Goal: Task Accomplishment & Management: Use online tool/utility

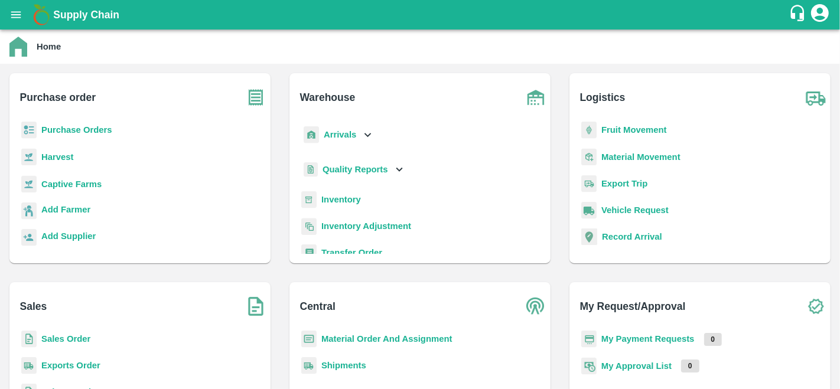
click at [67, 133] on b "Purchase Orders" at bounding box center [76, 129] width 71 height 9
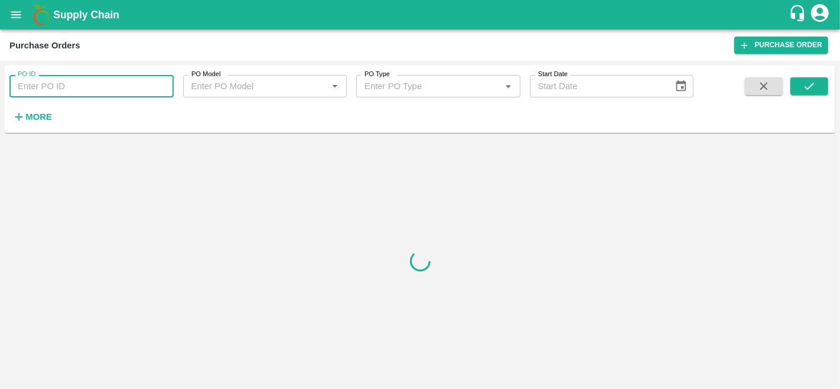
click at [75, 87] on input "PO ID" at bounding box center [91, 86] width 164 height 22
paste input "176591"
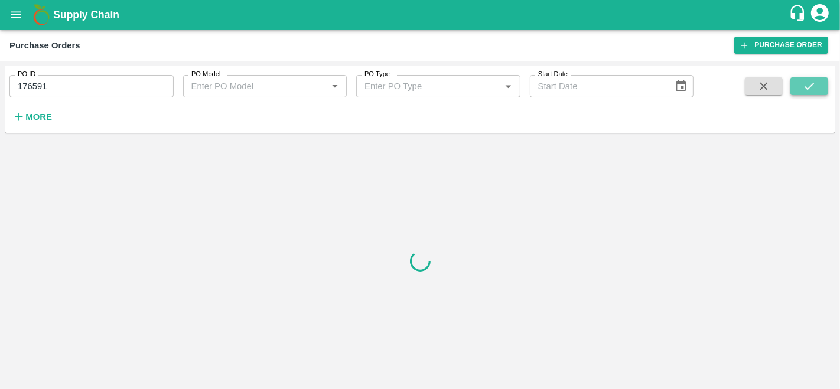
click at [808, 95] on button "submit" at bounding box center [809, 86] width 38 height 18
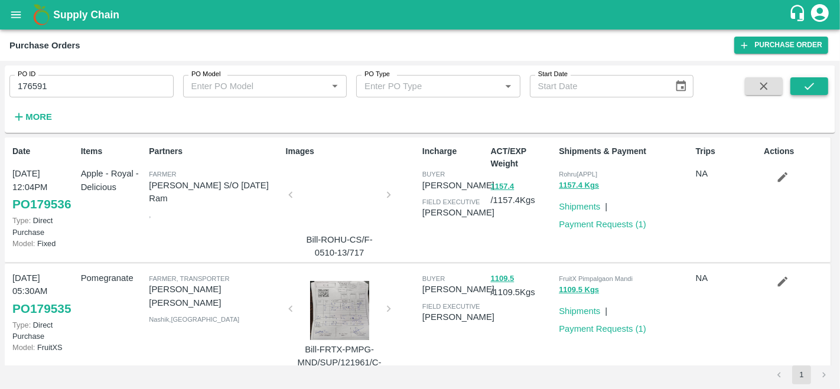
click at [811, 87] on icon "submit" at bounding box center [809, 86] width 13 height 13
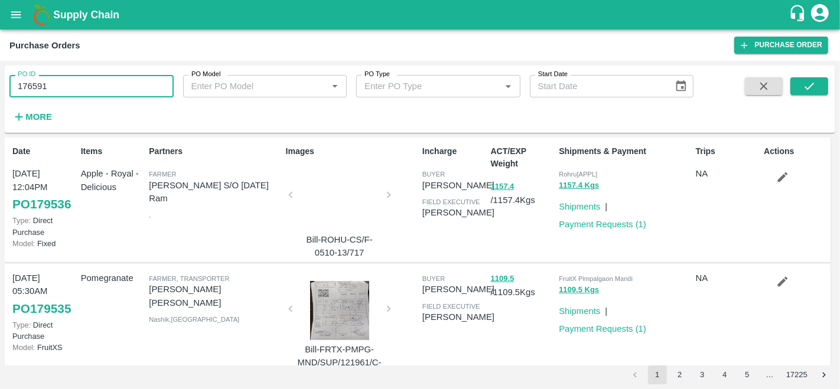
click at [104, 84] on input "176591" at bounding box center [91, 86] width 164 height 22
type input "176591"
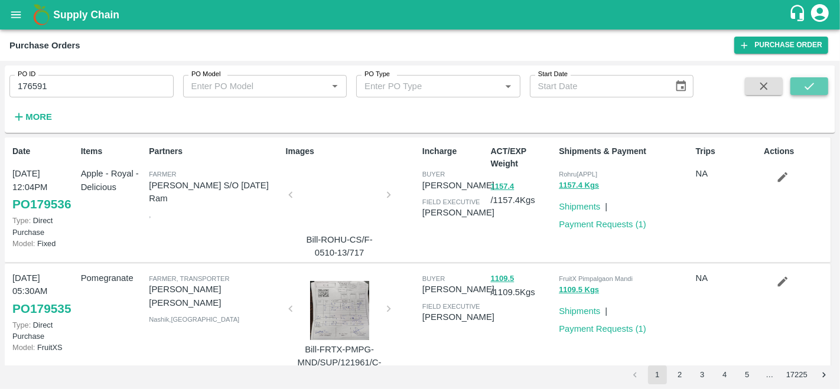
click at [797, 82] on button "submit" at bounding box center [809, 86] width 38 height 18
click at [815, 87] on icon "submit" at bounding box center [809, 86] width 13 height 13
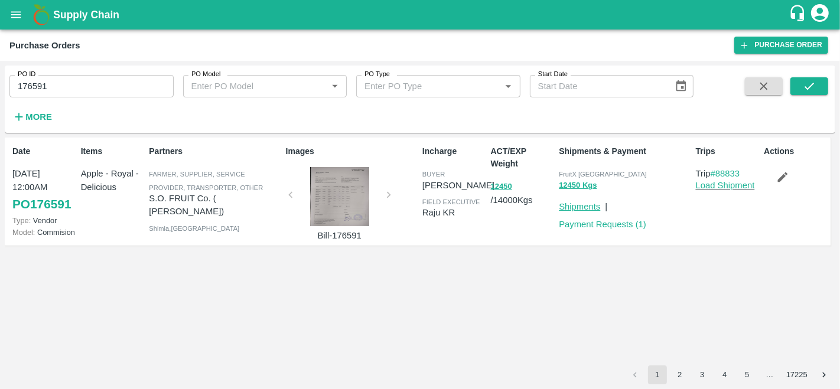
click at [576, 203] on link "Shipments" at bounding box center [579, 206] width 41 height 9
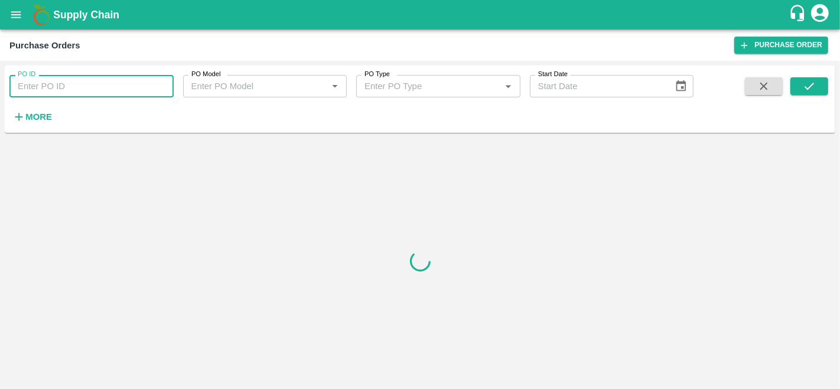
click at [28, 84] on input "PO ID" at bounding box center [91, 86] width 164 height 22
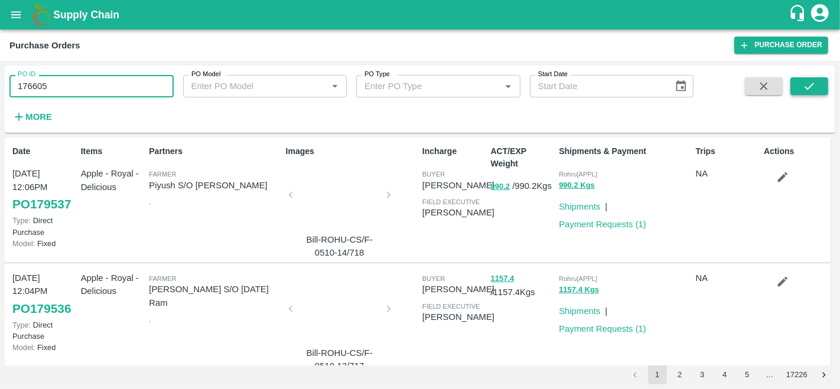
type input "176605"
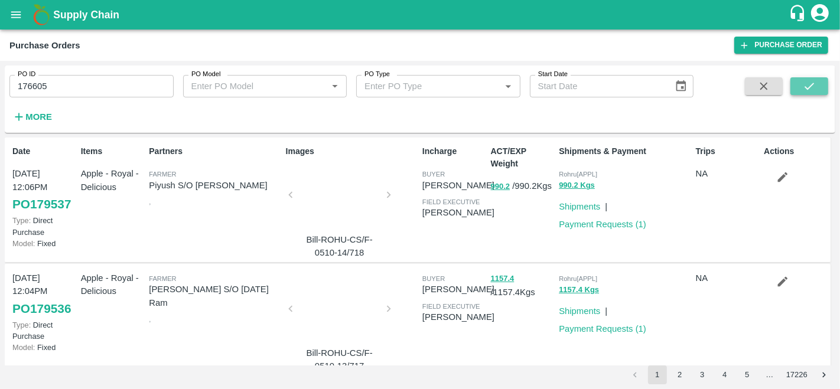
click at [806, 88] on icon "submit" at bounding box center [808, 86] width 9 height 7
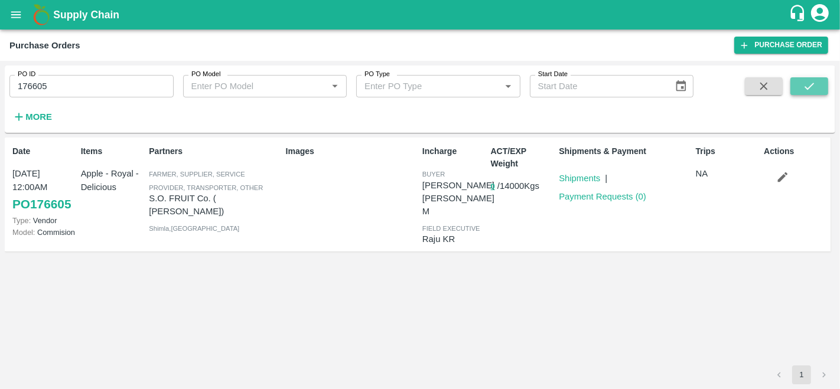
click at [809, 86] on icon "submit" at bounding box center [809, 86] width 13 height 13
click at [579, 180] on link "Shipments" at bounding box center [579, 178] width 41 height 9
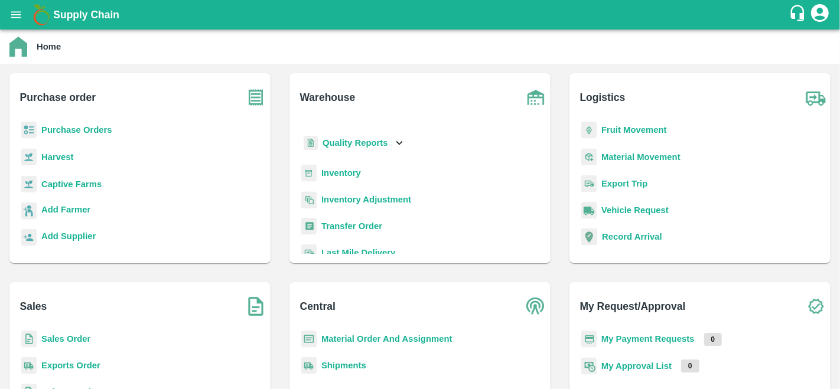
scroll to position [26, 0]
click at [366, 337] on b "Material Order And Assignment" at bounding box center [386, 338] width 131 height 9
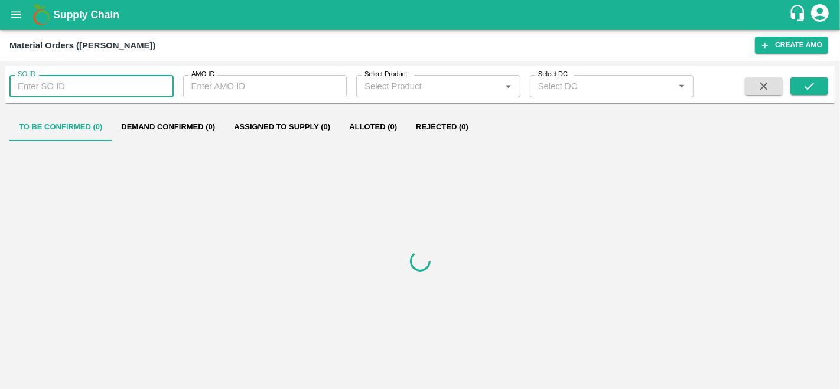
click at [46, 90] on input "SO ID" at bounding box center [91, 86] width 164 height 22
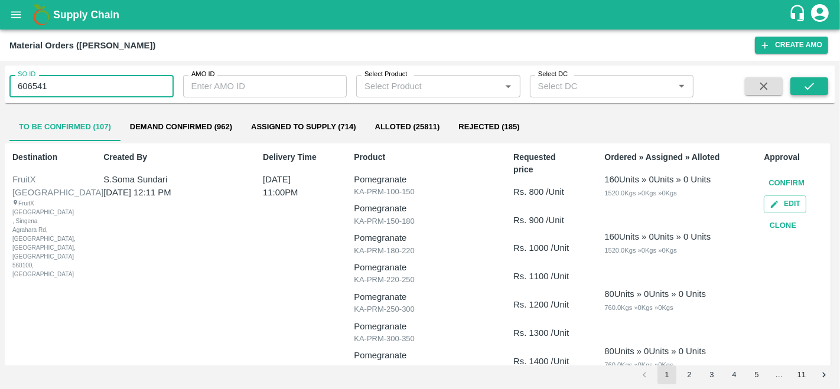
type input "606541"
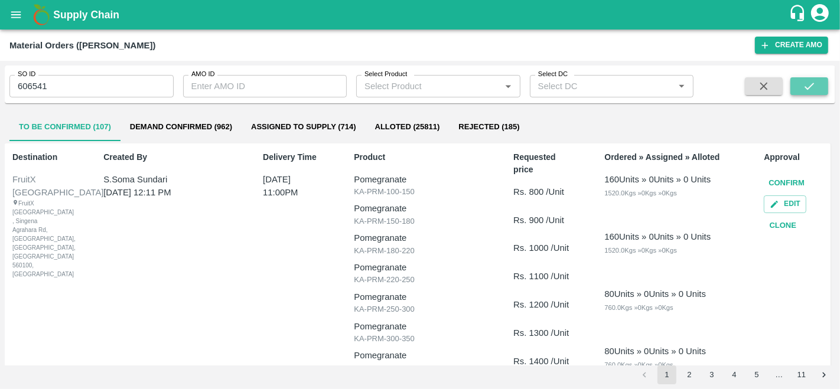
click at [800, 88] on button "submit" at bounding box center [809, 86] width 38 height 18
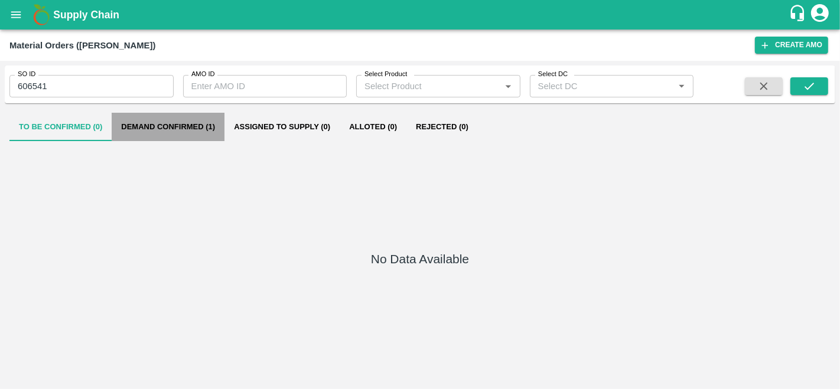
click at [175, 125] on button "Demand Confirmed (1)" at bounding box center [168, 127] width 113 height 28
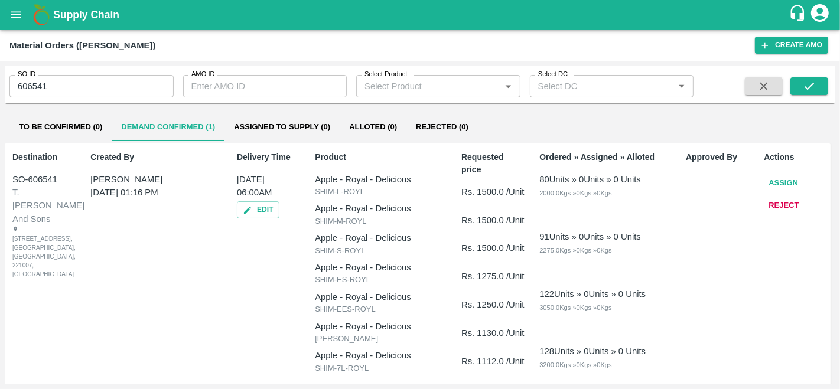
click at [788, 180] on button "Assign" at bounding box center [783, 183] width 39 height 21
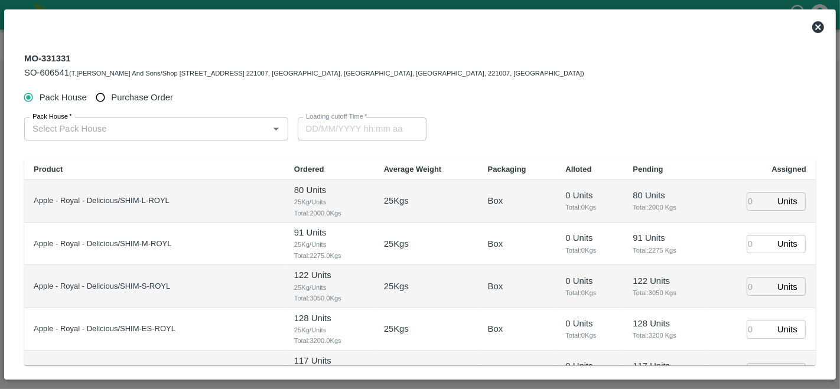
type input "04/10/2025 06:00 AM"
click at [94, 95] on input "Purchase Order" at bounding box center [101, 98] width 22 height 22
radio input "true"
click at [89, 125] on input "PO   *" at bounding box center [142, 128] width 228 height 15
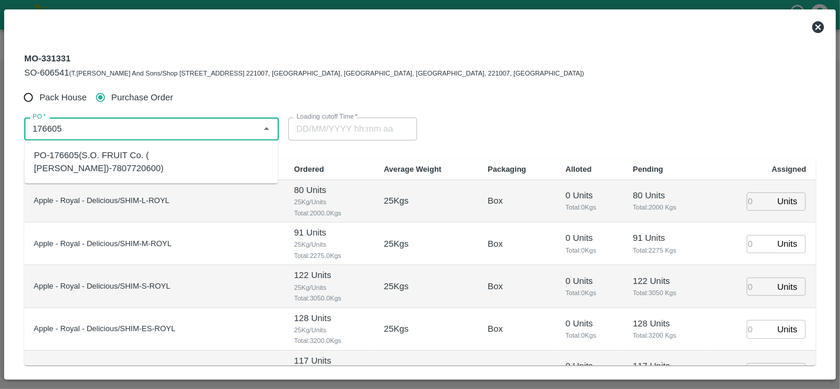
click at [97, 154] on div "PO-176605(S.O. FRUIT Co. ( Sardevan Singh)-7807720600)" at bounding box center [151, 162] width 234 height 27
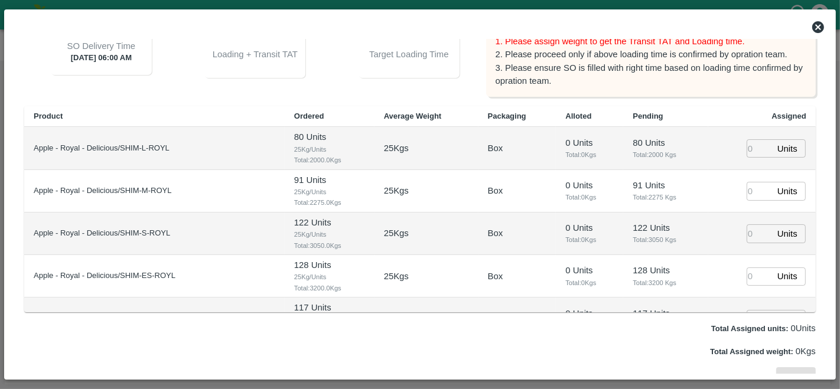
type input "PO-176605(S.O. FRUIT Co. ( Sardevan Singh)-7807720600)"
click at [749, 148] on input "number" at bounding box center [759, 148] width 26 height 18
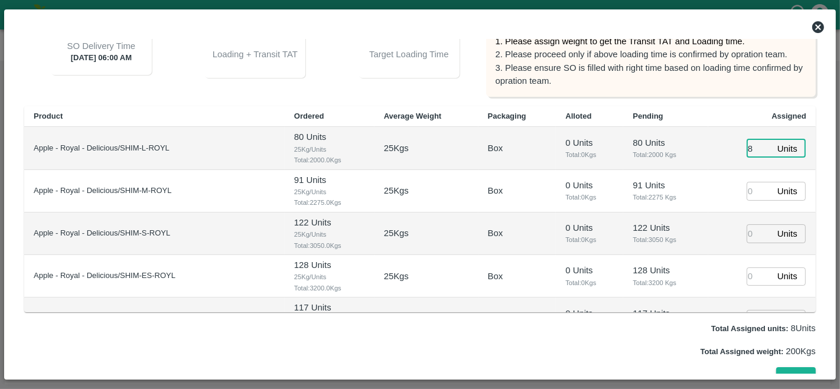
type input "80"
type input "02/10/2025 10:38 AM"
type input "80"
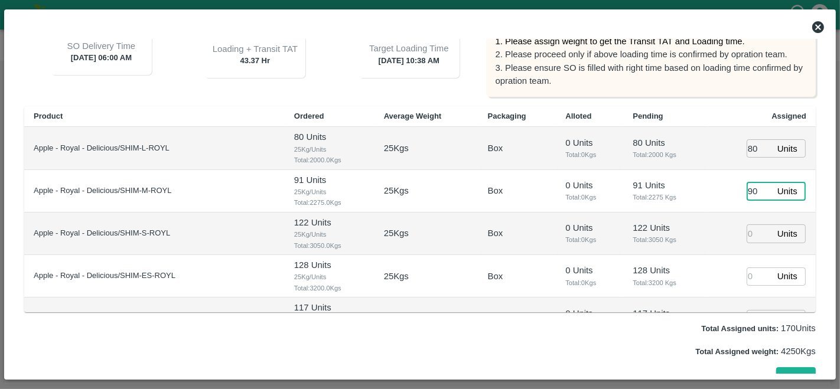
type input "90"
type input "89"
type input "78"
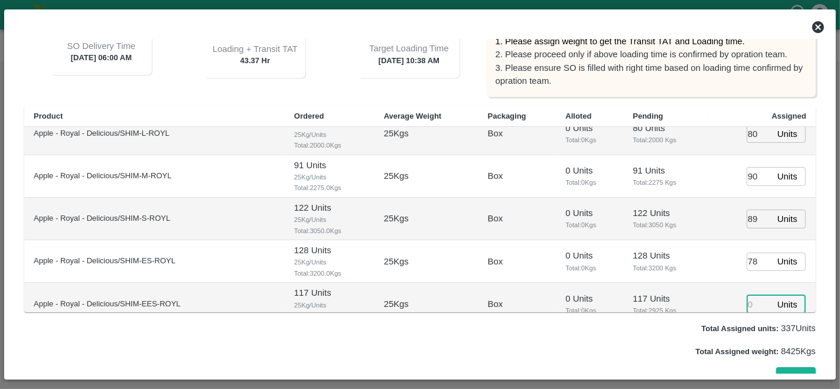
type input "7"
type input "02/10/2025 08:38 AM"
type input "78"
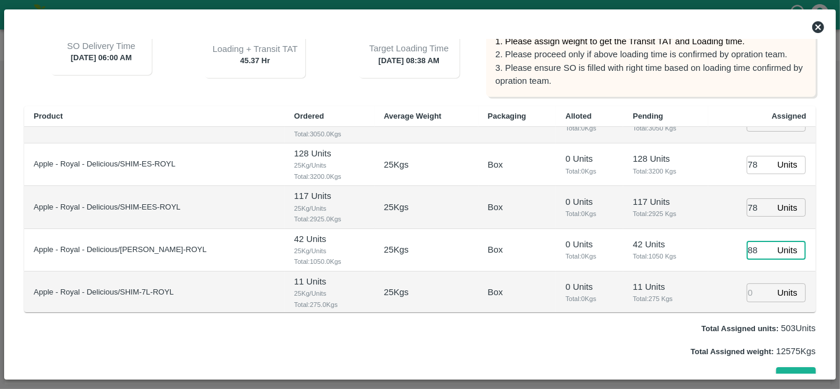
type input "88"
type input "78"
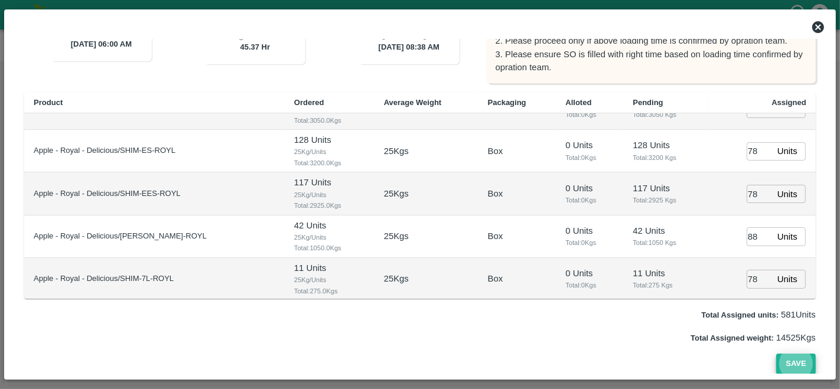
click at [789, 361] on button "Save" at bounding box center [795, 364] width 39 height 21
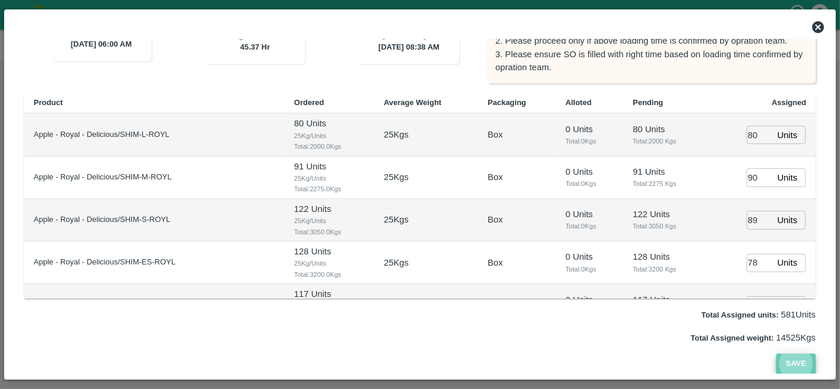
click at [797, 366] on button "Save" at bounding box center [795, 364] width 39 height 21
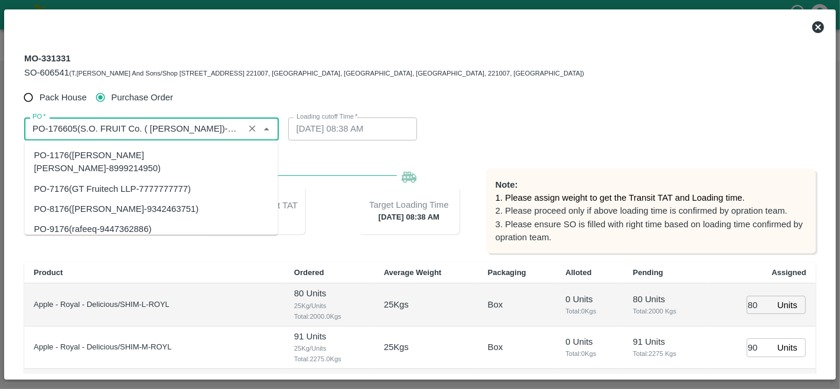
scroll to position [5302, 0]
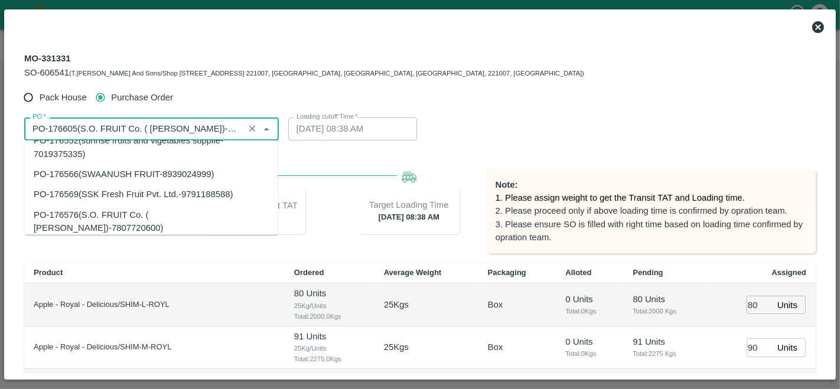
drag, startPoint x: 77, startPoint y: 128, endPoint x: 55, endPoint y: 128, distance: 22.4
click at [55, 128] on input "PO   *" at bounding box center [134, 128] width 213 height 15
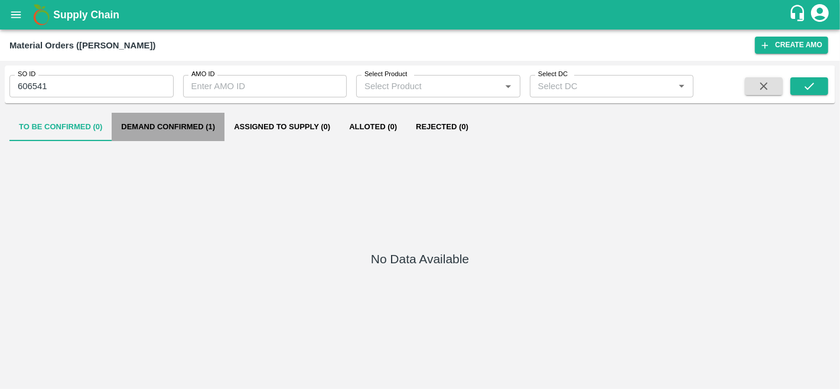
click at [164, 127] on button "Demand Confirmed (1)" at bounding box center [168, 127] width 113 height 28
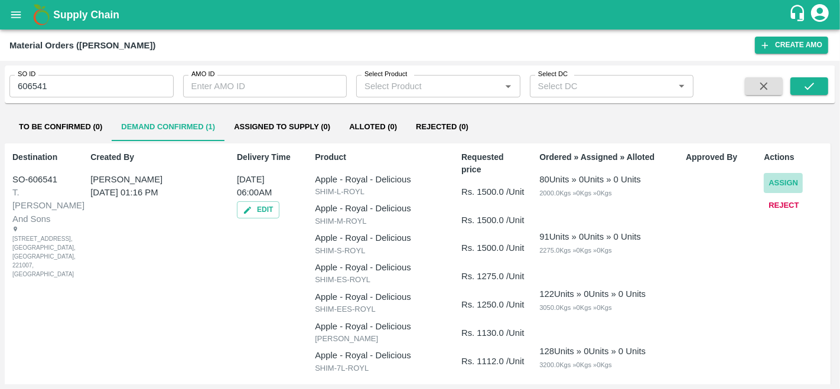
click at [781, 181] on button "Assign" at bounding box center [783, 183] width 39 height 21
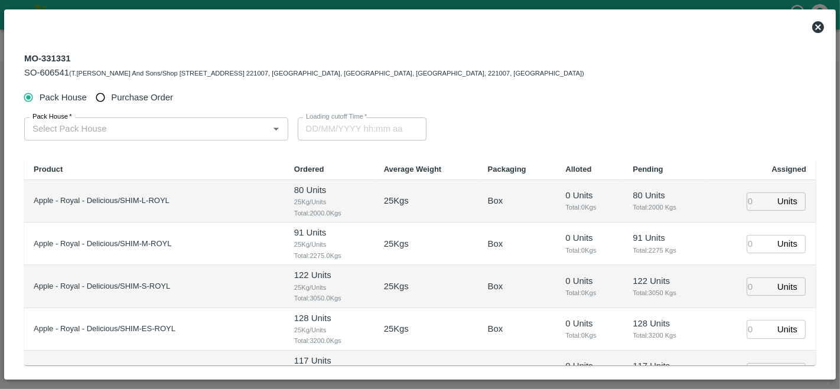
click at [114, 99] on span "Purchase Order" at bounding box center [142, 97] width 62 height 13
click at [112, 99] on input "Purchase Order" at bounding box center [101, 98] width 22 height 22
radio input "true"
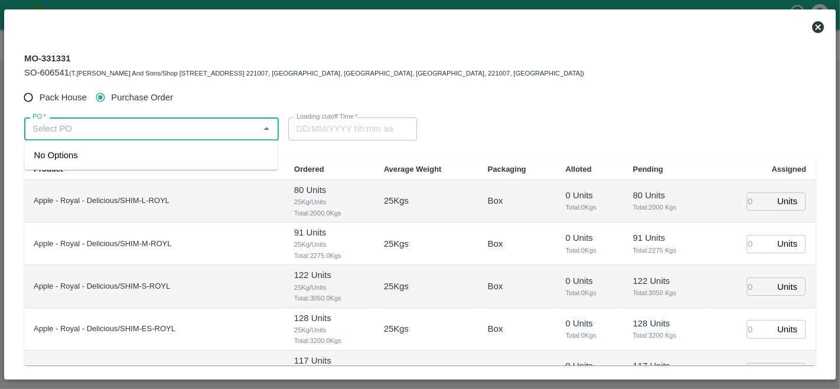
click at [103, 132] on input "PO   *" at bounding box center [142, 128] width 228 height 15
paste input "76605"
click at [128, 162] on div "PO-176605(S.O. FRUIT Co. ( Sardevan Singh)-7807720600)" at bounding box center [151, 162] width 234 height 27
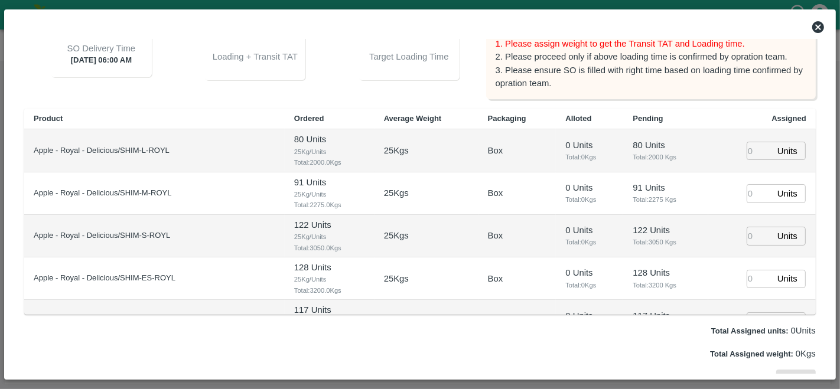
scroll to position [162, 0]
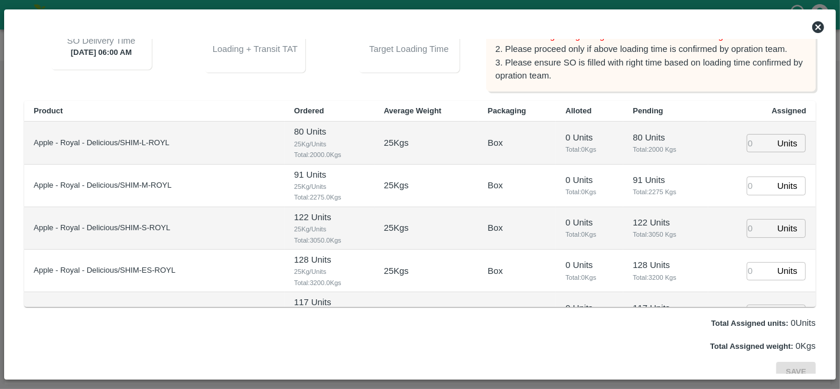
type input "PO-176605(S.O. FRUIT Co. ( Sardevan Singh)-7807720600)"
click at [754, 139] on input "number" at bounding box center [759, 143] width 26 height 18
type input "90"
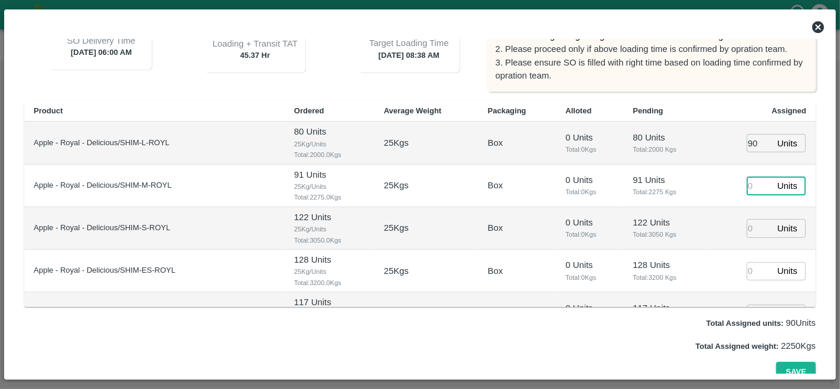
type input "02/10/2025 08:38 AM"
type input "89"
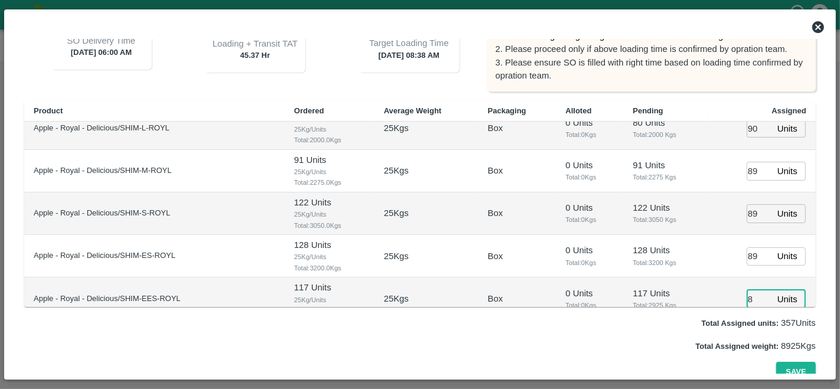
type input "8"
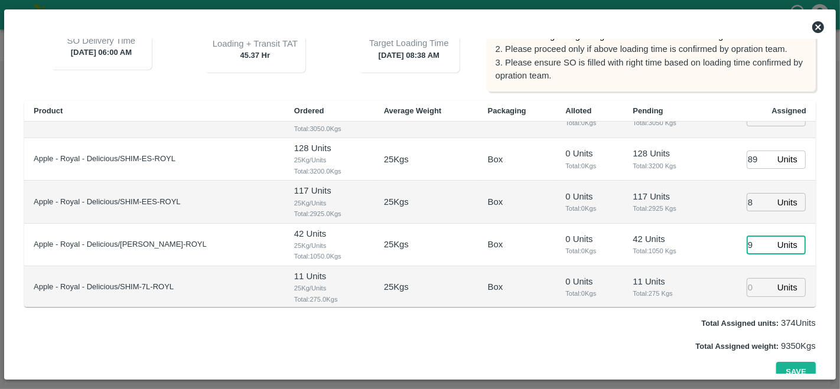
type input "9"
type input "8"
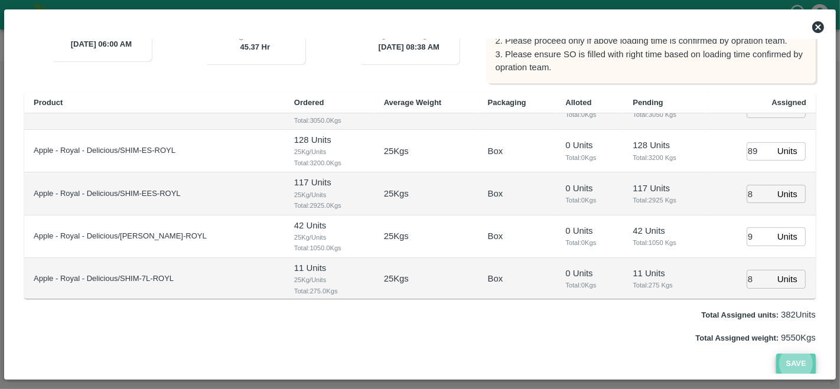
click at [797, 367] on button "Save" at bounding box center [795, 364] width 39 height 21
click at [790, 367] on button "Save" at bounding box center [795, 364] width 39 height 21
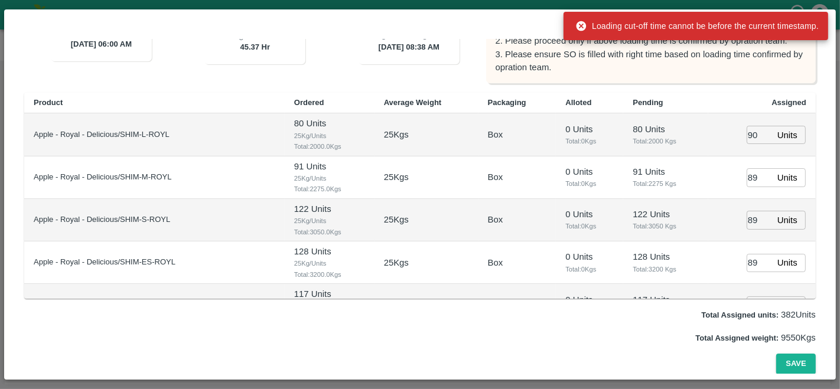
scroll to position [0, 0]
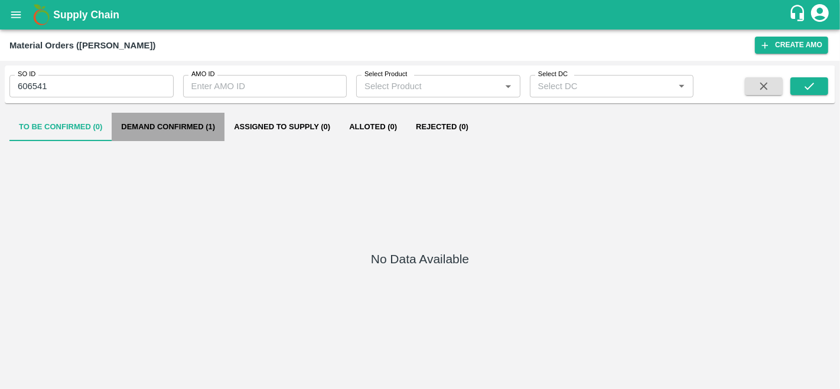
click at [155, 119] on button "Demand Confirmed (1)" at bounding box center [168, 127] width 113 height 28
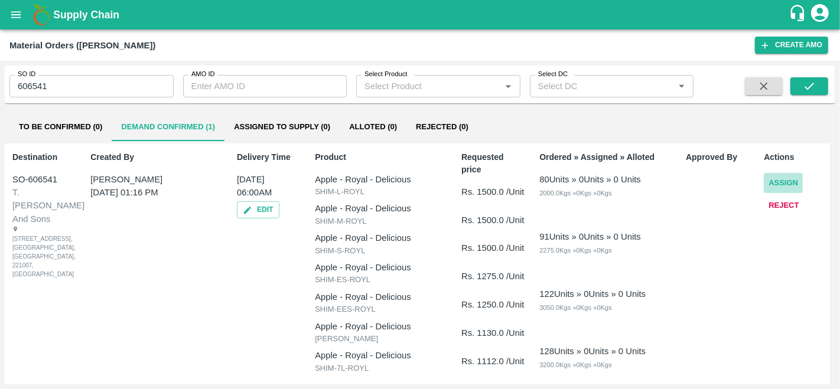
click at [780, 177] on button "Assign" at bounding box center [783, 183] width 39 height 21
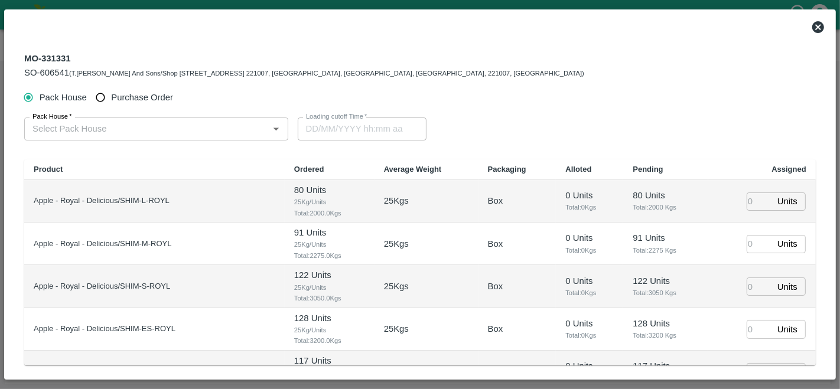
click at [121, 100] on span "Purchase Order" at bounding box center [142, 97] width 62 height 13
click at [112, 100] on input "Purchase Order" at bounding box center [101, 98] width 22 height 22
radio input "true"
click at [103, 132] on input "PO   *" at bounding box center [142, 128] width 228 height 15
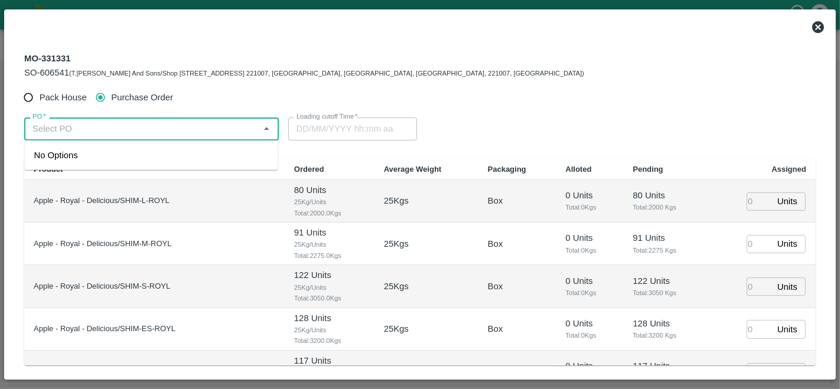
paste input "76605"
click at [103, 159] on div "PO-176605(S.O. FRUIT Co. ( Sardevan Singh)-7807720600)" at bounding box center [151, 162] width 234 height 27
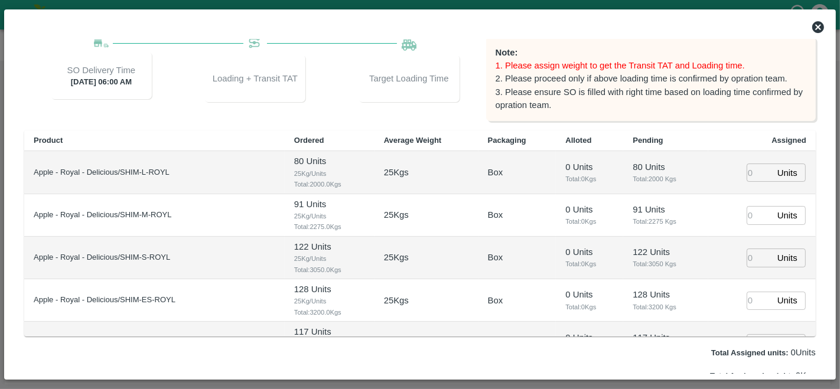
scroll to position [133, 0]
type input "PO-176605(S.O. FRUIT Co. ( Sardevan Singh)-7807720600)"
click at [752, 168] on input "number" at bounding box center [759, 172] width 26 height 18
type input "39"
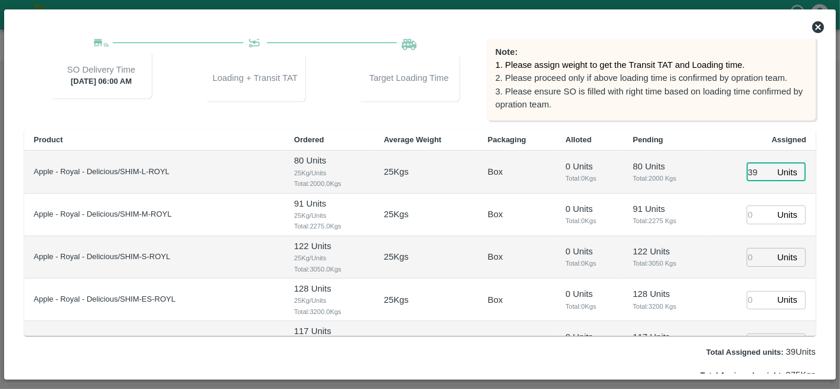
type input "10/10/2025 10:38 AM"
type input "39"
type input "89"
type input "78"
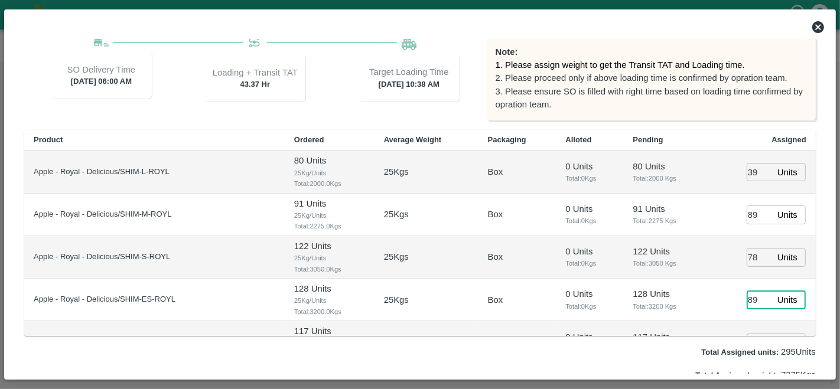
type input "89"
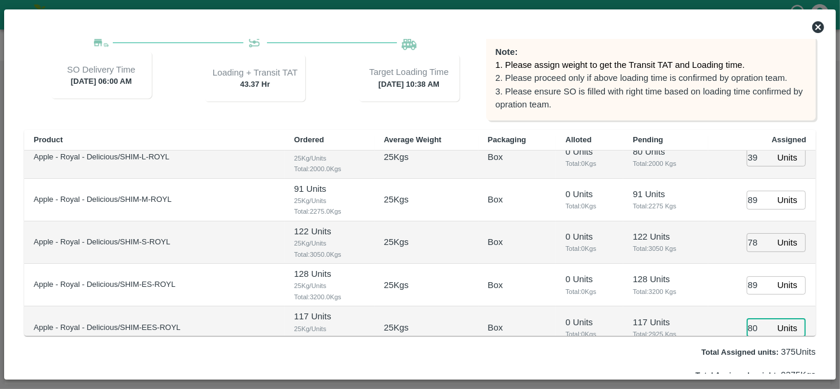
type input "80"
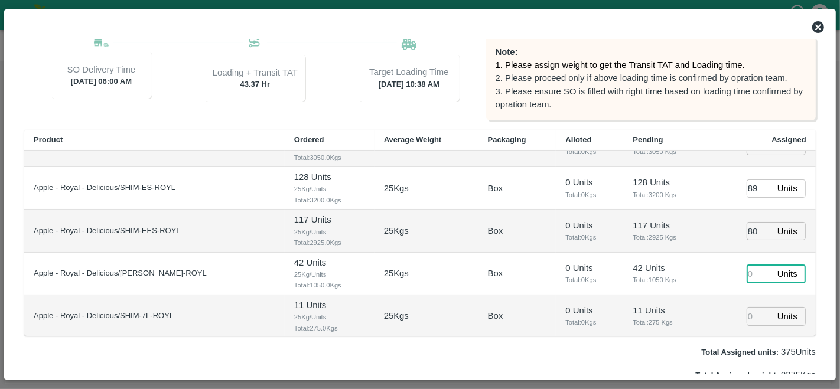
type input "10/10/2025 08:38 AM"
type input "89"
type input "90"
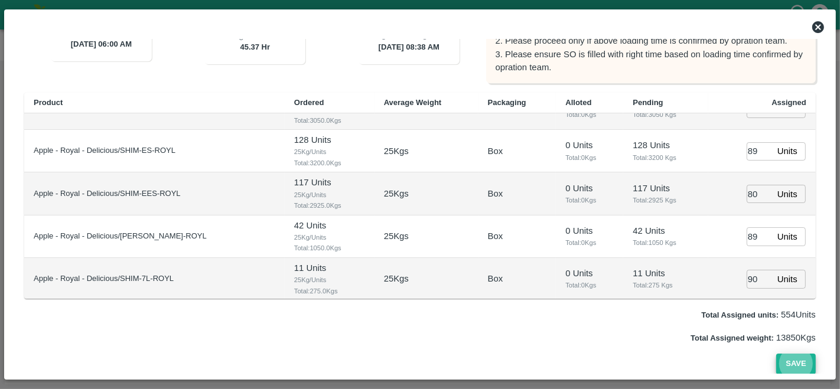
click at [791, 362] on button "Save" at bounding box center [795, 364] width 39 height 21
click at [798, 367] on button "Save" at bounding box center [795, 364] width 39 height 21
click at [785, 363] on button "Save" at bounding box center [795, 364] width 39 height 21
click at [786, 369] on button "Save" at bounding box center [795, 364] width 39 height 21
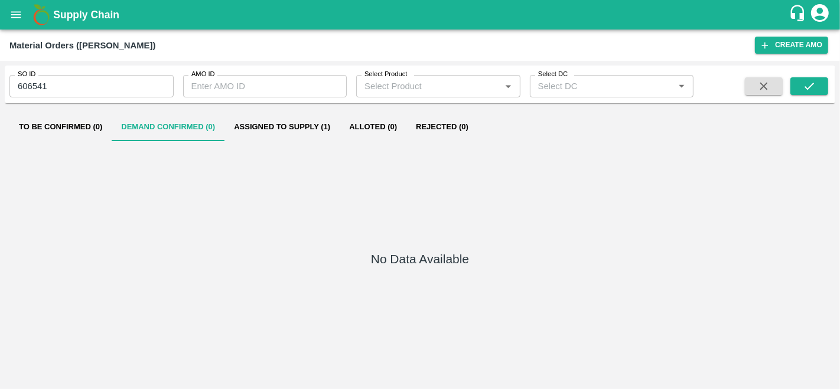
click at [260, 120] on button "Assigned to Supply (1)" at bounding box center [281, 127] width 115 height 28
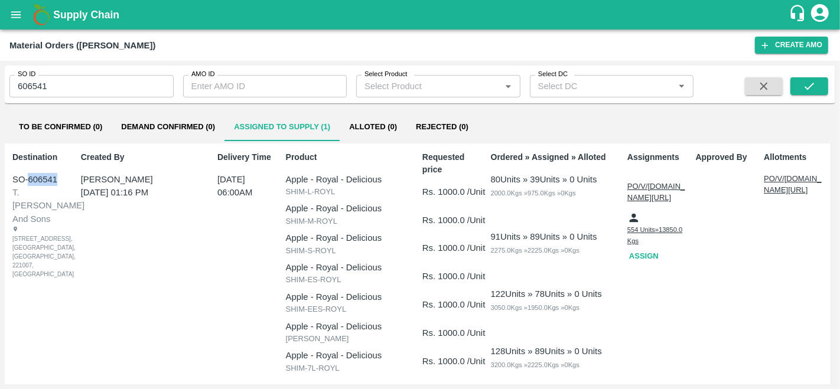
drag, startPoint x: 27, startPoint y: 177, endPoint x: 57, endPoint y: 180, distance: 30.2
click at [57, 180] on div "SO-606541" at bounding box center [42, 179] width 61 height 13
copy div "606541"
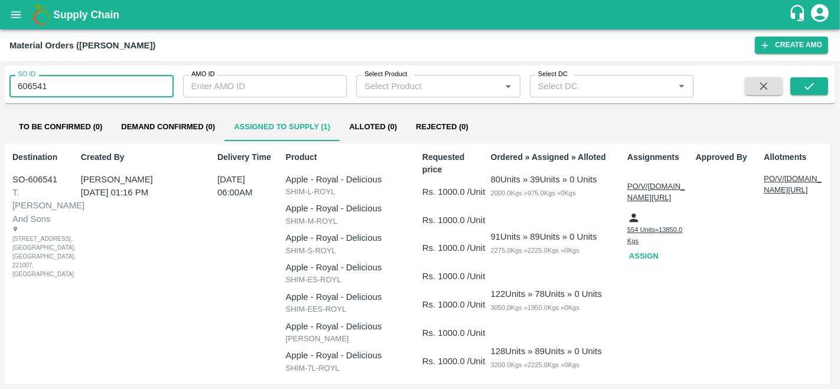
click at [53, 85] on input "606541" at bounding box center [91, 86] width 164 height 22
type input "606533"
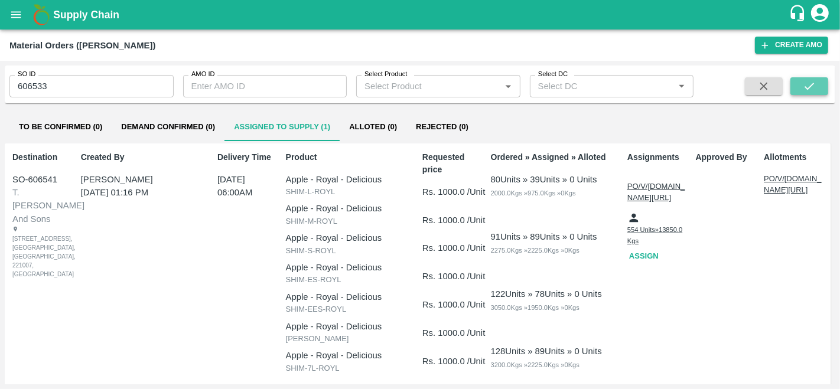
click at [813, 87] on icon "submit" at bounding box center [809, 86] width 13 height 13
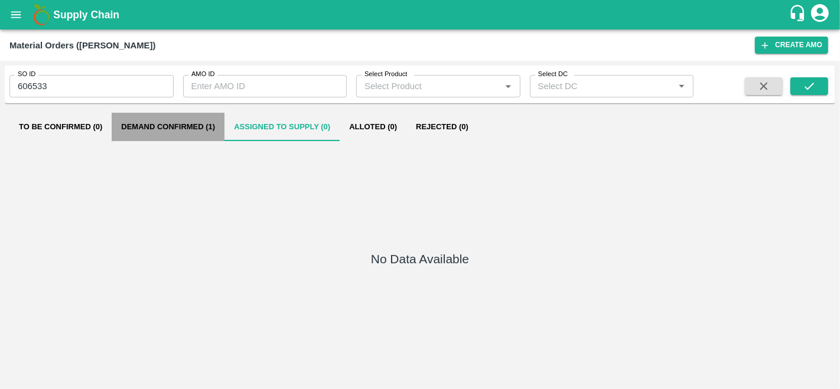
click at [173, 126] on button "Demand Confirmed (1)" at bounding box center [168, 127] width 113 height 28
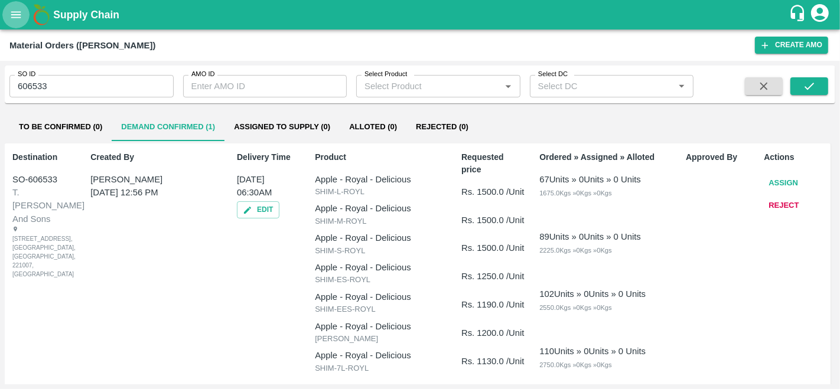
click at [18, 13] on icon "open drawer" at bounding box center [15, 14] width 13 height 13
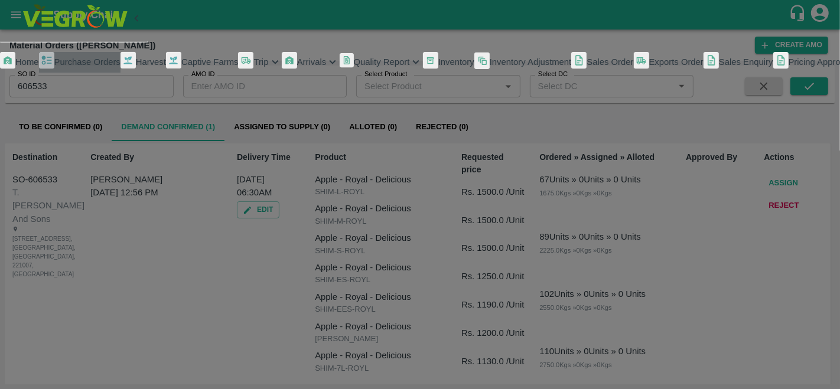
click at [72, 67] on span "Purchase Orders" at bounding box center [87, 61] width 66 height 9
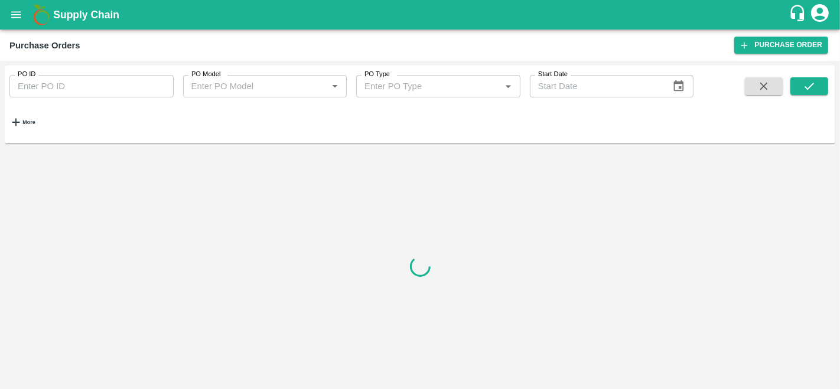
click at [35, 119] on h6 "More" at bounding box center [28, 122] width 12 height 6
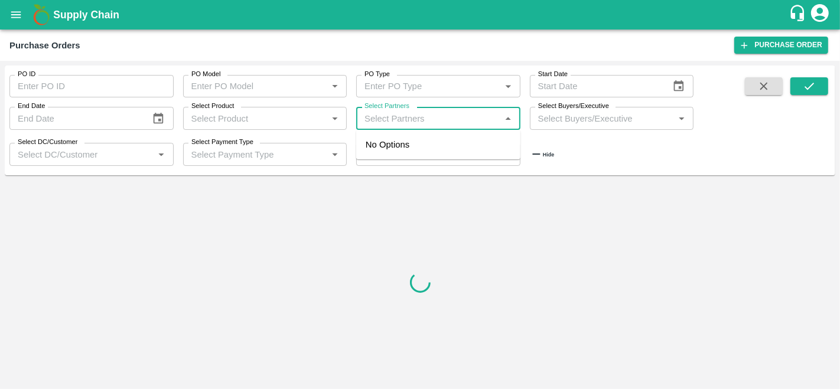
click at [414, 116] on input "Select Partners" at bounding box center [429, 117] width 138 height 15
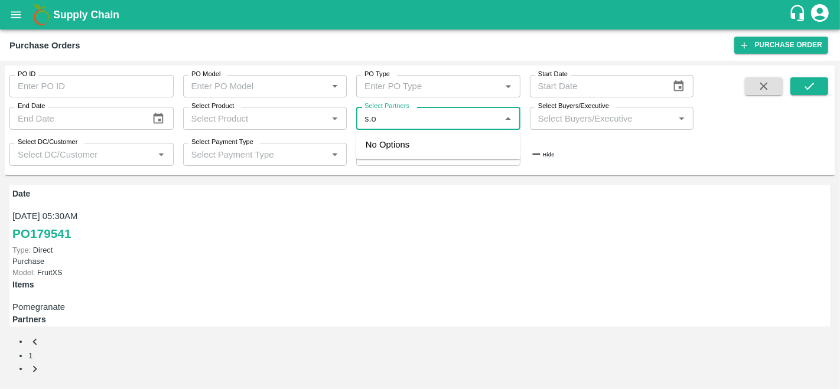
type input "s.o."
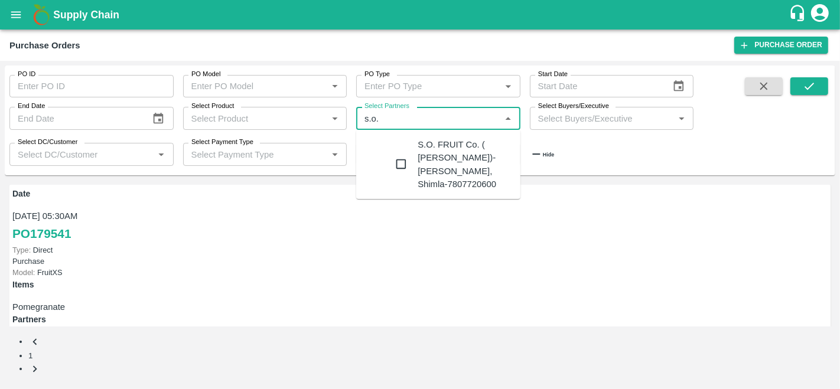
click at [418, 157] on div "S.O. FRUIT Co. ( Sardevan Singh)-Diswani, Shimla-7807720600" at bounding box center [464, 164] width 93 height 53
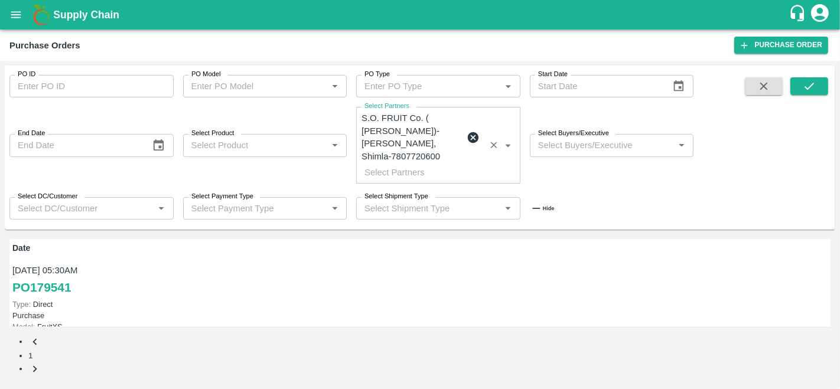
click at [601, 138] on input "Select Buyers/Executive" at bounding box center [602, 145] width 138 height 15
type input "anil"
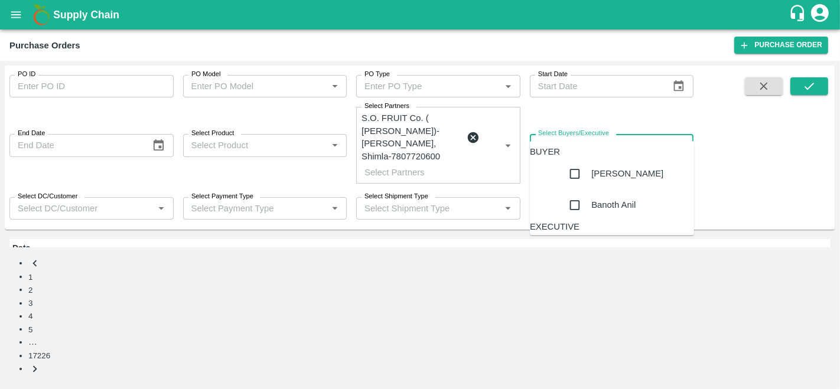
click at [606, 181] on div "[PERSON_NAME]" at bounding box center [627, 174] width 72 height 13
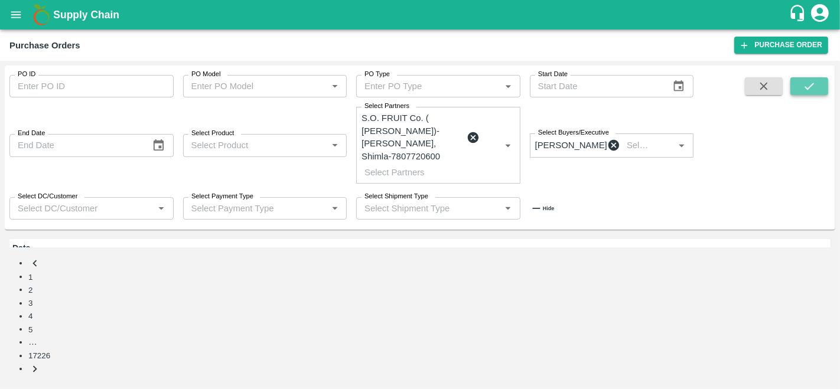
click at [821, 90] on button "submit" at bounding box center [809, 86] width 38 height 18
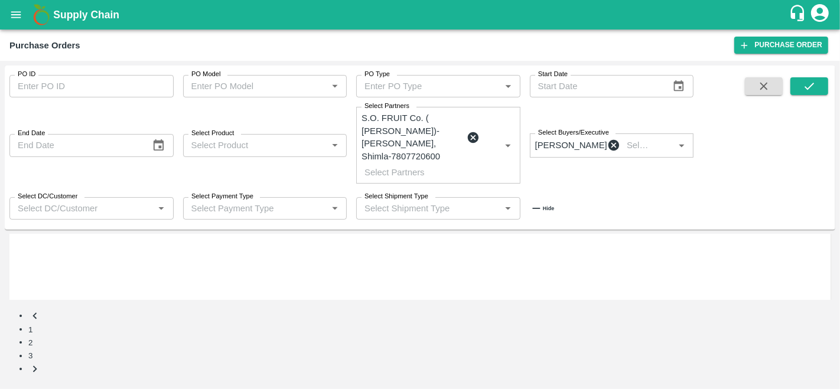
scroll to position [711, 0]
click at [15, 12] on icon "open drawer" at bounding box center [16, 14] width 10 height 6
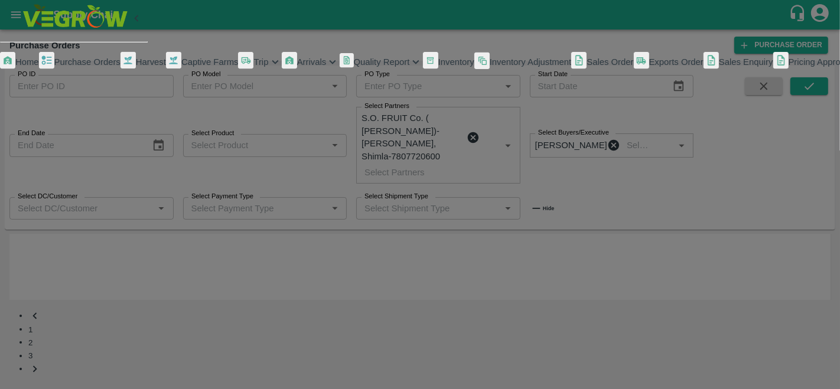
scroll to position [154, 0]
click at [586, 67] on span "Sales Order" at bounding box center [609, 61] width 47 height 9
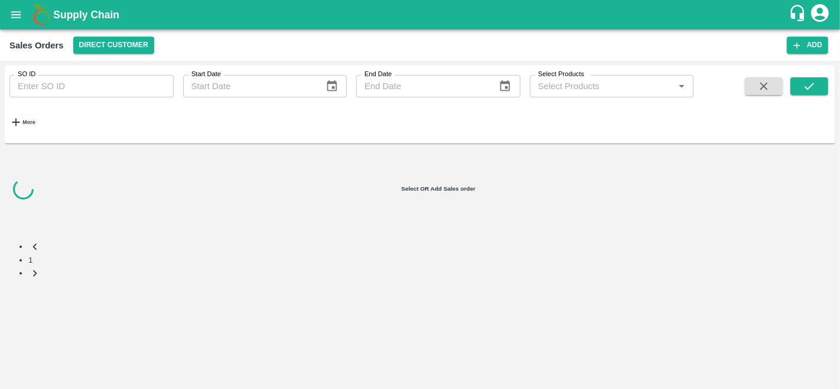
click at [84, 87] on input "SO ID" at bounding box center [91, 86] width 164 height 22
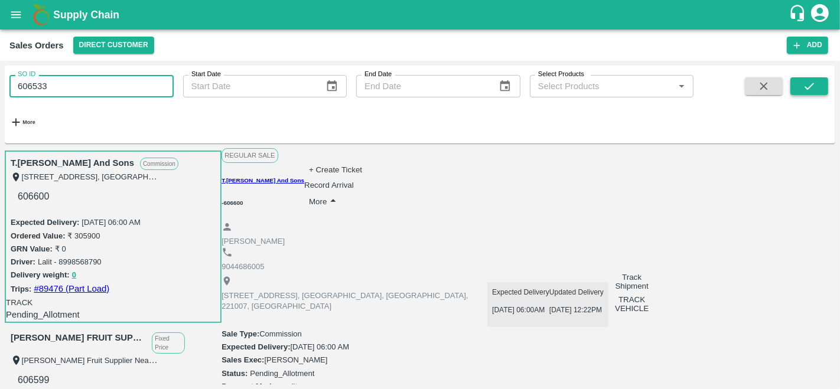
type input "606533"
click at [807, 93] on button "submit" at bounding box center [809, 86] width 38 height 18
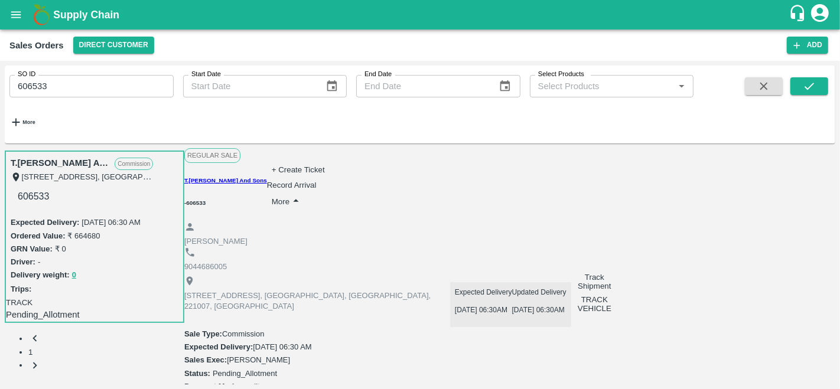
click at [303, 194] on button "More" at bounding box center [287, 201] width 31 height 15
click at [663, 205] on div "Edit" at bounding box center [649, 196] width 28 height 17
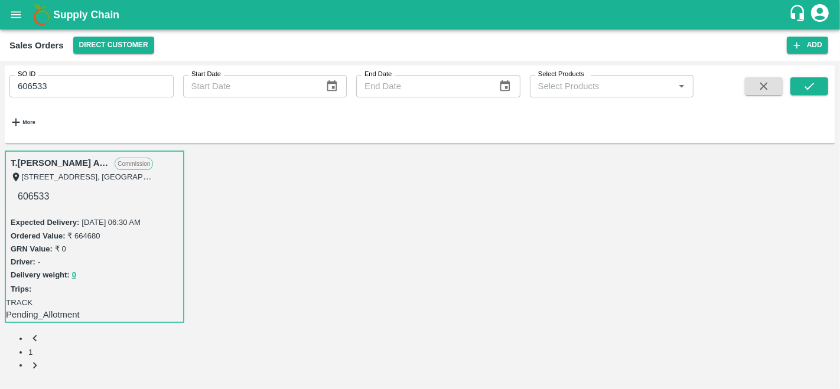
scroll to position [87, 0]
drag, startPoint x: 596, startPoint y: 258, endPoint x: 546, endPoint y: 260, distance: 50.3
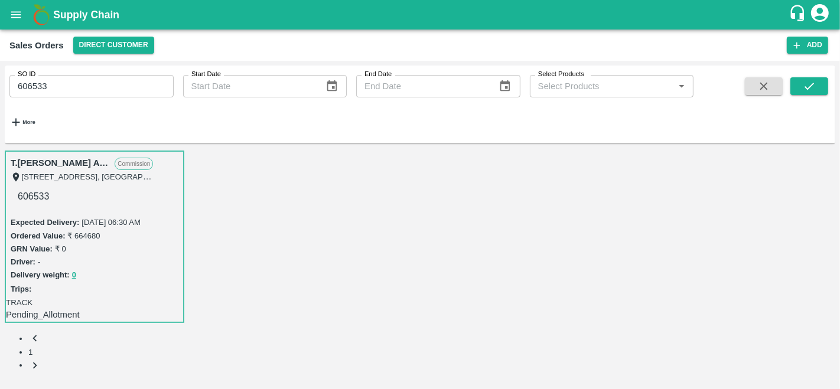
type input "1000"
paste input "00"
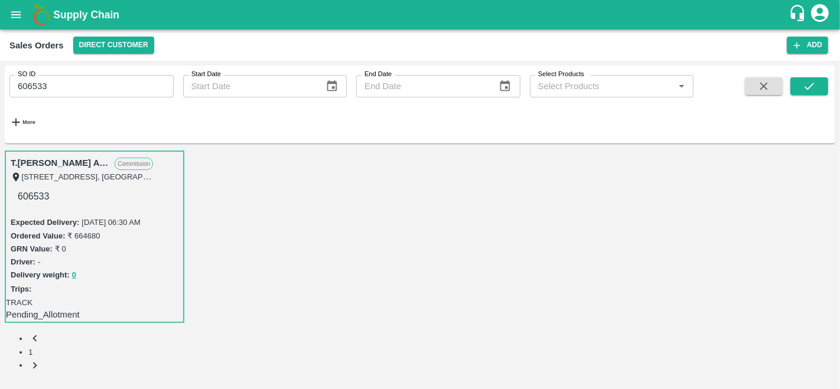
type input "1000"
paste input "00"
type input "1000"
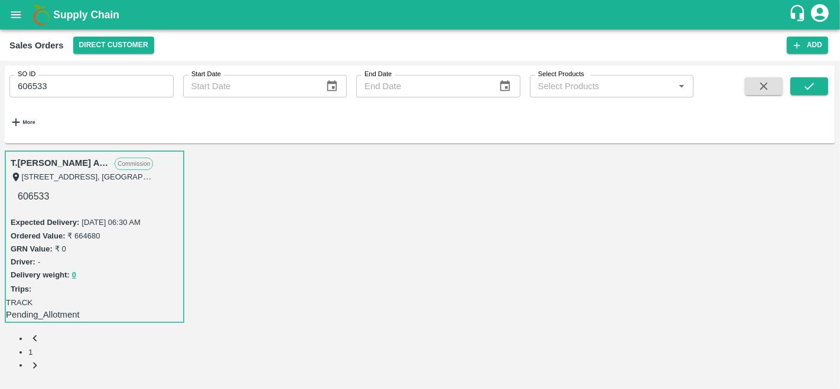
paste input "00"
type input "1000"
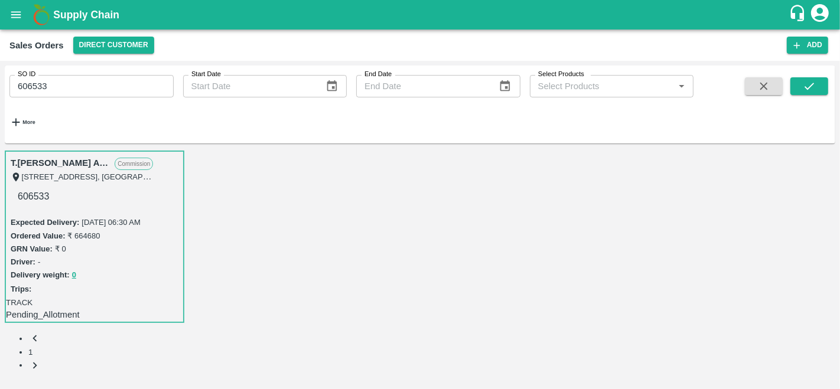
paste input "00"
type input "1000"
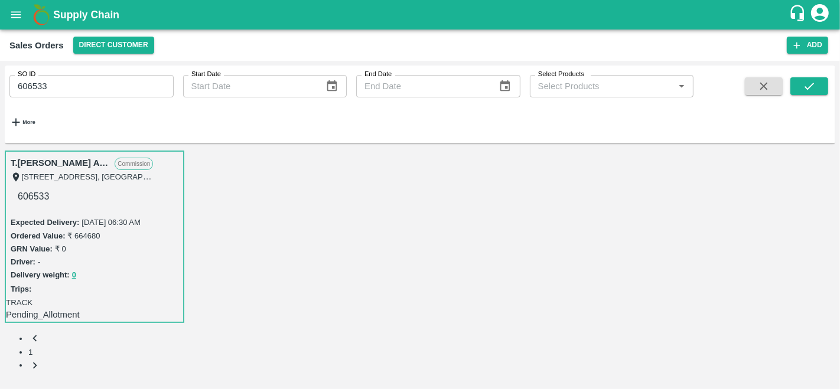
paste input "00"
type input "1000"
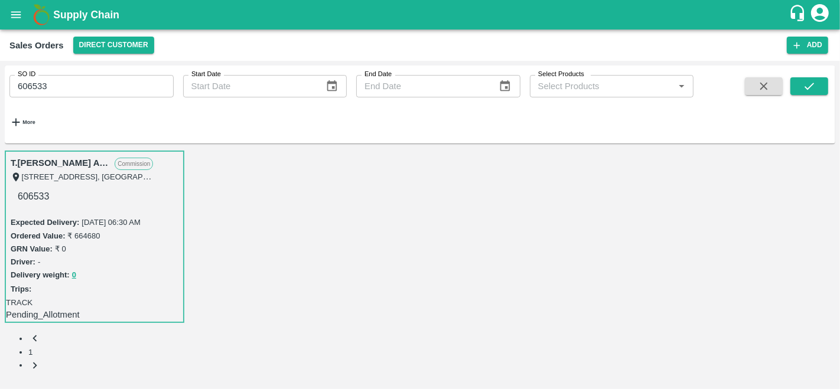
paste input "00"
type input "1000"
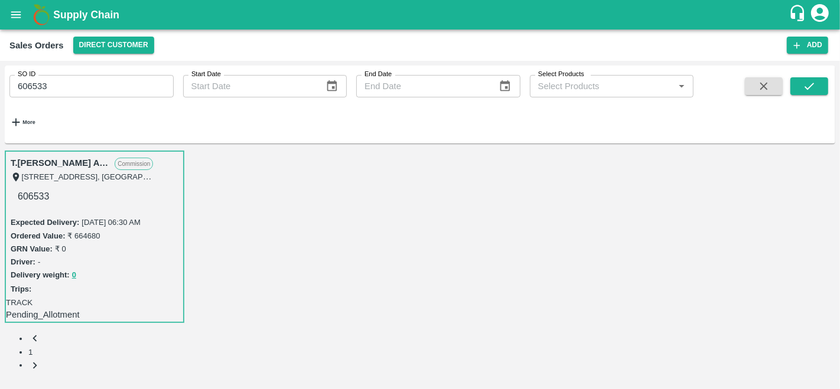
paste input "00"
type input "1000"
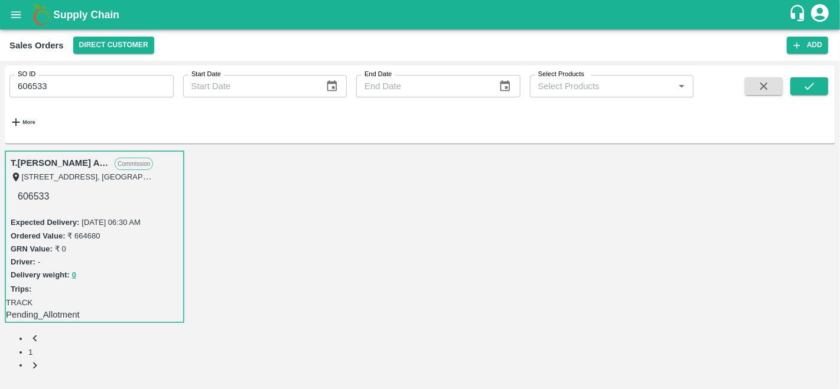
type input "500"
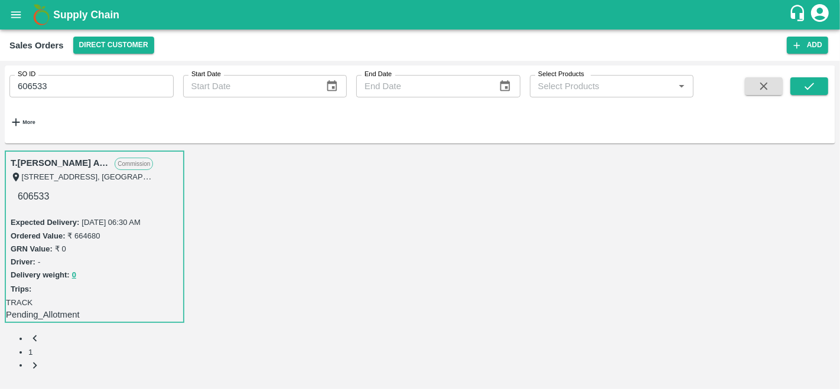
drag, startPoint x: 594, startPoint y: 183, endPoint x: 558, endPoint y: 180, distance: 35.6
paste input "50"
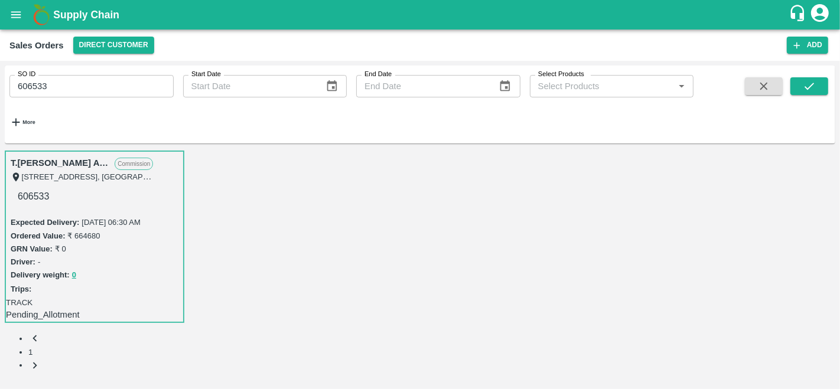
type input "500"
paste input "50"
type input "500"
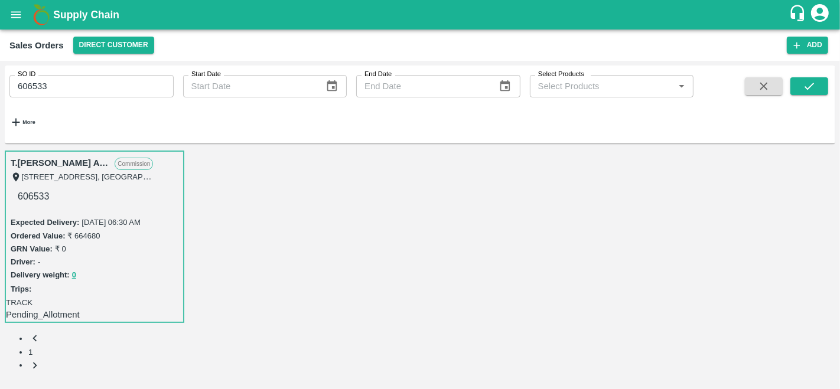
paste input "50"
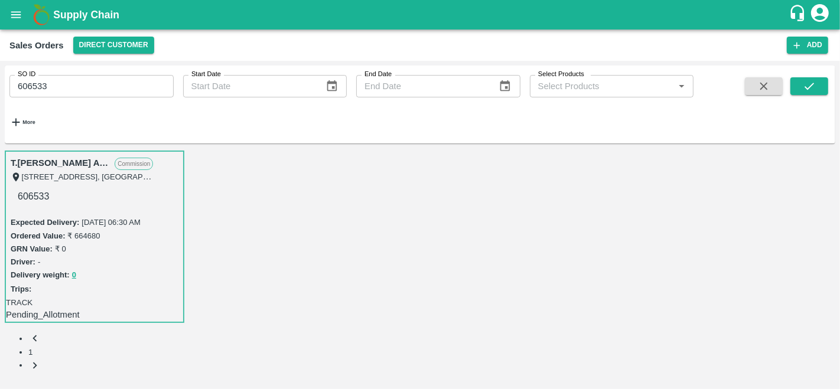
type input "500"
drag, startPoint x: 697, startPoint y: 294, endPoint x: 668, endPoint y: 293, distance: 29.5
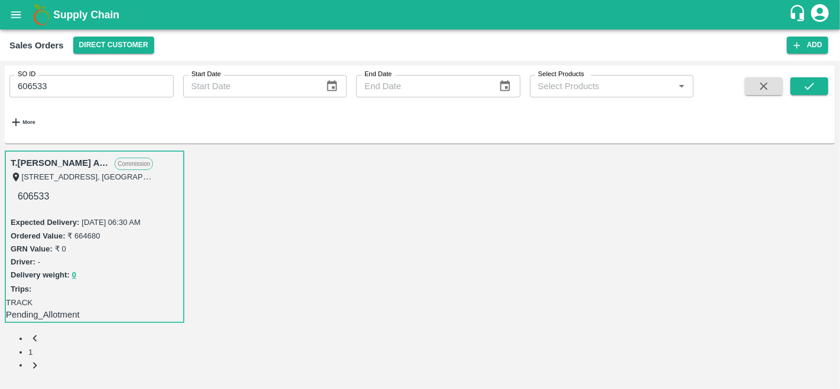
paste input "50"
type input "500"
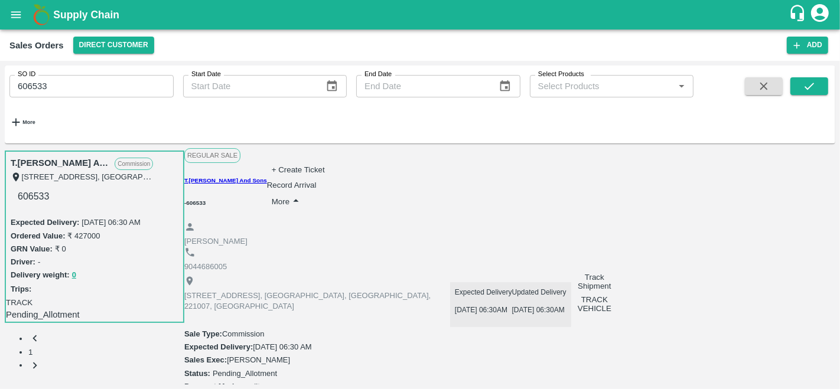
click at [14, 12] on icon "open drawer" at bounding box center [16, 14] width 10 height 6
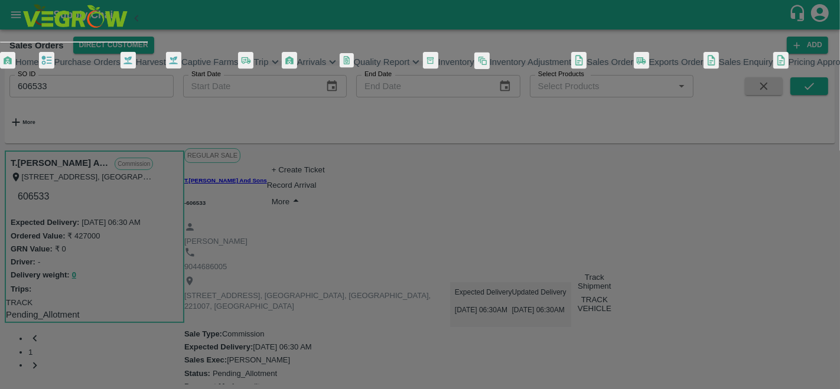
click at [253, 67] on span "Trip" at bounding box center [260, 61] width 15 height 9
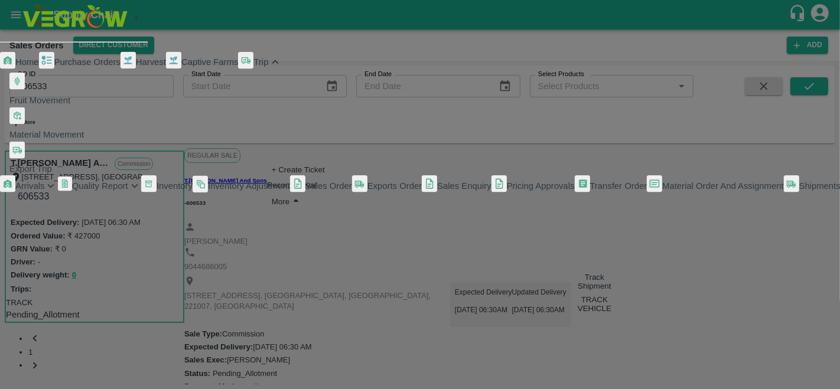
click at [70, 105] on span "Fruit Movement" at bounding box center [39, 100] width 61 height 9
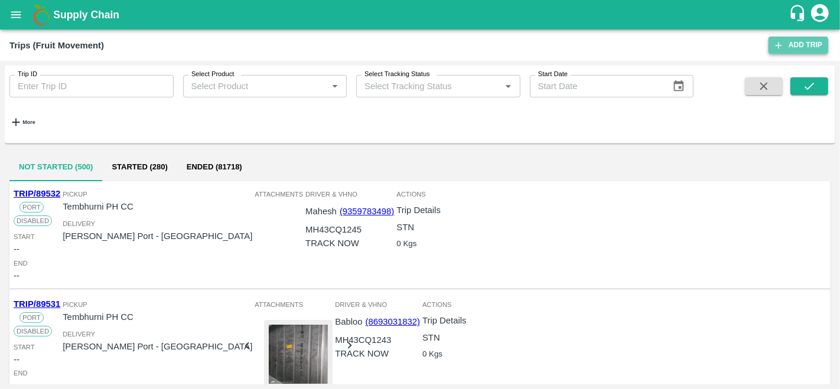
click at [800, 44] on link "Add Trip" at bounding box center [798, 45] width 60 height 17
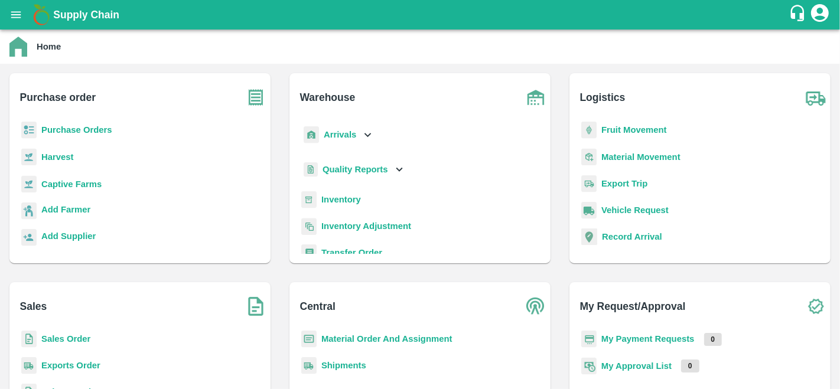
click at [81, 341] on b "Sales Order" at bounding box center [65, 338] width 49 height 9
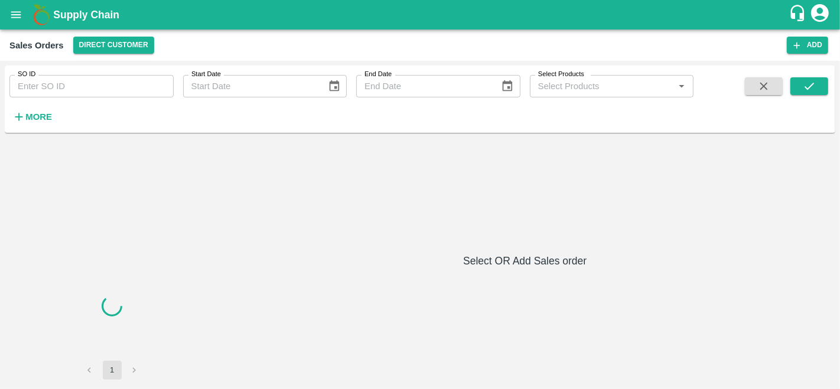
click at [51, 87] on input "SO ID" at bounding box center [91, 86] width 164 height 22
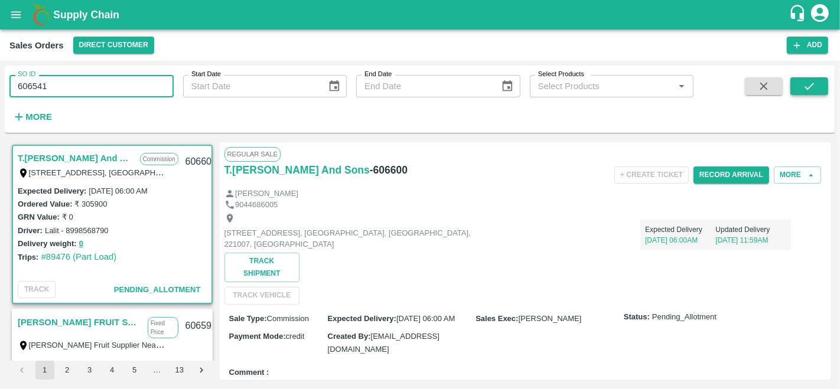
type input "606541"
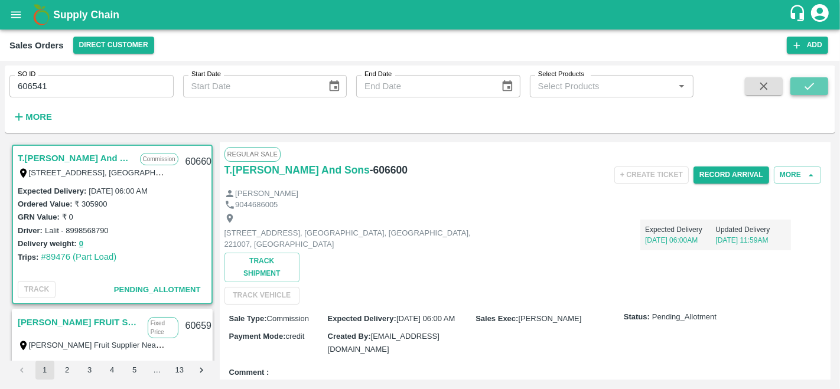
click at [822, 82] on button "submit" at bounding box center [809, 86] width 38 height 18
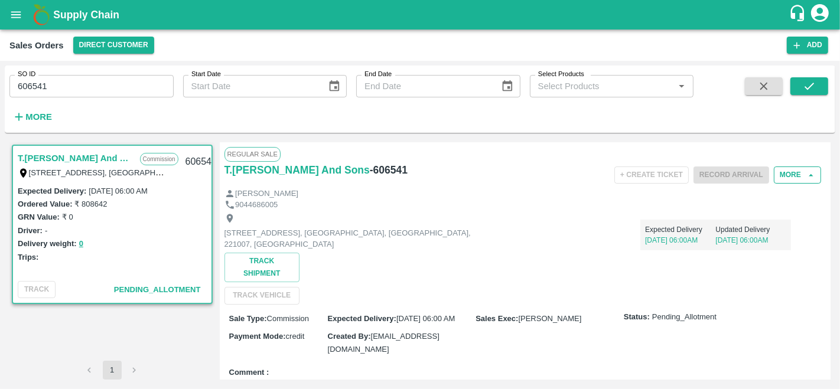
click at [783, 174] on button "More" at bounding box center [797, 175] width 47 height 17
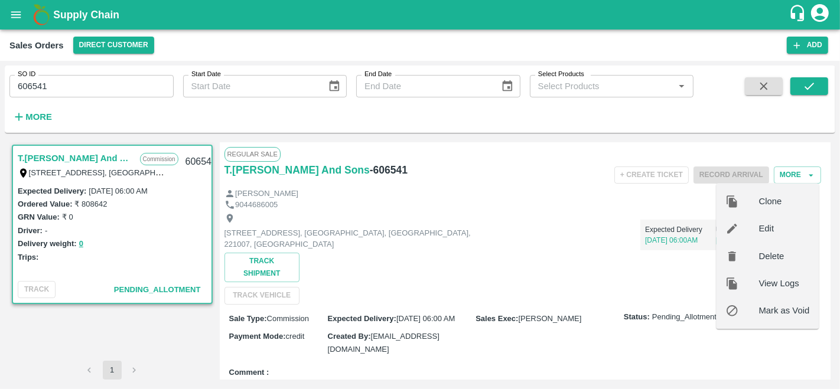
click at [776, 227] on span "Edit" at bounding box center [784, 229] width 51 height 13
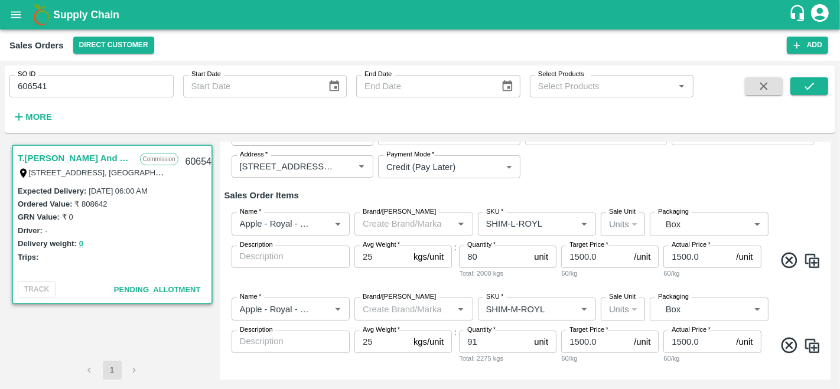
scroll to position [142, 0]
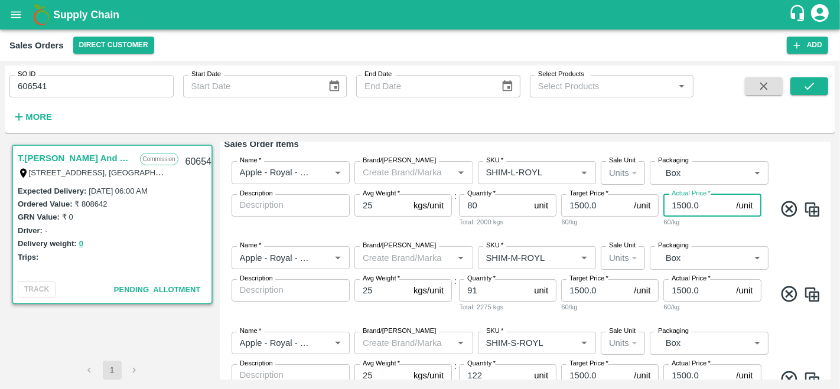
click at [680, 208] on input "1500.0" at bounding box center [697, 205] width 68 height 22
type input "1000.0"
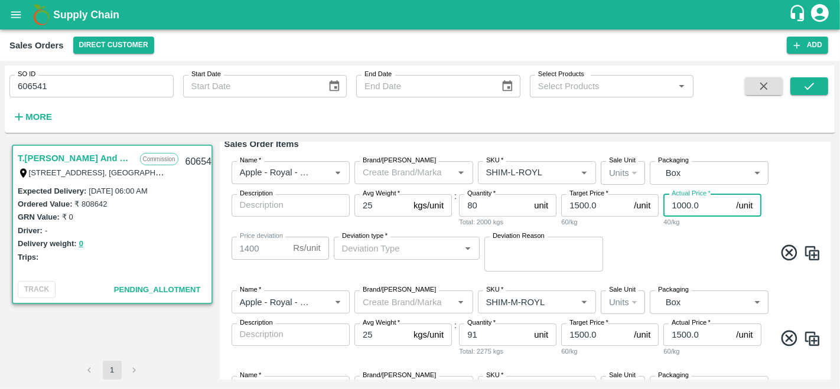
type input "500"
type input "1000.0"
click at [580, 205] on input "1500.0" at bounding box center [595, 205] width 68 height 22
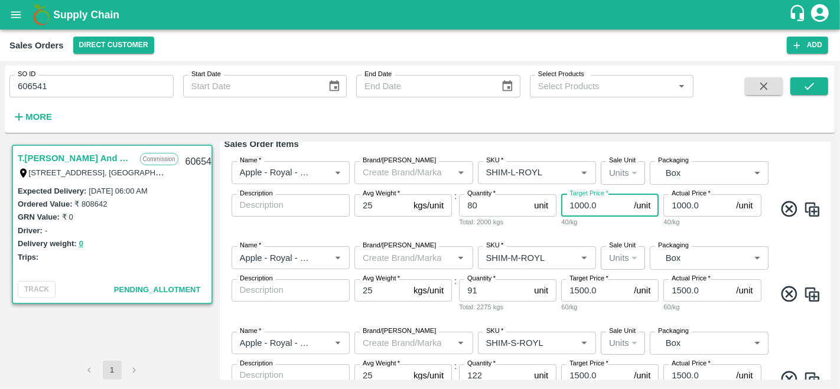
type input "1000.0"
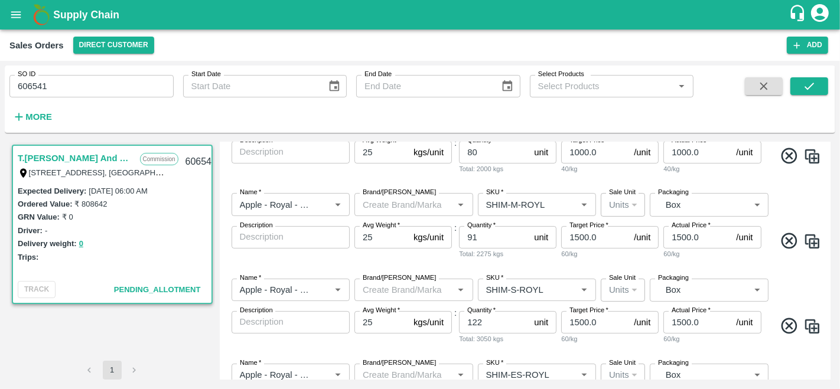
scroll to position [226, 0]
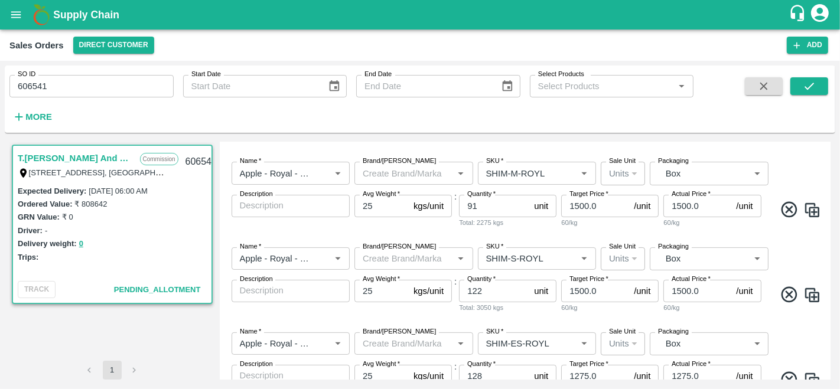
click at [577, 203] on input "1500.0" at bounding box center [595, 206] width 68 height 22
type input "1000.0"
click at [681, 204] on input "1500.0" at bounding box center [697, 206] width 68 height 22
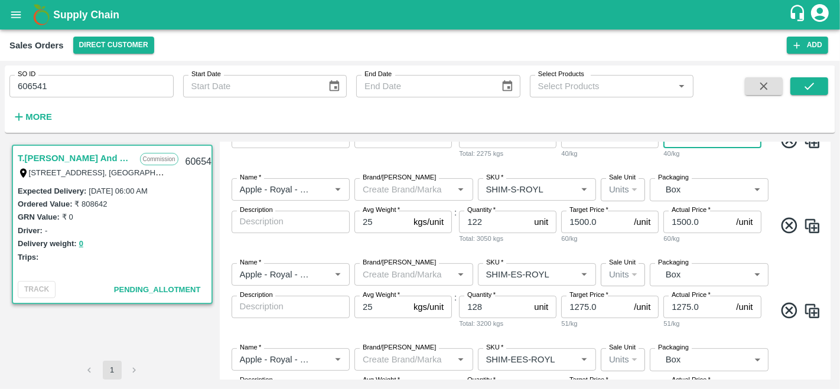
scroll to position [309, 0]
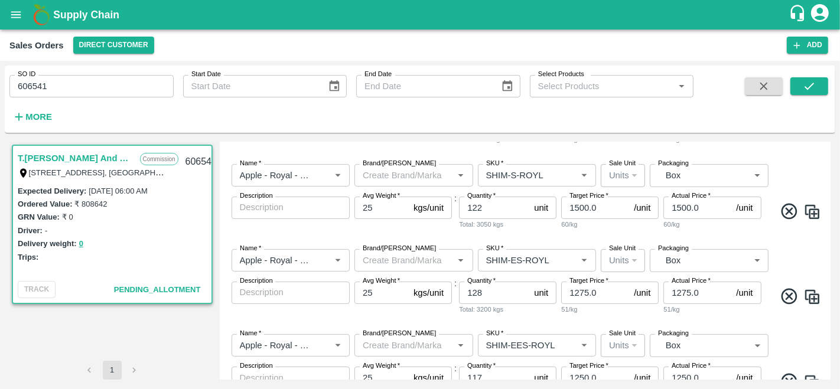
type input "1000.0"
click at [577, 207] on input "1500.0" at bounding box center [595, 208] width 68 height 22
type input "1000.0"
click at [678, 208] on input "1500.0" at bounding box center [697, 208] width 68 height 22
type input "1000.0"
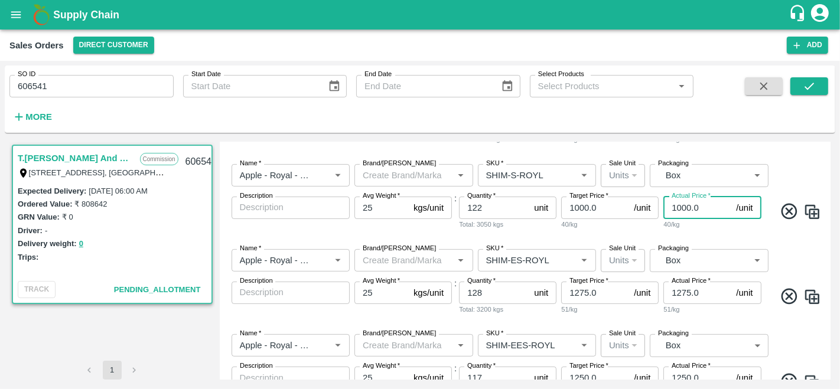
click at [779, 238] on div "Name   * Name   * Brand/Marka Brand/Marka SKU   * SKU   * Sale Unit Units 2 Sal…" at bounding box center [525, 197] width 602 height 85
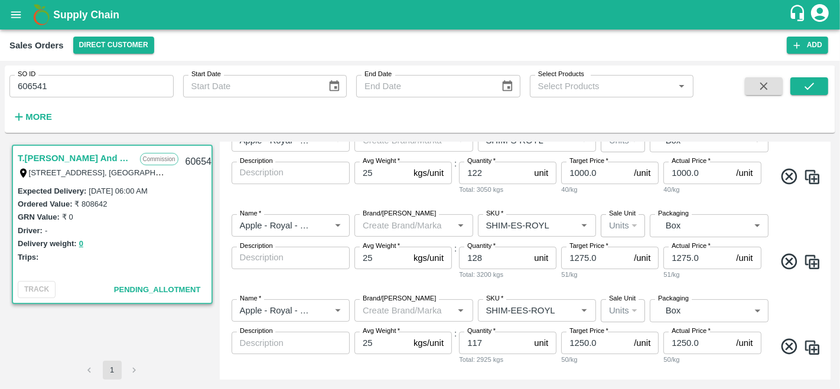
scroll to position [344, 0]
click at [584, 174] on input "1000.0" at bounding box center [595, 173] width 68 height 22
click at [590, 259] on input "1275.0" at bounding box center [595, 258] width 68 height 22
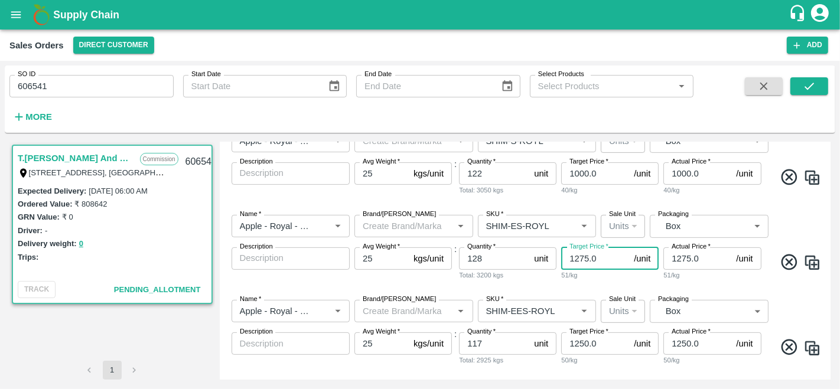
click at [590, 259] on input "1275.0" at bounding box center [595, 258] width 68 height 22
paste input "000"
type input "1000.0"
click at [706, 264] on input "1275.0" at bounding box center [697, 258] width 68 height 22
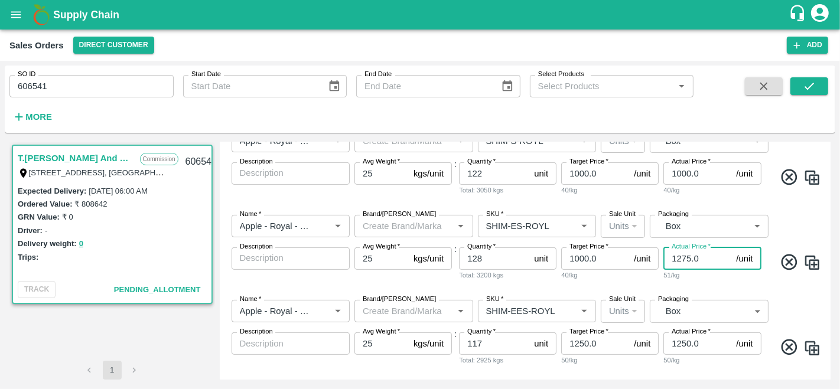
click at [701, 261] on input "1275.0" at bounding box center [697, 258] width 68 height 22
paste input "000"
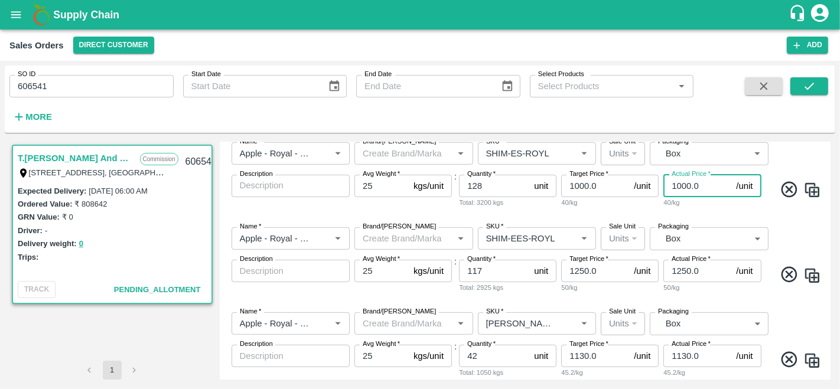
scroll to position [425, 0]
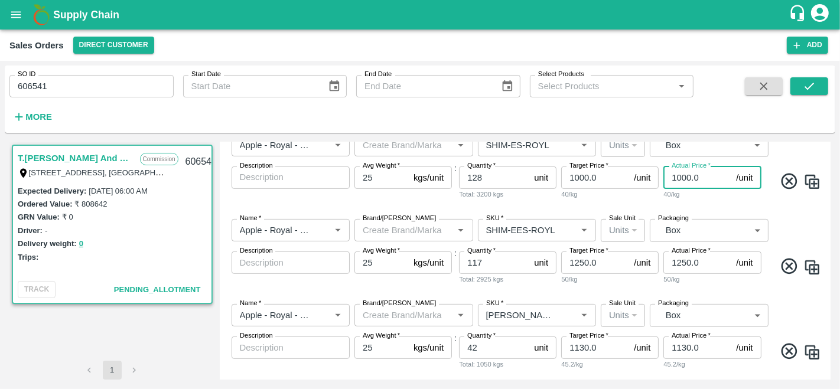
type input "1000.0"
click at [591, 263] on input "1250.0" at bounding box center [595, 263] width 68 height 22
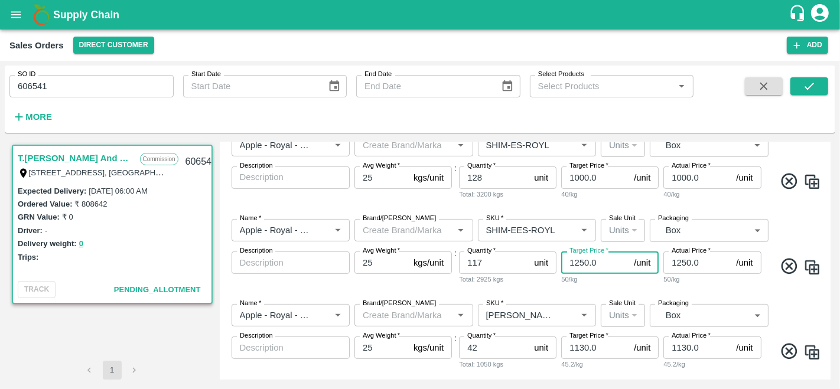
click at [591, 263] on input "1250.0" at bounding box center [595, 263] width 68 height 22
paste input "00"
type input "1000.0"
click at [682, 264] on input "1250.0" at bounding box center [697, 263] width 68 height 22
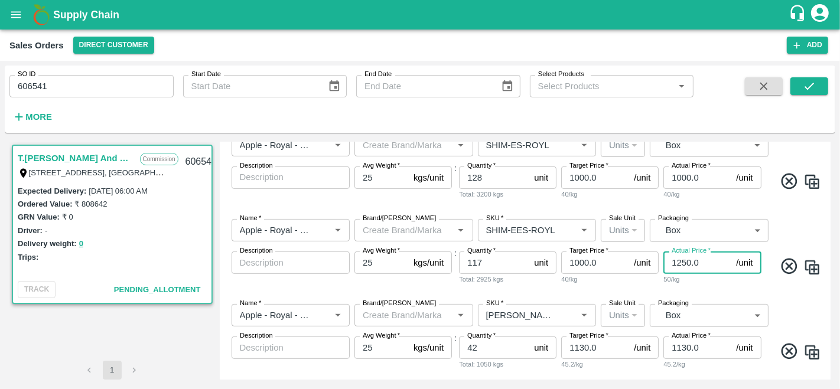
click at [682, 264] on input "1250.0" at bounding box center [697, 263] width 68 height 22
paste input "00"
type input "1000.0"
click at [612, 292] on div "Name   * Name   * Brand/Marka Brand/Marka SKU   * SKU   * Sale Unit Units 2 Sal…" at bounding box center [525, 252] width 602 height 85
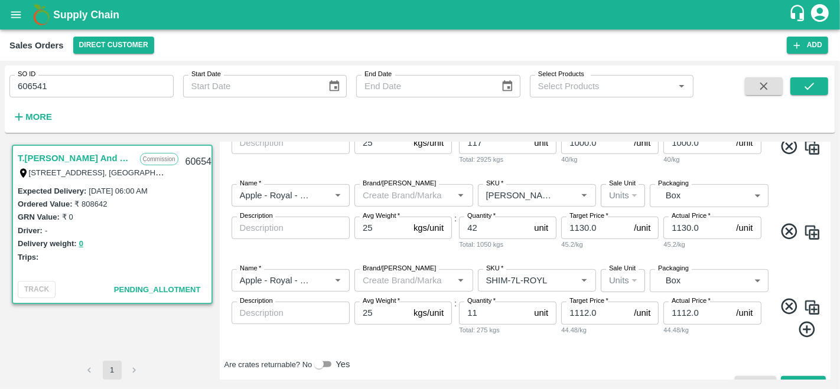
scroll to position [546, 0]
click at [582, 219] on input "1130.0" at bounding box center [595, 227] width 68 height 22
paste input "00"
type input "1000.0"
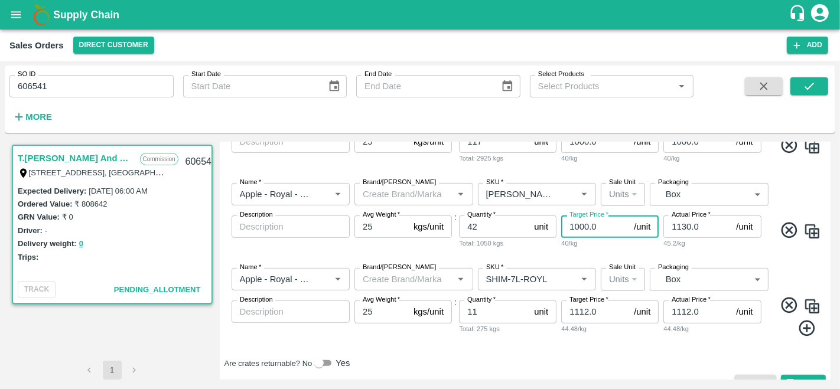
click at [684, 228] on input "1130.0" at bounding box center [697, 227] width 68 height 22
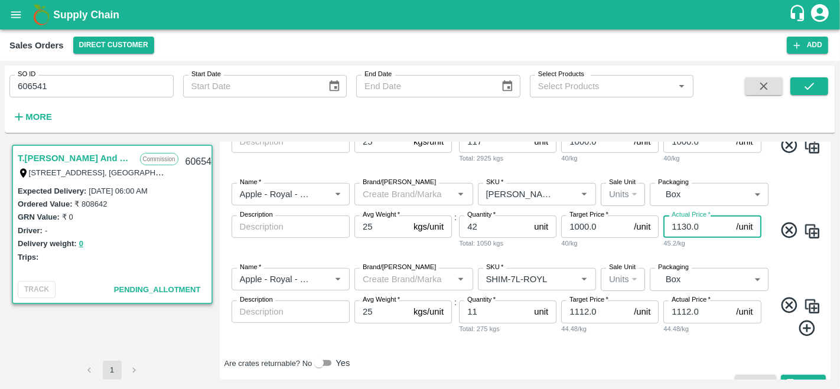
click at [684, 228] on input "1130.0" at bounding box center [697, 227] width 68 height 22
paste input "00"
type input "1000.0"
click at [576, 311] on input "1112.0" at bounding box center [595, 312] width 68 height 22
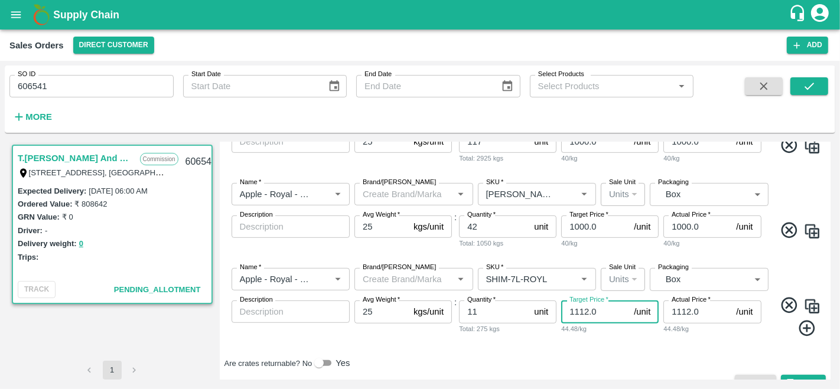
click at [576, 311] on input "1112.0" at bounding box center [595, 312] width 68 height 22
paste input "000"
type input "1000.0"
click at [686, 309] on input "1112.0" at bounding box center [697, 312] width 68 height 22
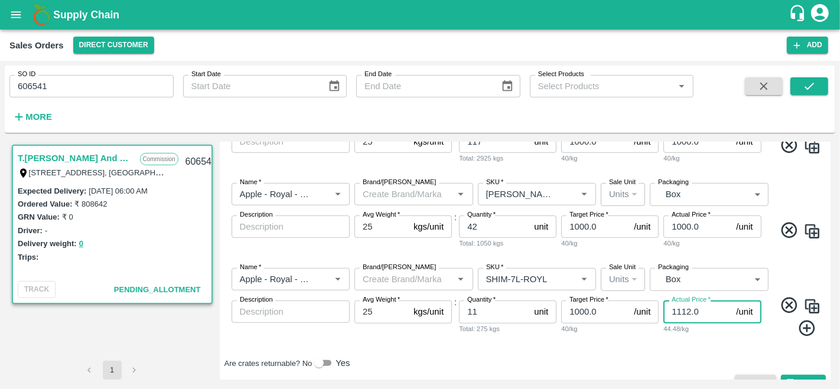
click at [686, 309] on input "1112.0" at bounding box center [697, 312] width 68 height 22
paste input "000"
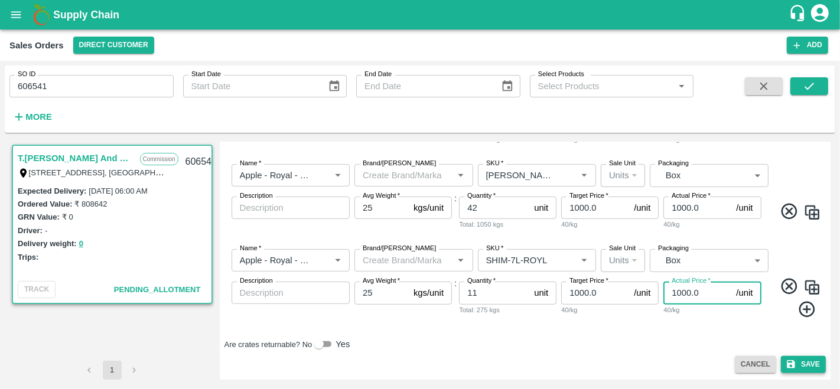
type input "1000.0"
click at [798, 362] on button "Save" at bounding box center [803, 364] width 45 height 17
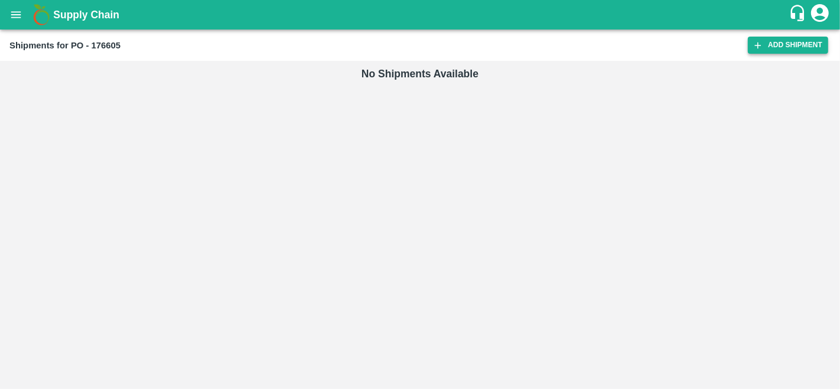
click at [780, 48] on link "Add Shipment" at bounding box center [788, 45] width 80 height 17
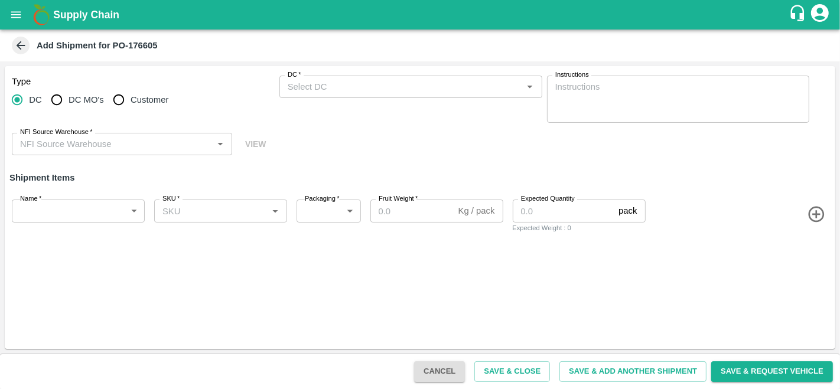
click at [121, 97] on input "Customer" at bounding box center [119, 100] width 24 height 24
radio input "true"
click at [379, 72] on div "Type DC DC MO's Customer Customer (Material Orders)   * Customer (Material Orde…" at bounding box center [420, 115] width 830 height 99
click at [379, 81] on input "Customer (Material Orders)   *" at bounding box center [401, 86] width 236 height 15
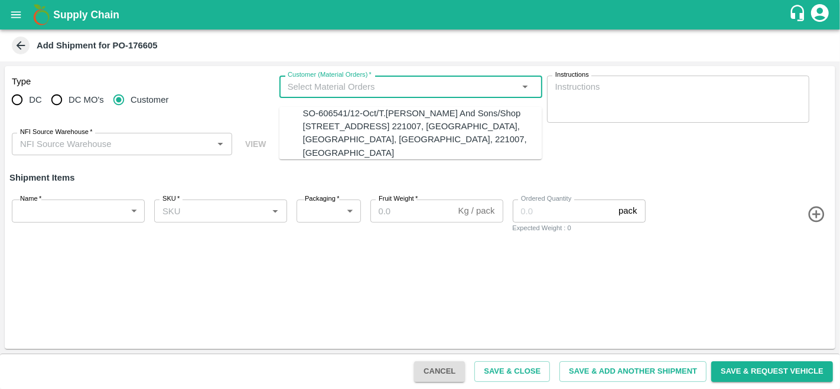
click at [373, 126] on div "SO-606541/12-Oct/T.[PERSON_NAME] And Sons/Shop [STREET_ADDRESS] 221007, [GEOGRA…" at bounding box center [422, 133] width 239 height 53
type input "SO-606541/12-Oct/T.[PERSON_NAME] And Sons/Shop [STREET_ADDRESS] 221007, [GEOGRA…"
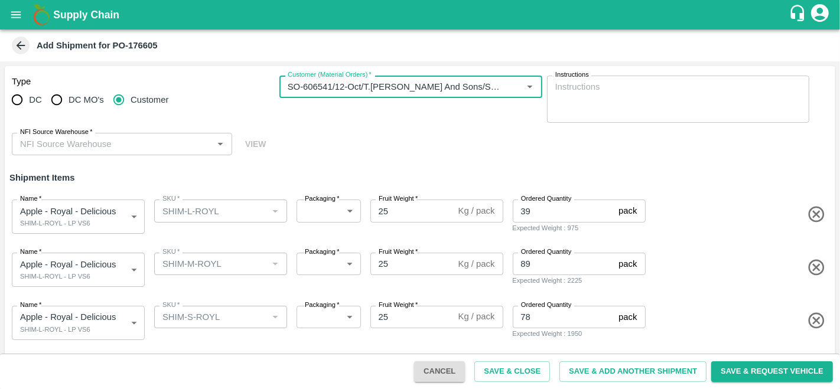
click at [182, 138] on input "NFI Source Warehouse   *" at bounding box center [112, 143] width 194 height 15
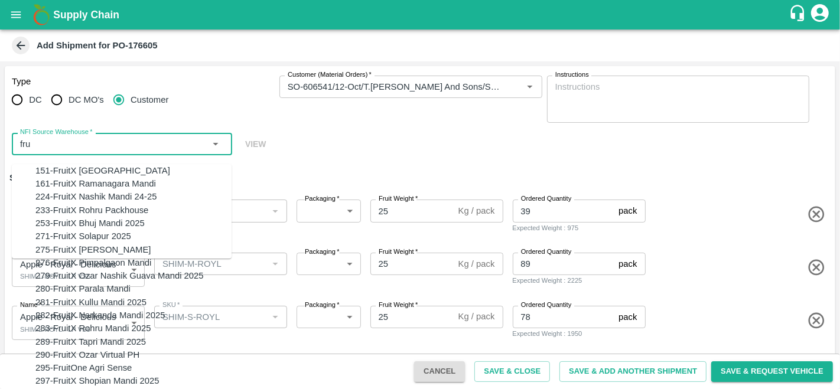
click at [82, 174] on div "151-FruitX [GEOGRAPHIC_DATA]" at bounding box center [102, 170] width 135 height 13
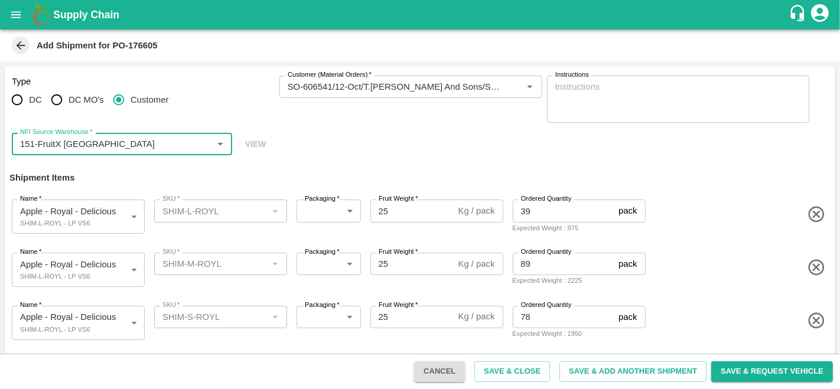
type input "151-FruitX [GEOGRAPHIC_DATA]"
click at [399, 131] on div "Type DC DC MO's Customer Customer (Material Orders)   * Customer (Material Orde…" at bounding box center [420, 115] width 830 height 99
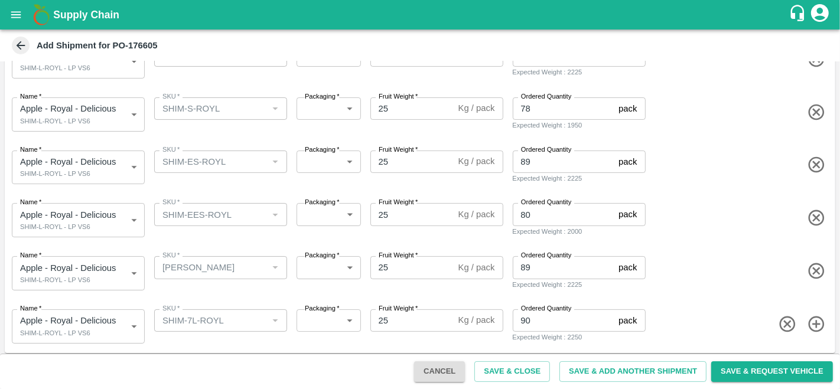
scroll to position [211, 0]
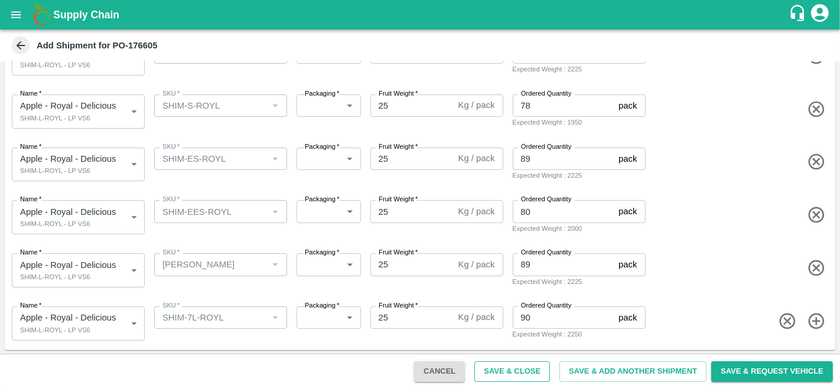
click at [508, 371] on button "Save & Close" at bounding box center [512, 371] width 76 height 21
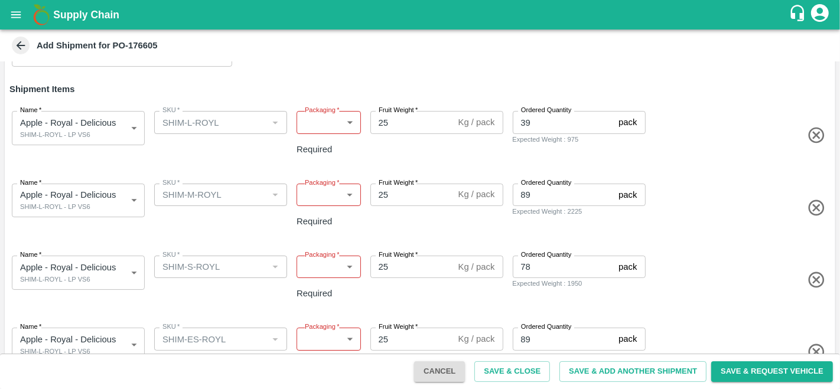
scroll to position [89, 0]
click at [83, 180] on body "Supply Chain Add Shipment for PO-176605 Type DC DC MO's Customer Customer (Mate…" at bounding box center [420, 194] width 840 height 389
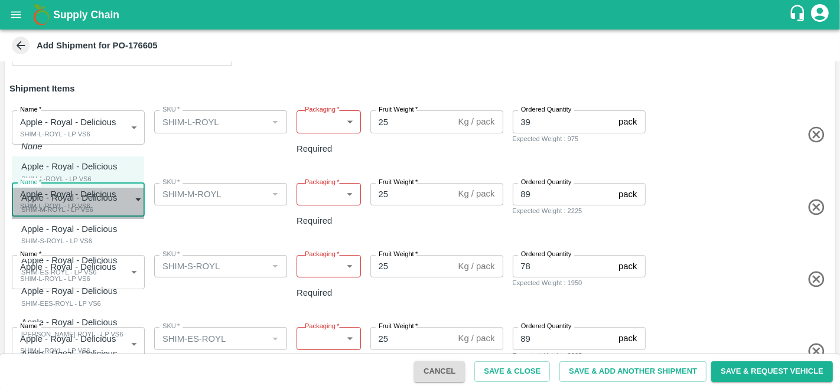
click at [67, 198] on p "Apple - Royal - Delicious" at bounding box center [69, 197] width 96 height 13
type input "2044442"
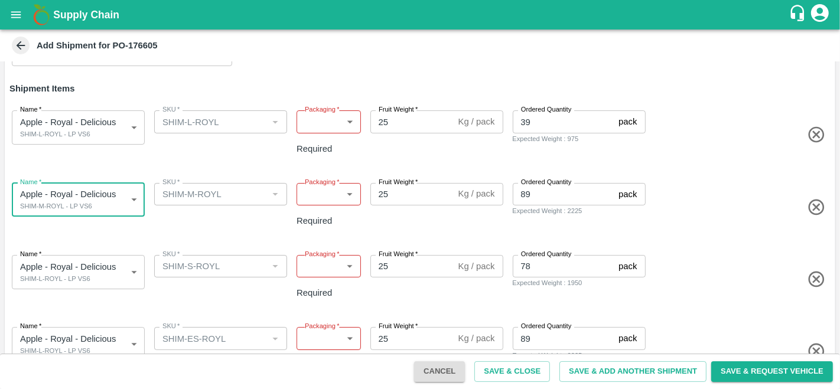
click at [337, 123] on body "Supply Chain Add Shipment for PO-176605 Type DC DC MO's Customer Customer (Mate…" at bounding box center [420, 194] width 840 height 389
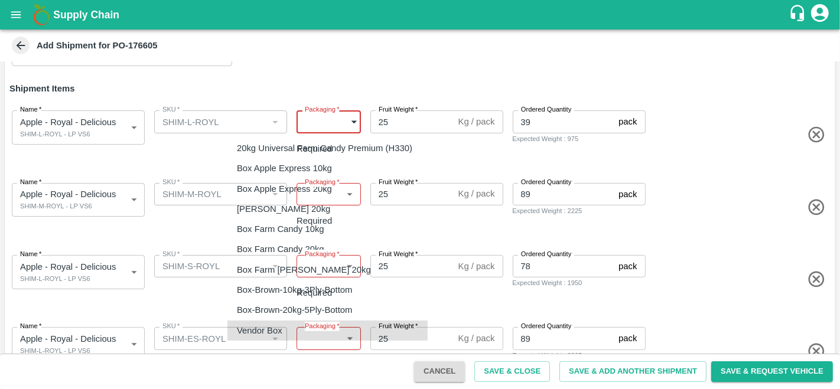
type input "276"
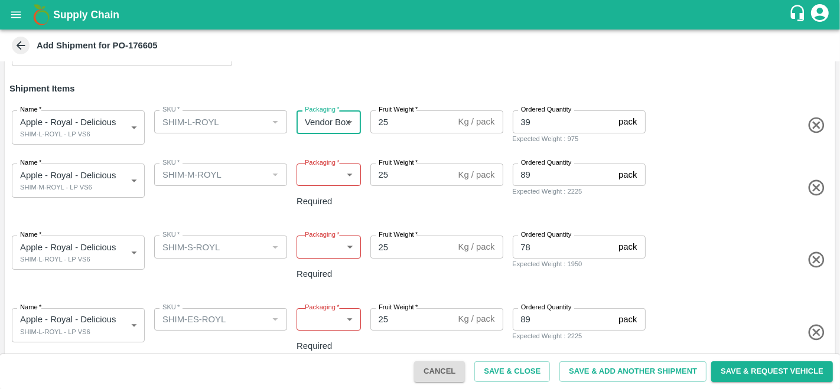
click at [324, 171] on body "Supply Chain Add Shipment for PO-176605 Type DC DC MO's Customer Customer (Mate…" at bounding box center [420, 194] width 840 height 389
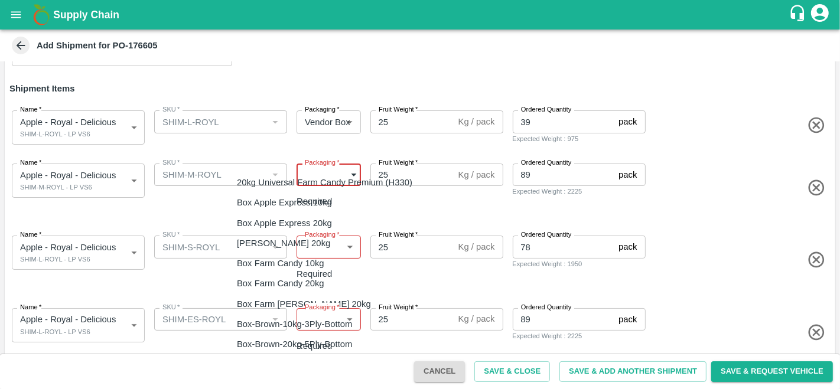
type input "276"
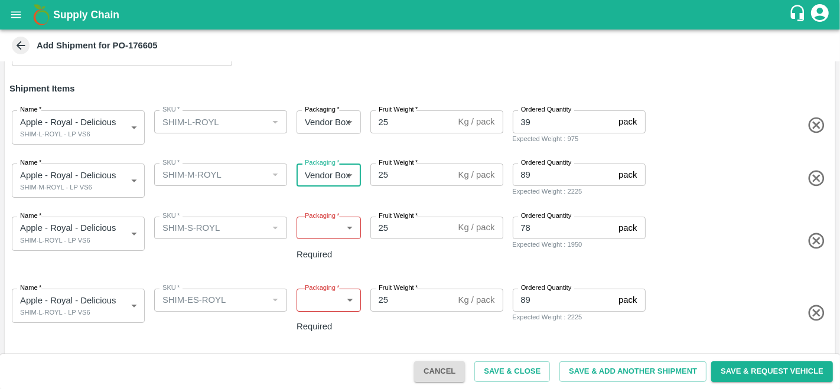
click at [337, 232] on body "Supply Chain Add Shipment for PO-176605 Type DC DC MO's Customer Customer (Mate…" at bounding box center [420, 194] width 840 height 389
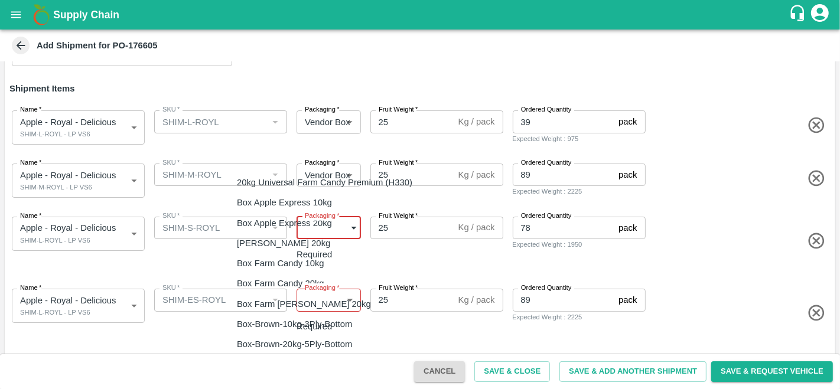
type input "276"
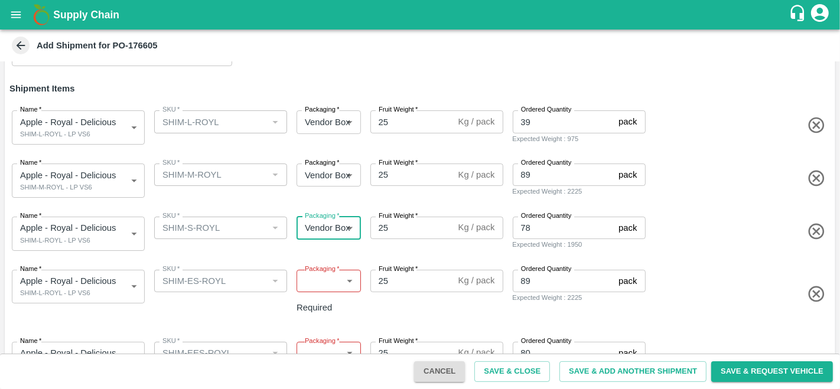
click at [92, 242] on body "Supply Chain Add Shipment for PO-176605 Type DC DC MO's Customer Customer (Mate…" at bounding box center [420, 194] width 840 height 389
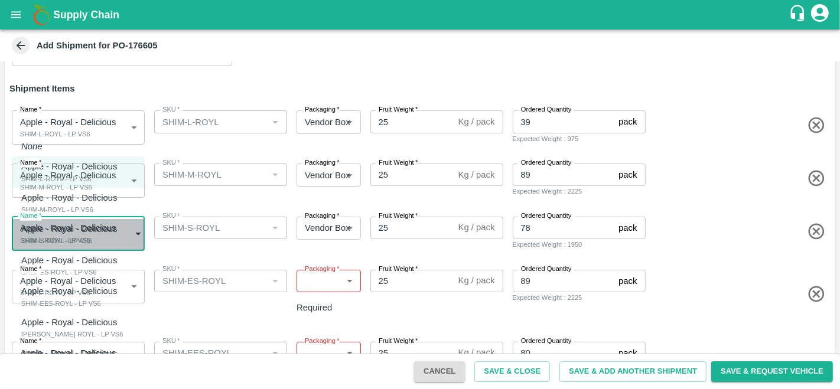
click at [45, 242] on div "SHIM-S-ROYL - LP VS6" at bounding box center [72, 241] width 102 height 11
type input "2044443"
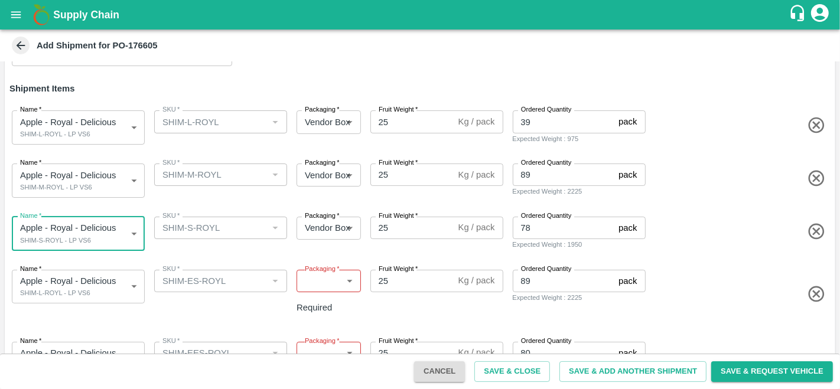
click at [88, 292] on body "Supply Chain Add Shipment for PO-176605 Type DC DC MO's Customer Customer (Mate…" at bounding box center [420, 194] width 840 height 389
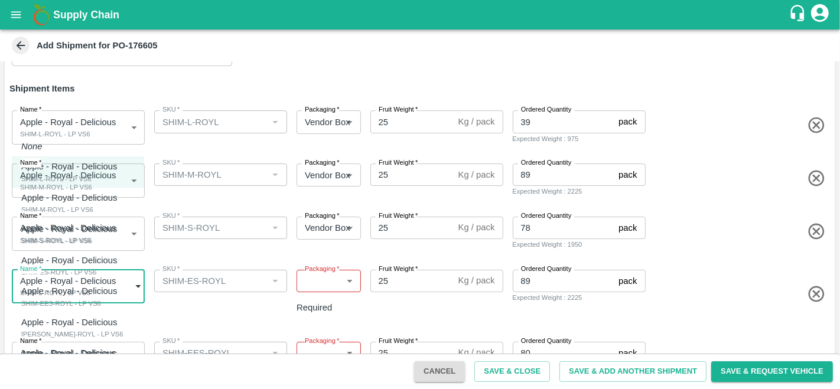
click at [76, 266] on p "Apple - Royal - Delicious" at bounding box center [69, 260] width 96 height 13
type input "2044444"
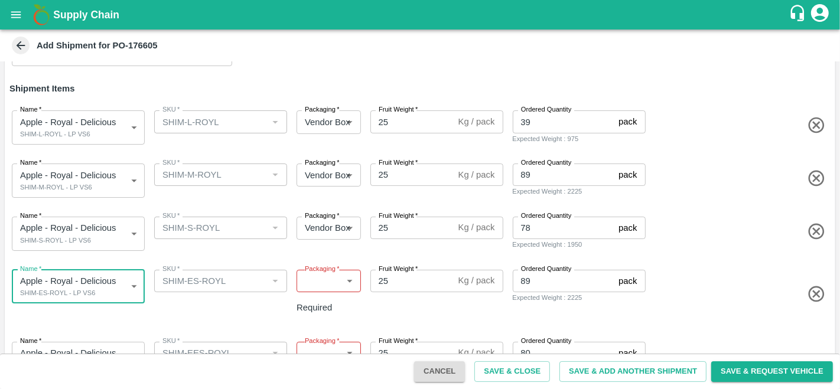
click at [307, 279] on body "Supply Chain Add Shipment for PO-176605 Type DC DC MO's Customer Customer (Mate…" at bounding box center [420, 194] width 840 height 389
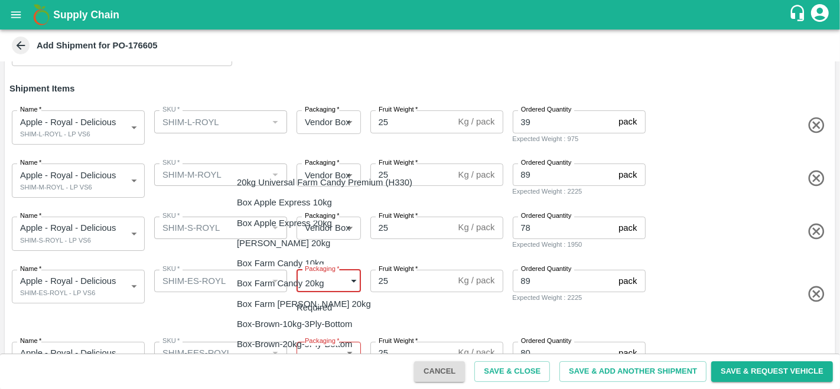
type input "276"
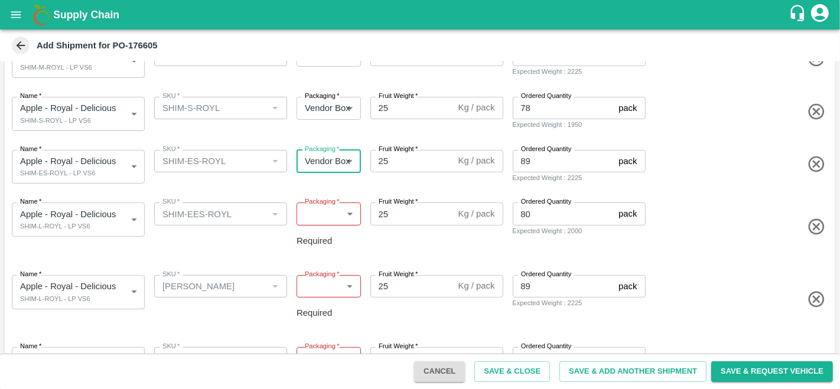
scroll to position [217, 0]
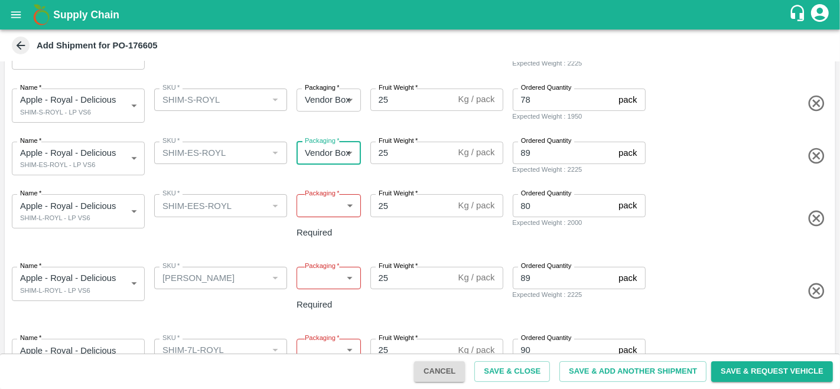
click at [77, 213] on body "Supply Chain Add Shipment for PO-176605 Type DC DC MO's Customer Customer (Mate…" at bounding box center [420, 194] width 840 height 389
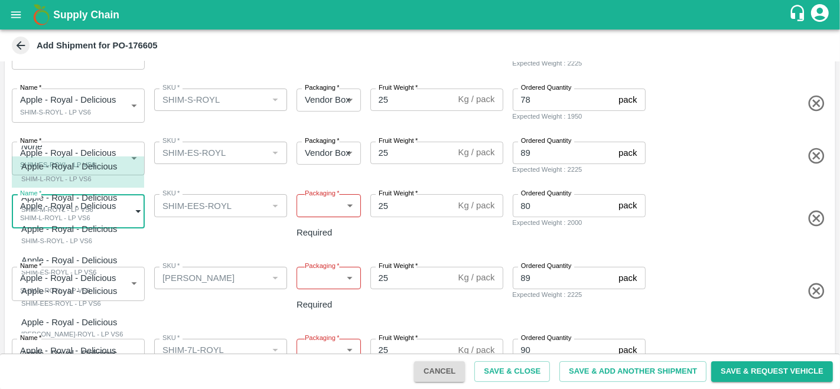
click at [79, 296] on p "Apple - Royal - Delicious" at bounding box center [69, 291] width 96 height 13
type input "2044445"
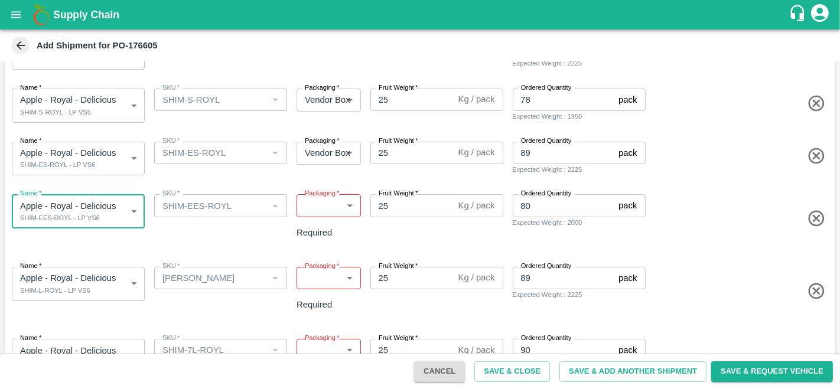
click at [331, 204] on body "Supply Chain Add Shipment for PO-176605 Type DC DC MO's Customer Customer (Mate…" at bounding box center [420, 194] width 840 height 389
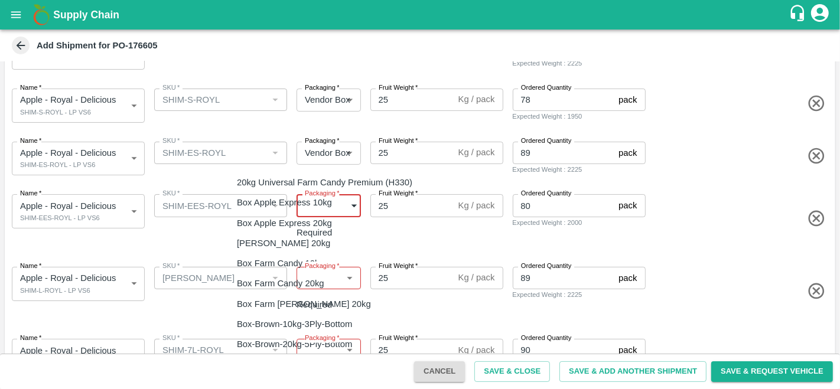
type input "276"
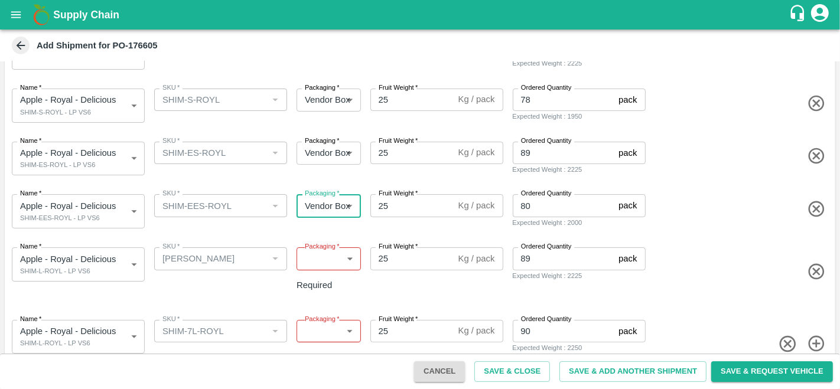
scroll to position [216, 0]
click at [67, 278] on body "Supply Chain Add Shipment for PO-176605 Type DC DC MO's Customer Customer (Mate…" at bounding box center [420, 194] width 840 height 389
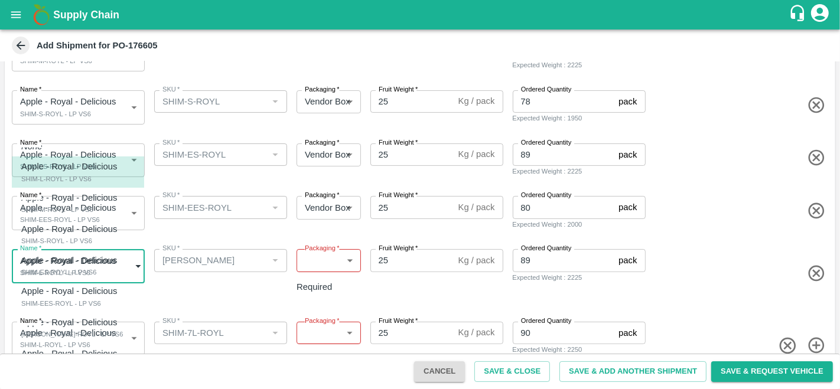
click at [73, 338] on div "[PERSON_NAME]-ROYL - LP VS6" at bounding box center [72, 334] width 102 height 11
type input "2044446"
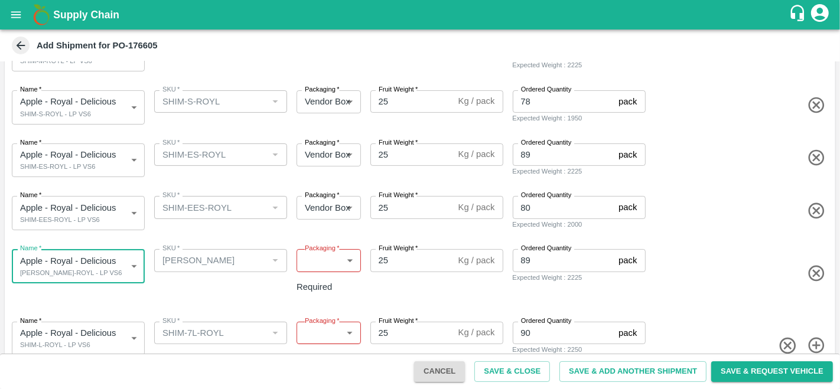
click at [319, 263] on body "Supply Chain Add Shipment for PO-176605 Type DC DC MO's Customer Customer (Mate…" at bounding box center [420, 194] width 840 height 389
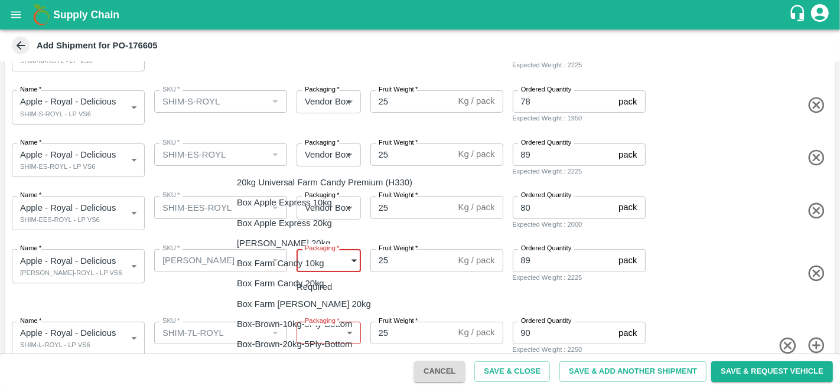
type input "276"
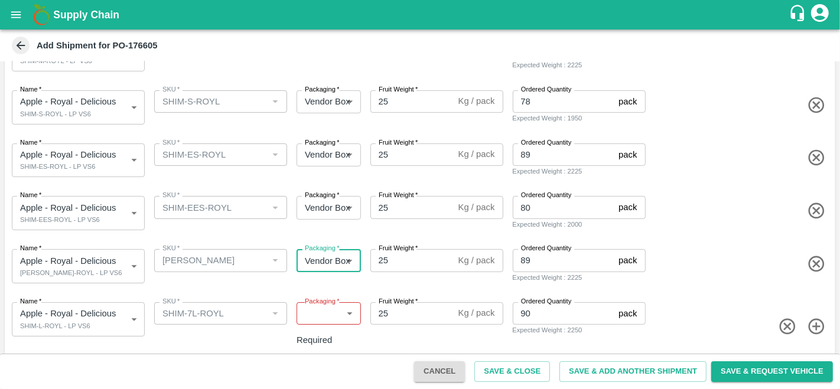
scroll to position [214, 0]
click at [63, 326] on body "Supply Chain Add Shipment for PO-176605 Type DC DC MO's Customer Customer (Mate…" at bounding box center [420, 194] width 840 height 389
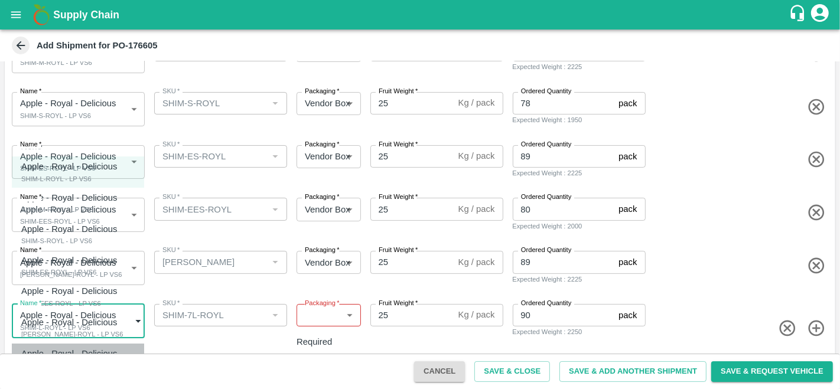
click at [78, 358] on p "Apple - Royal - Delicious" at bounding box center [69, 353] width 96 height 13
type input "2044447"
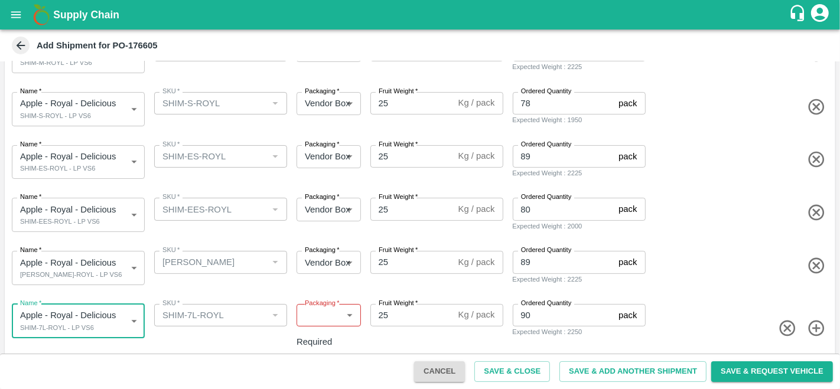
click at [334, 319] on body "Supply Chain Add Shipment for PO-176605 Type DC DC MO's Customer Customer (Mate…" at bounding box center [420, 194] width 840 height 389
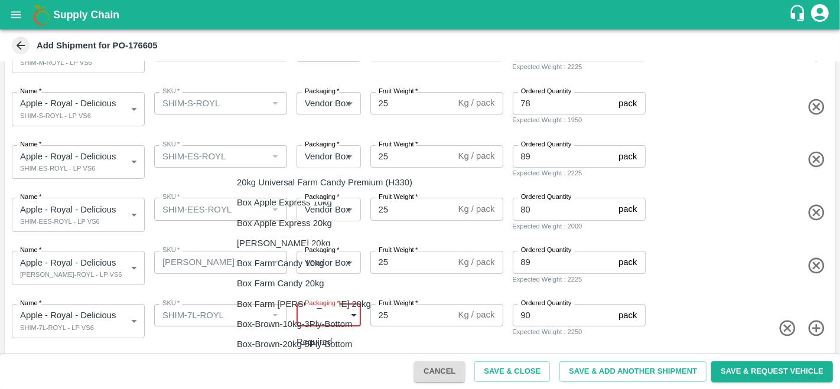
click at [251, 361] on p "Vendor Box" at bounding box center [259, 364] width 45 height 13
type input "276"
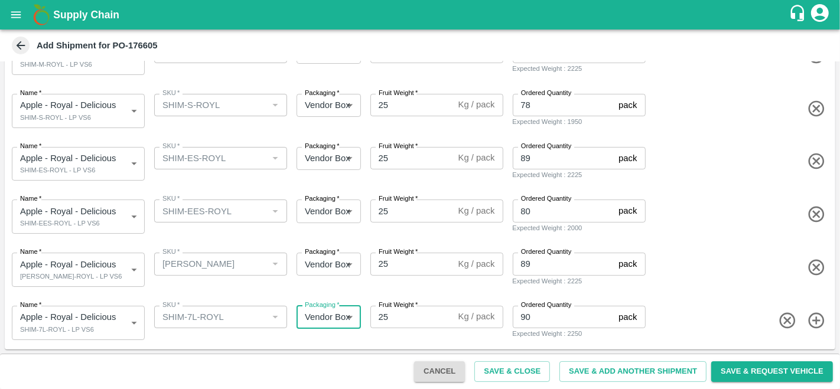
scroll to position [211, 0]
click at [511, 379] on button "Save & Close" at bounding box center [512, 371] width 76 height 21
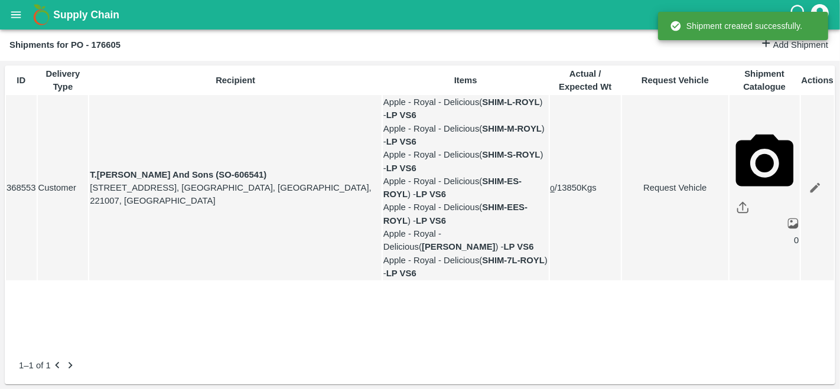
click at [17, 16] on icon "open drawer" at bounding box center [15, 14] width 13 height 13
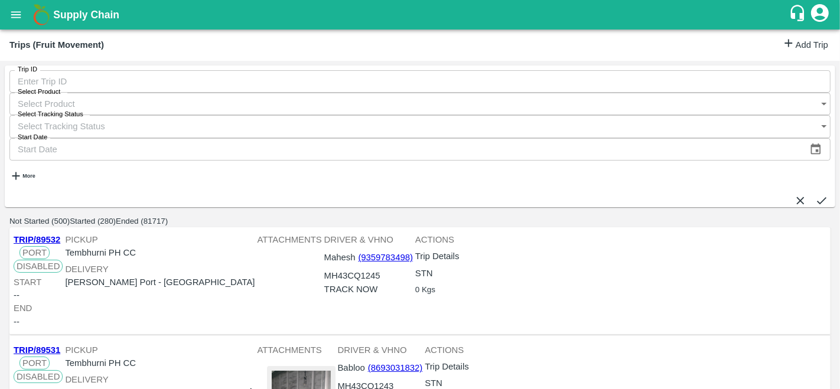
click at [804, 36] on div "Trips (Fruit Movement) Add Trip" at bounding box center [420, 45] width 840 height 31
click at [804, 44] on link "Add Trip" at bounding box center [805, 45] width 46 height 17
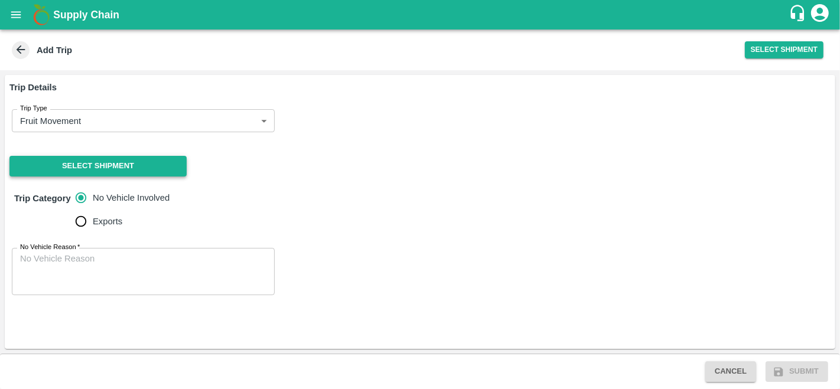
click at [104, 165] on button "Select Shipment" at bounding box center [97, 166] width 177 height 21
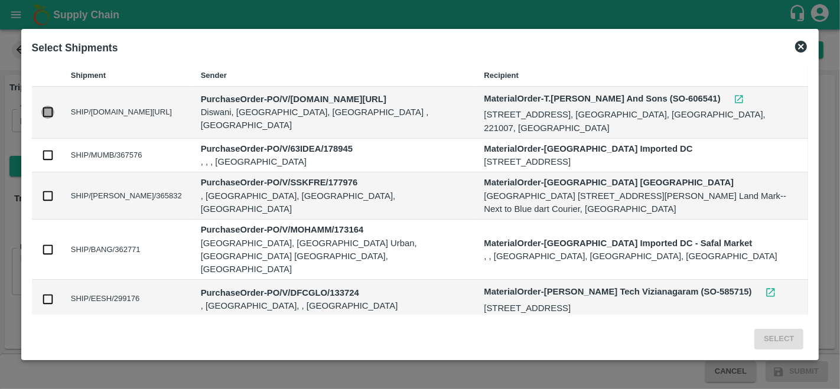
click at [44, 112] on input "checkbox" at bounding box center [47, 112] width 13 height 13
checkbox input "true"
click at [773, 339] on button "Select" at bounding box center [778, 339] width 49 height 21
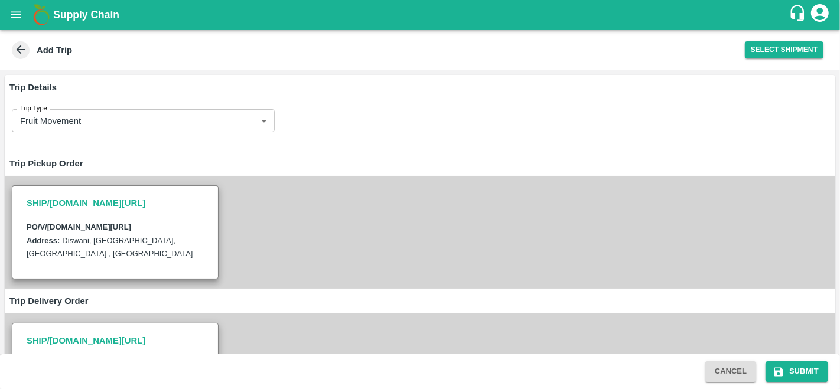
scroll to position [256, 0]
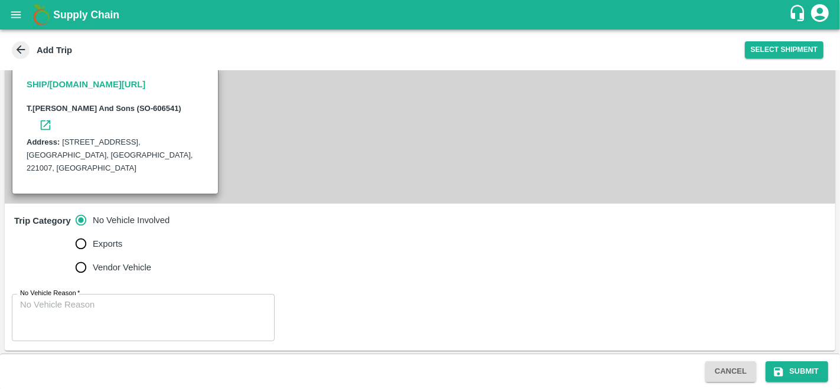
click at [87, 343] on div "No Vehicle Reason   * x No Vehicle Reason" at bounding box center [420, 318] width 830 height 66
click at [98, 314] on textarea "No Vehicle Reason   *" at bounding box center [143, 317] width 246 height 37
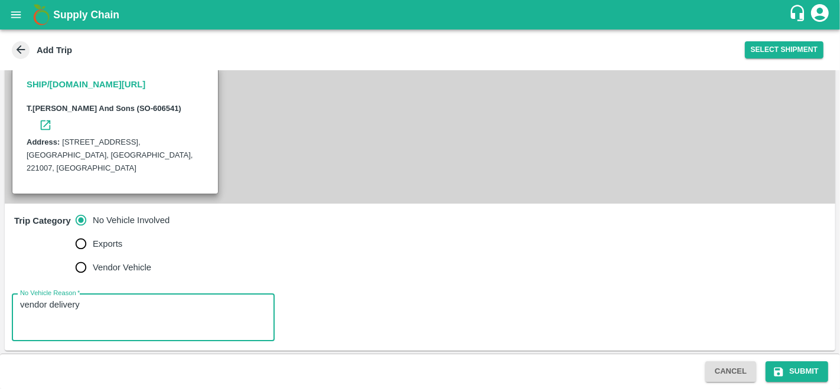
type textarea "vendor delivery"
click at [379, 274] on div "Trip Category No Vehicle Involved Exports Vendor Vehicle" at bounding box center [420, 244] width 830 height 81
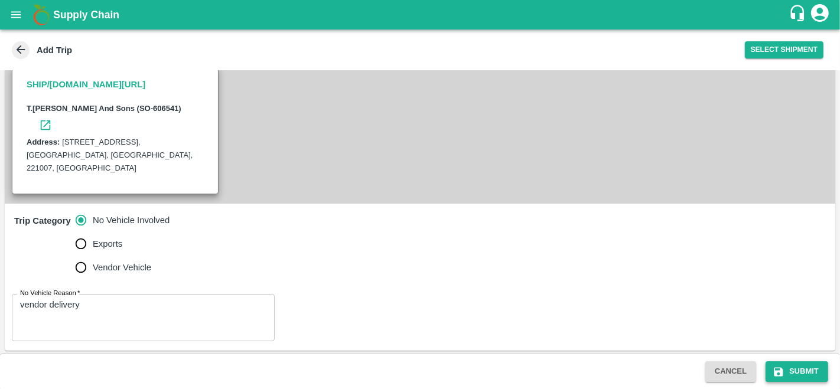
click at [794, 374] on button "Submit" at bounding box center [796, 371] width 63 height 21
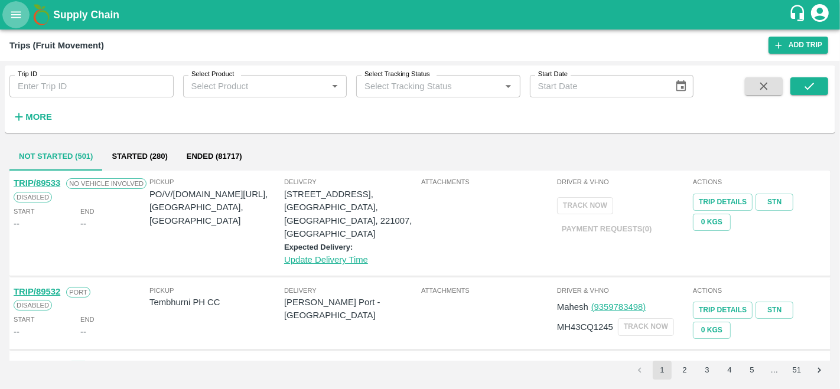
click at [9, 22] on button "open drawer" at bounding box center [15, 14] width 27 height 27
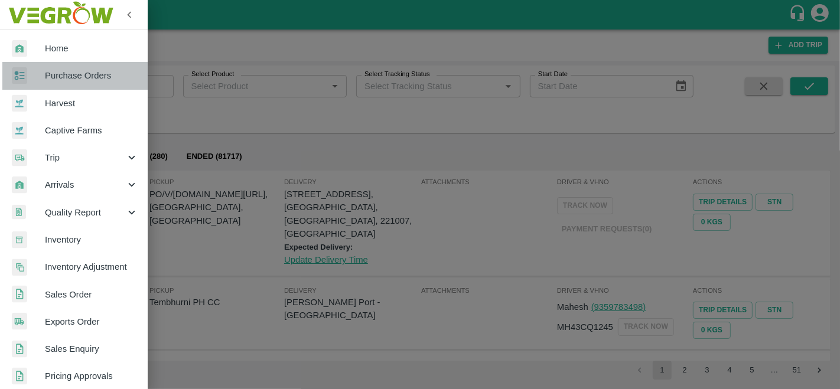
click at [76, 74] on span "Purchase Orders" at bounding box center [91, 75] width 93 height 13
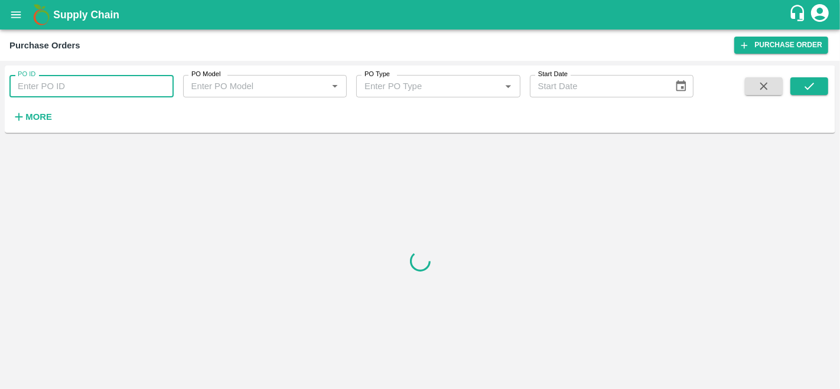
click at [76, 79] on input "PO ID" at bounding box center [91, 86] width 164 height 22
type input "176605"
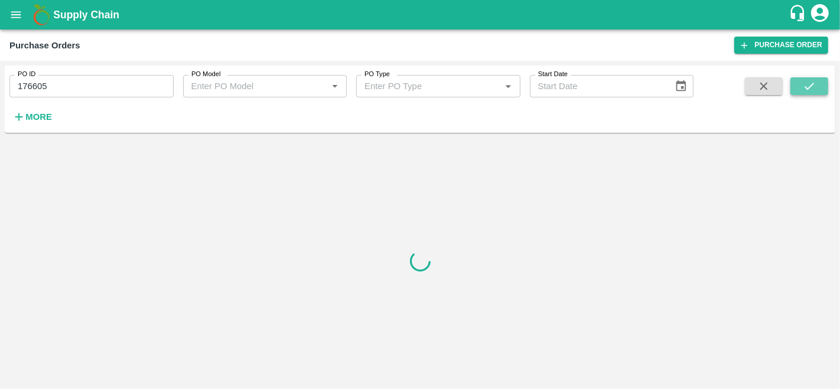
click at [801, 89] on button "submit" at bounding box center [809, 86] width 38 height 18
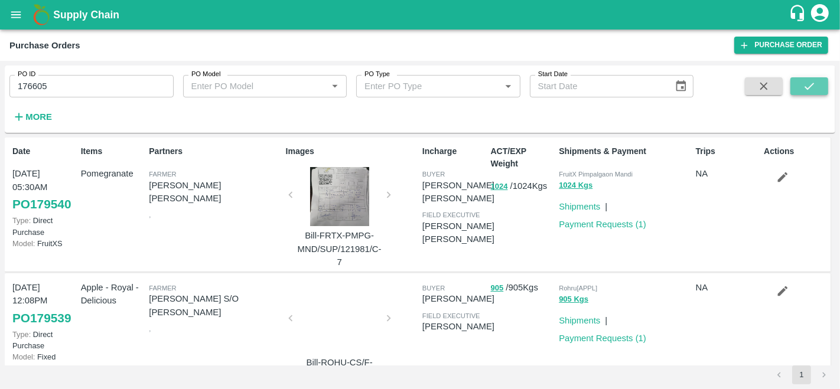
click at [810, 83] on icon "submit" at bounding box center [809, 86] width 13 height 13
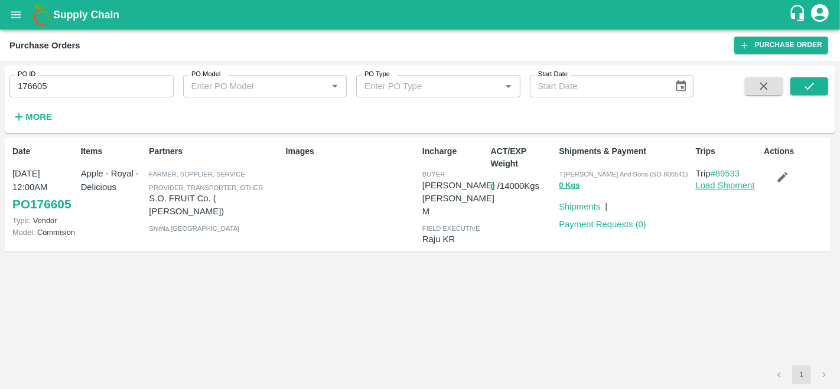
click at [738, 184] on link "Load Shipment" at bounding box center [725, 185] width 59 height 9
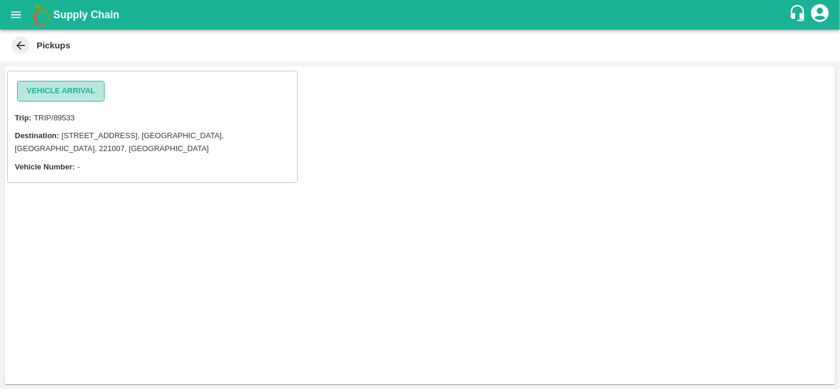
click at [76, 90] on button "Vehicle Arrival" at bounding box center [60, 91] width 87 height 21
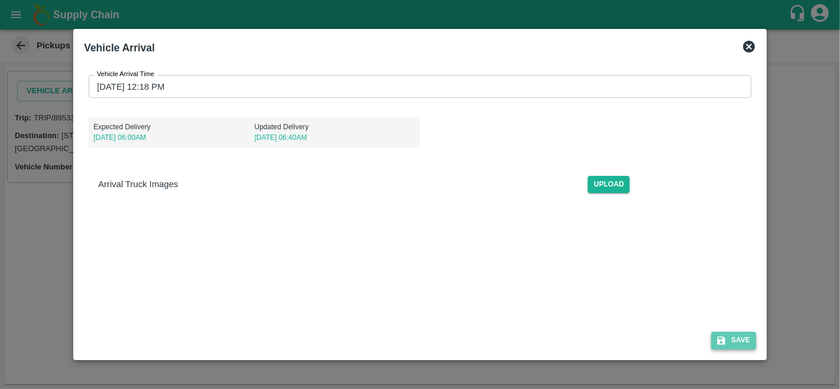
click at [729, 341] on button "Save" at bounding box center [733, 340] width 45 height 17
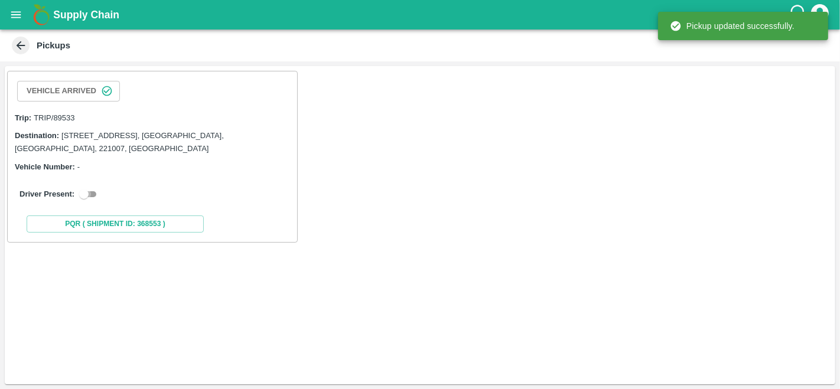
click at [91, 192] on input "checkbox" at bounding box center [84, 194] width 43 height 14
checkbox input "true"
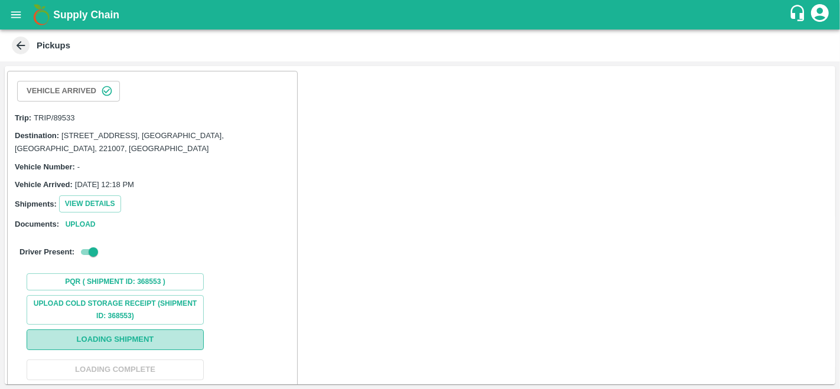
click at [123, 340] on button "Loading Shipment" at bounding box center [115, 340] width 177 height 21
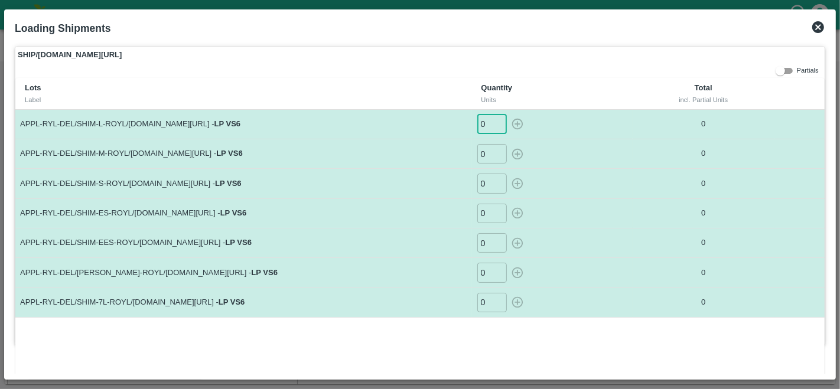
click at [484, 115] on input "0" at bounding box center [492, 124] width 30 height 19
click at [518, 124] on icon "button" at bounding box center [516, 124] width 11 height 11
type input "0"
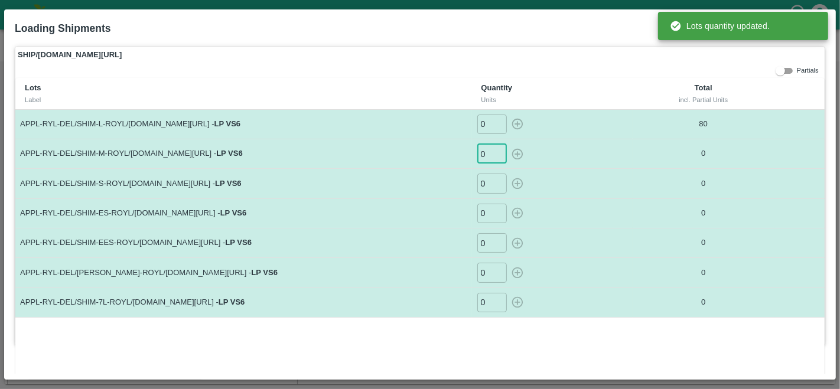
click at [485, 155] on input "0" at bounding box center [492, 153] width 30 height 19
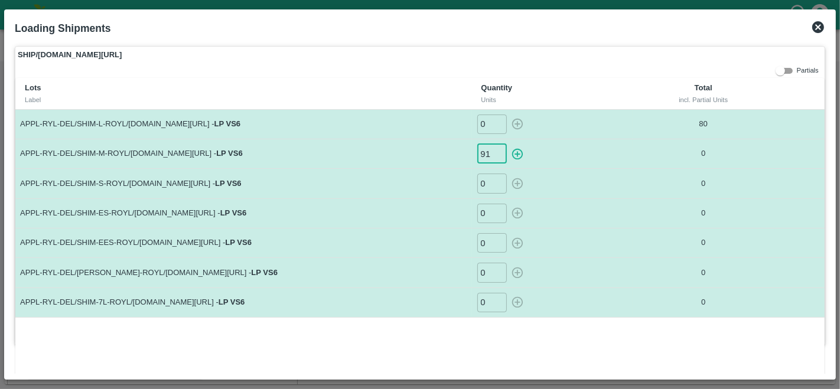
click at [519, 151] on icon "button" at bounding box center [517, 154] width 13 height 13
type input "0"
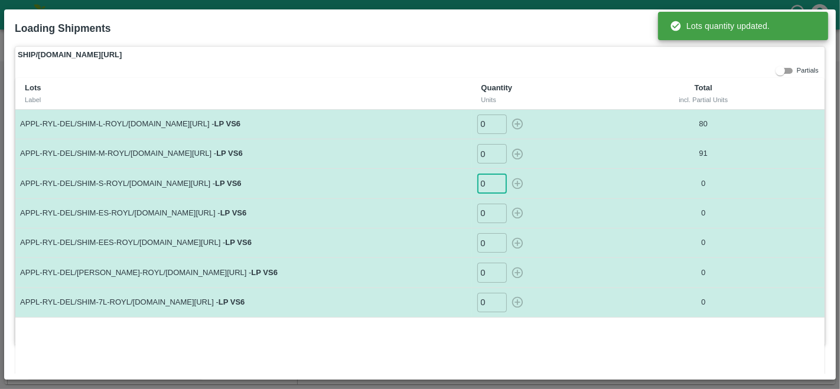
click at [485, 183] on input "0" at bounding box center [492, 183] width 30 height 19
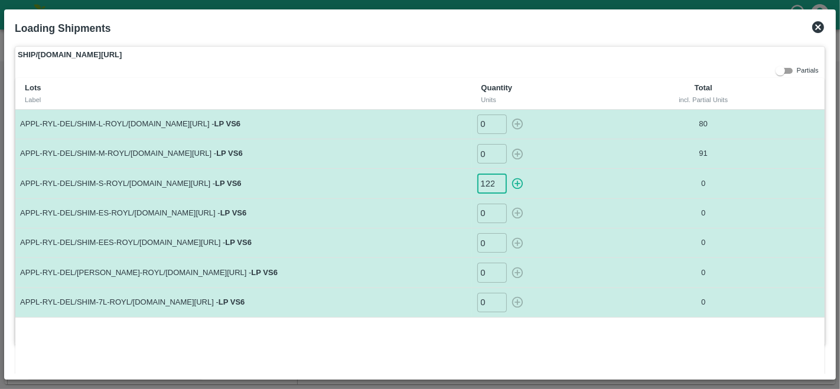
click at [512, 181] on icon "button" at bounding box center [517, 183] width 13 height 13
type input "0"
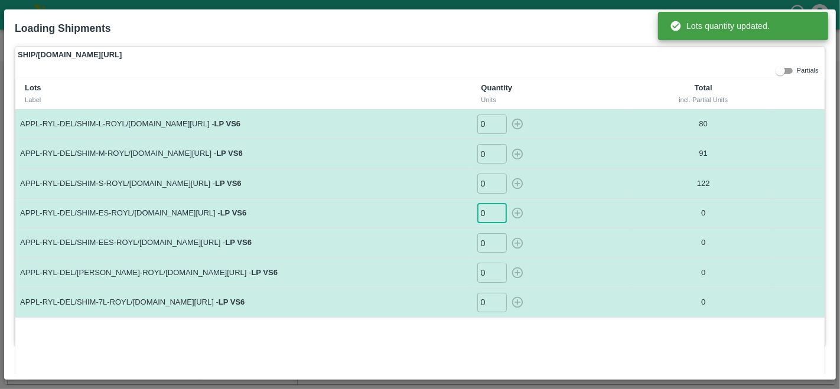
click at [485, 214] on input "0" at bounding box center [492, 213] width 30 height 19
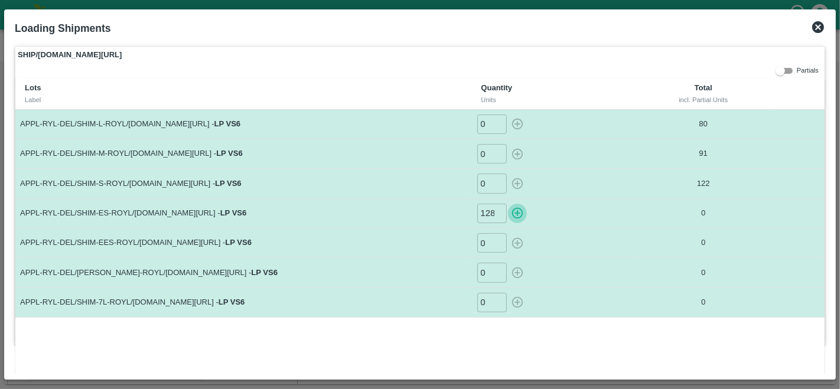
click at [516, 211] on icon "button" at bounding box center [517, 213] width 13 height 13
type input "0"
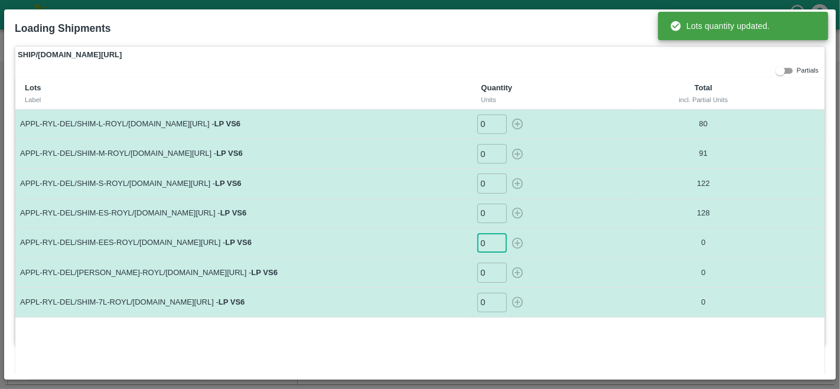
click at [488, 244] on input "0" at bounding box center [492, 242] width 30 height 19
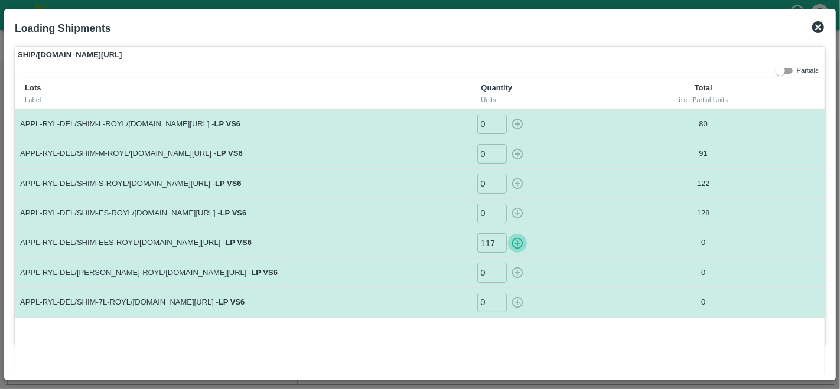
click at [516, 242] on icon "button" at bounding box center [516, 242] width 11 height 11
type input "0"
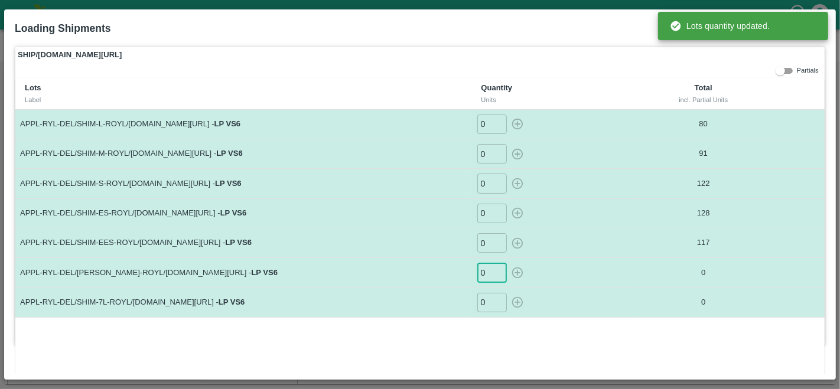
click at [484, 270] on input "0" at bounding box center [492, 272] width 30 height 19
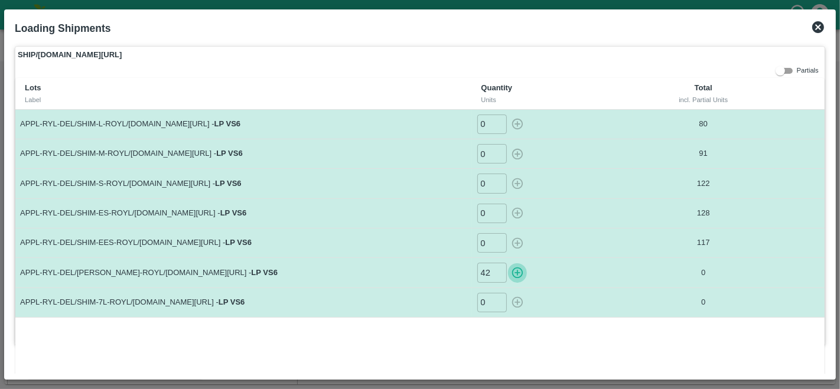
click at [516, 273] on icon "button" at bounding box center [517, 272] width 13 height 13
type input "0"
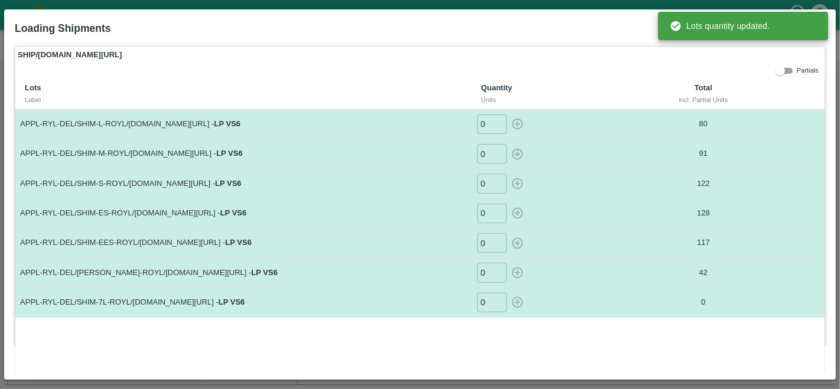
click at [484, 300] on input "0" at bounding box center [492, 302] width 30 height 19
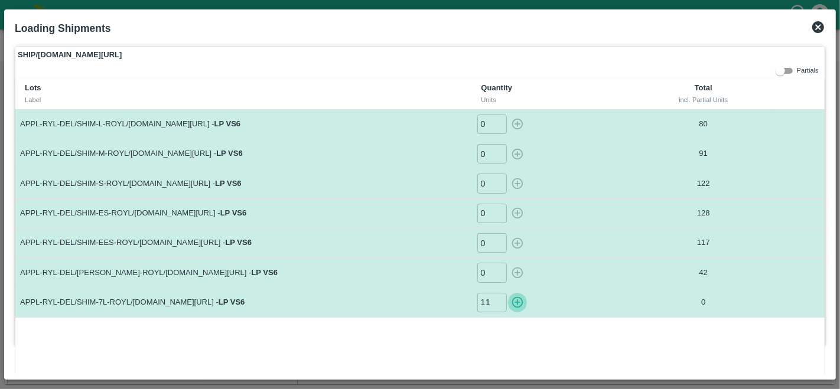
click at [517, 301] on icon "button" at bounding box center [516, 302] width 11 height 11
type input "0"
click at [816, 26] on icon at bounding box center [818, 27] width 12 height 12
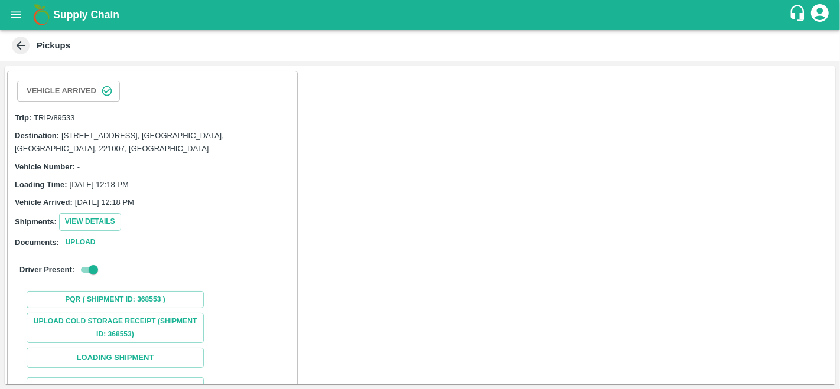
scroll to position [115, 0]
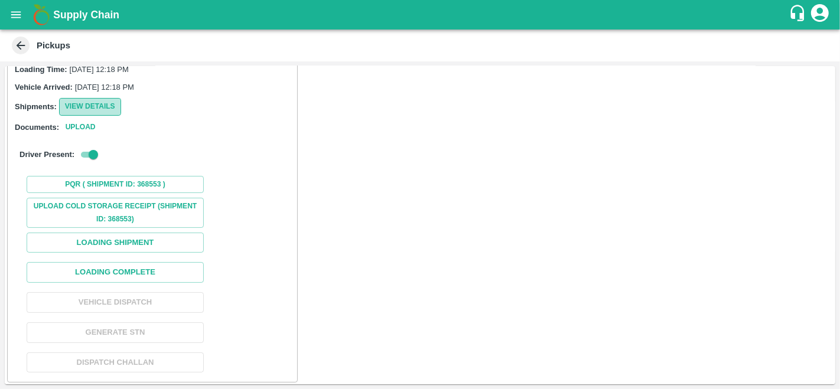
click at [84, 101] on button "View Details" at bounding box center [90, 106] width 62 height 17
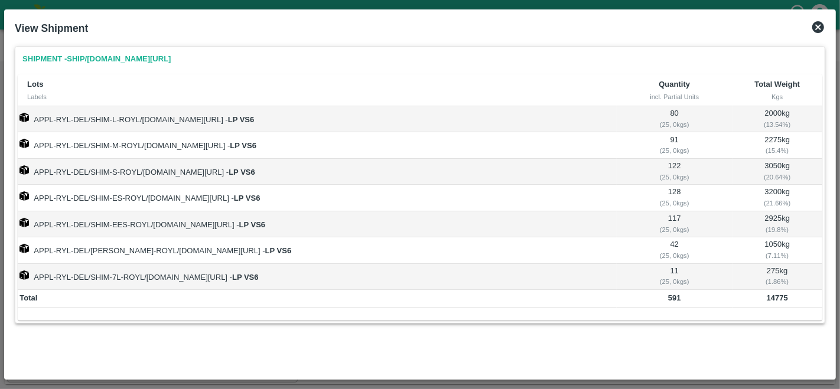
click at [819, 31] on icon at bounding box center [818, 27] width 12 height 12
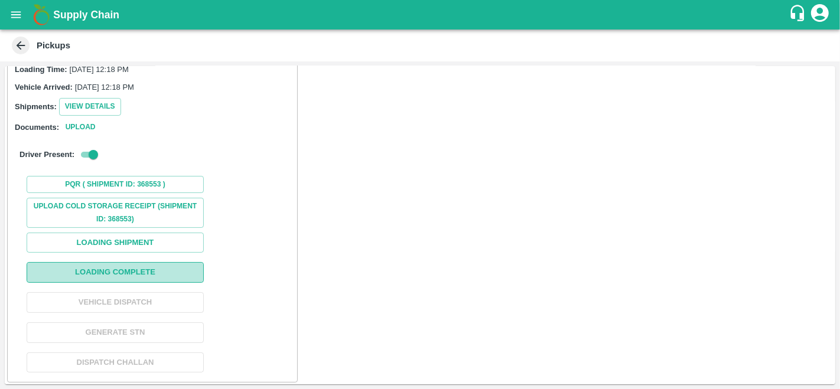
click at [120, 271] on button "Loading Complete" at bounding box center [115, 272] width 177 height 21
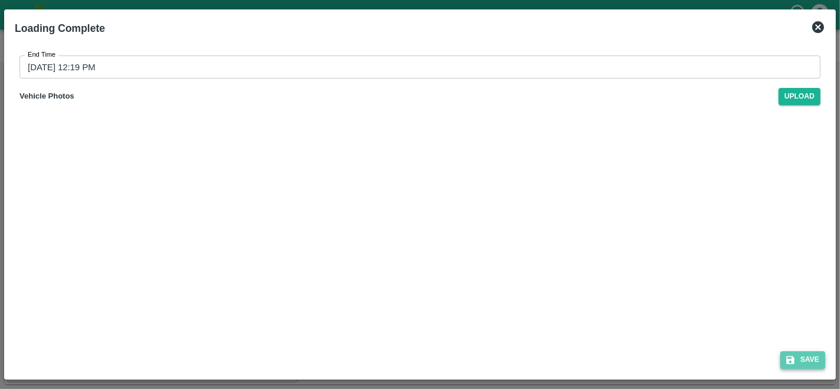
click at [803, 355] on button "Save" at bounding box center [802, 359] width 45 height 17
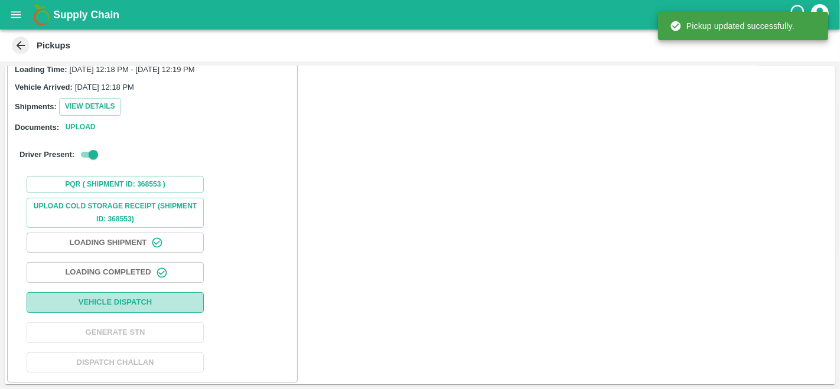
click at [169, 304] on button "Vehicle Dispatch" at bounding box center [115, 302] width 177 height 21
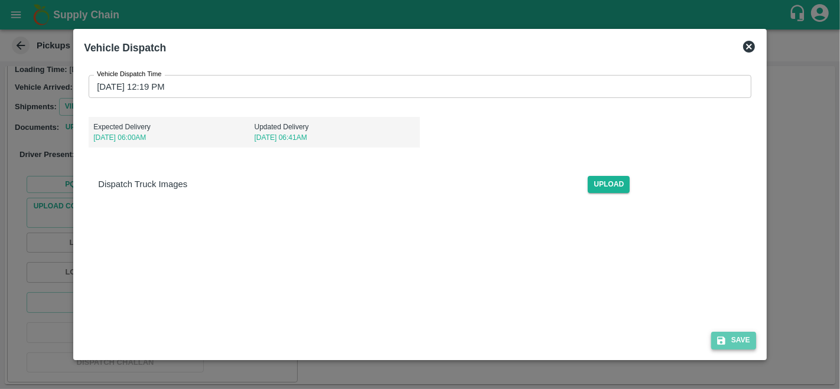
click at [738, 340] on button "Save" at bounding box center [733, 340] width 45 height 17
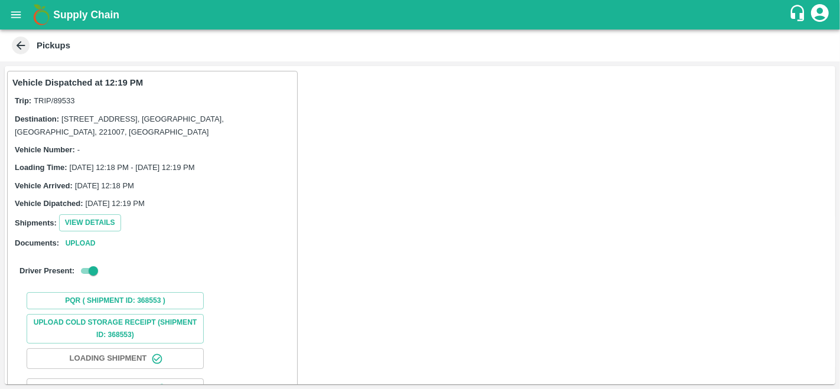
click at [15, 17] on icon "open drawer" at bounding box center [15, 14] width 13 height 13
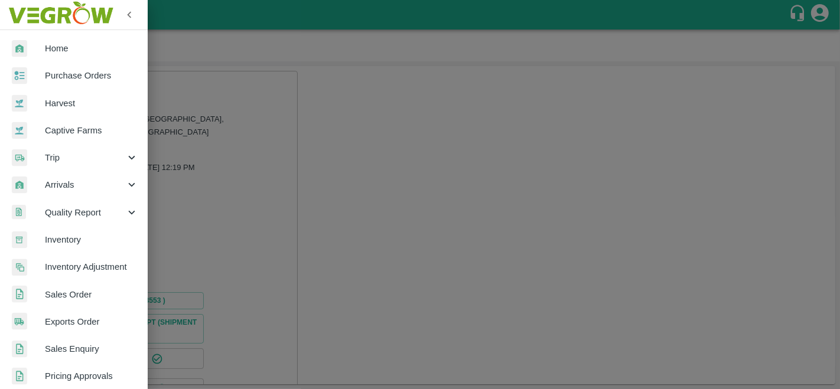
click at [77, 71] on span "Purchase Orders" at bounding box center [91, 75] width 93 height 13
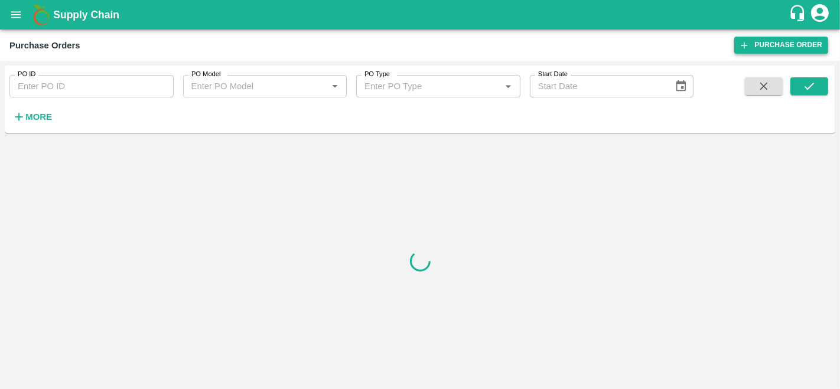
click at [794, 45] on link "Purchase Order" at bounding box center [781, 45] width 94 height 17
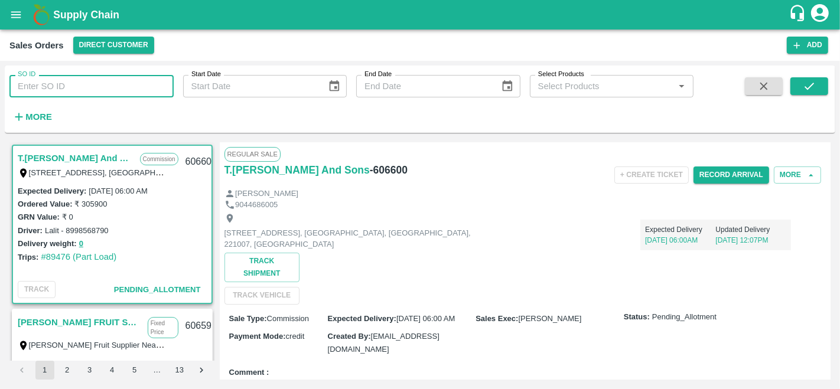
click at [39, 80] on input "SO ID" at bounding box center [91, 86] width 164 height 22
paste input "606541"
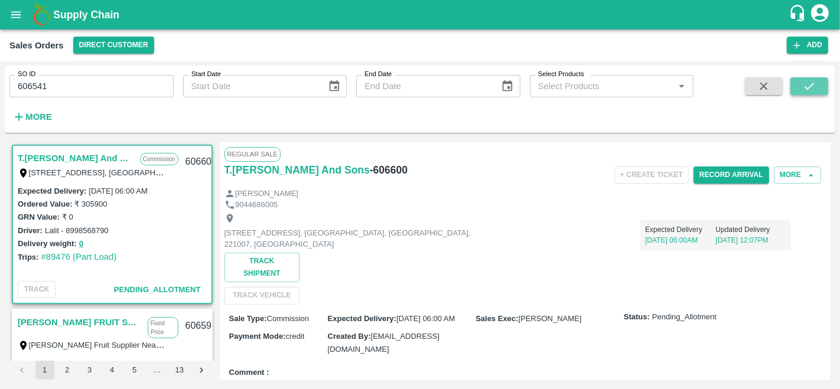
click at [806, 82] on icon "submit" at bounding box center [809, 86] width 13 height 13
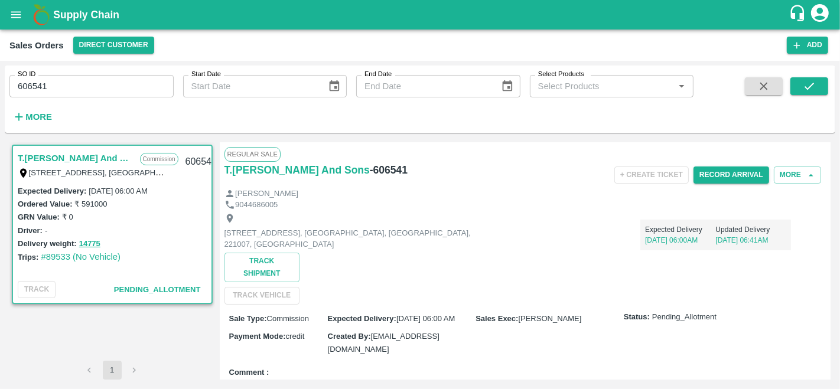
scroll to position [17, 0]
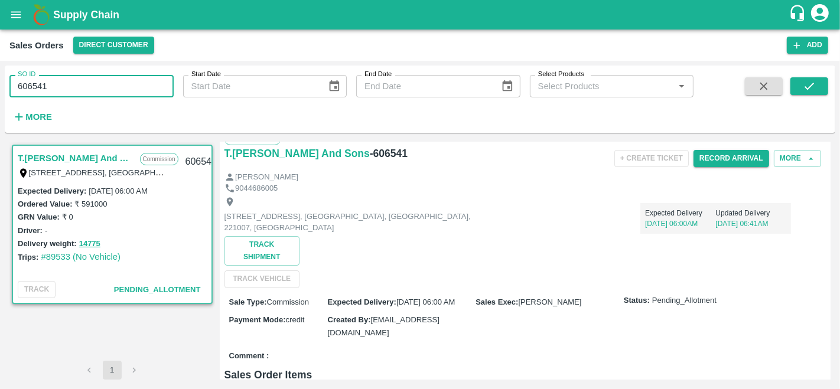
click at [56, 87] on input "606541" at bounding box center [91, 86] width 164 height 22
type input "606533"
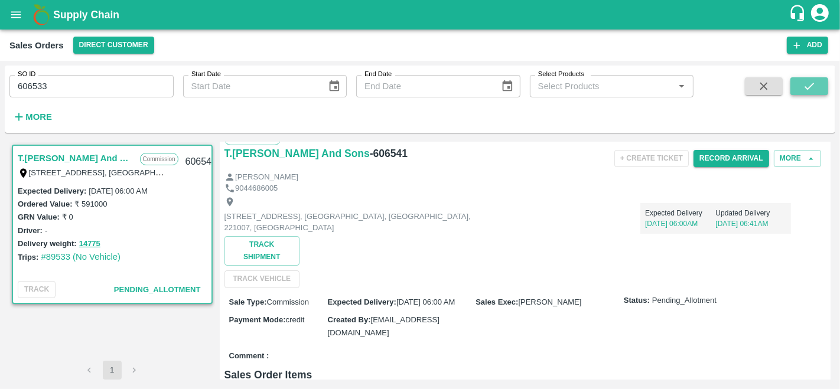
click at [806, 86] on icon "submit" at bounding box center [809, 86] width 13 height 13
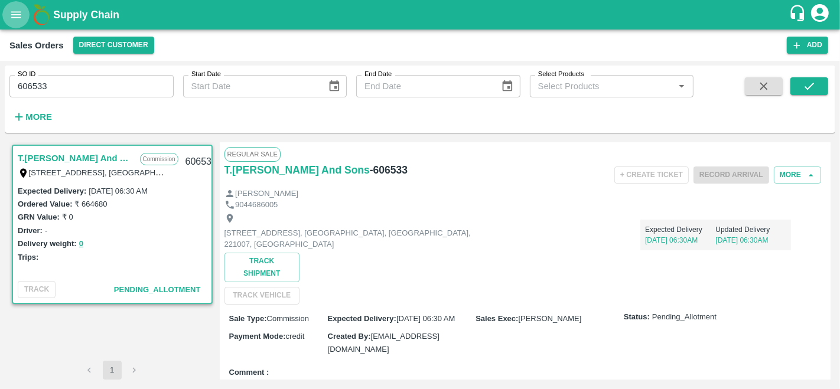
click at [19, 16] on icon "open drawer" at bounding box center [15, 14] width 13 height 13
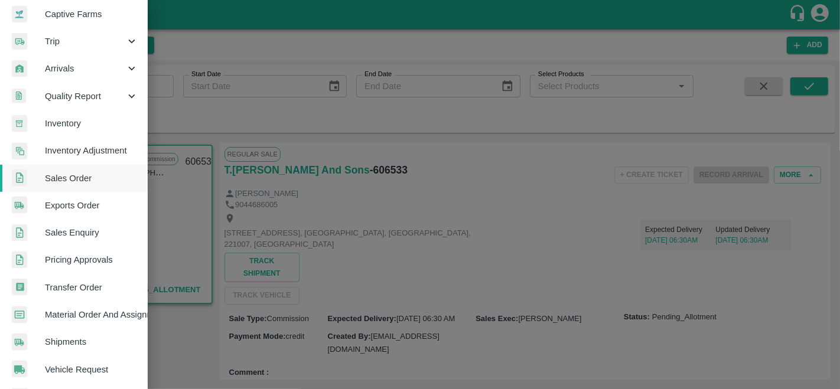
scroll to position [115, 0]
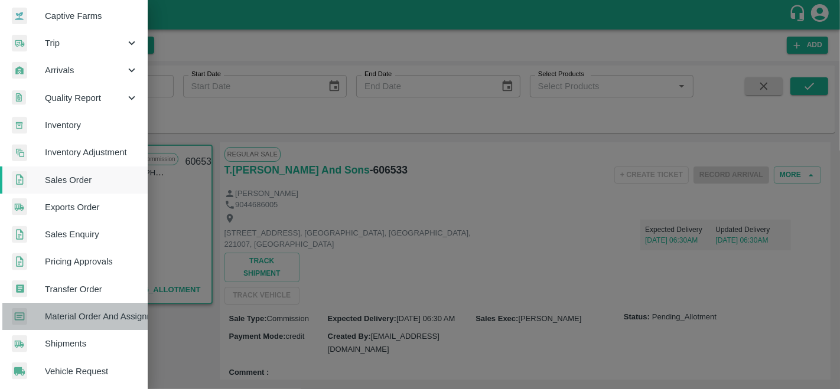
click at [79, 321] on span "Material Order And Assignment" at bounding box center [91, 316] width 93 height 13
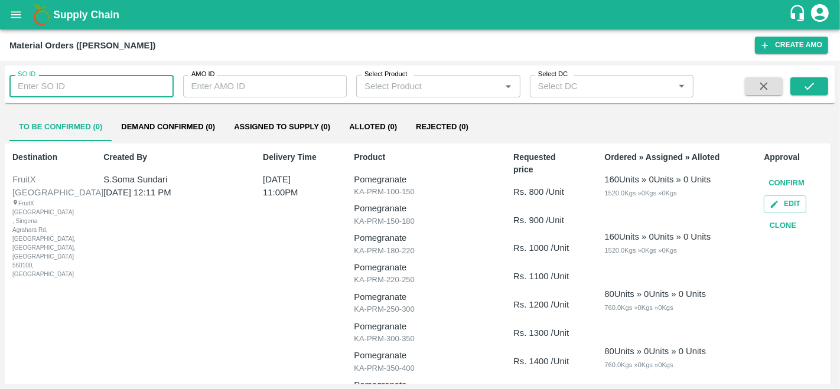
click at [58, 90] on input "SO ID" at bounding box center [91, 86] width 164 height 22
type input "606533"
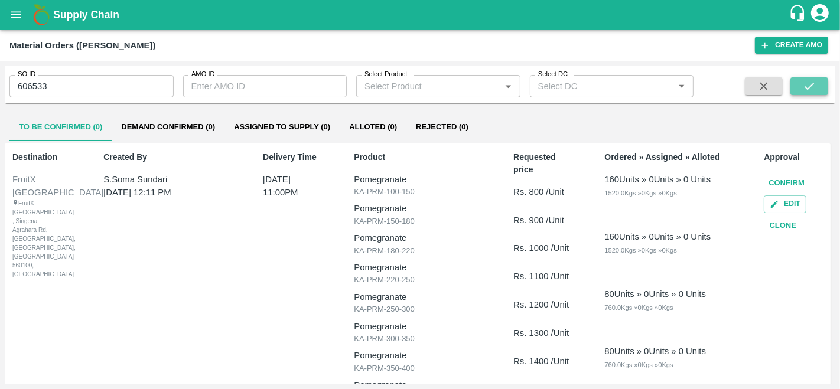
click at [804, 90] on icon "submit" at bounding box center [809, 86] width 13 height 13
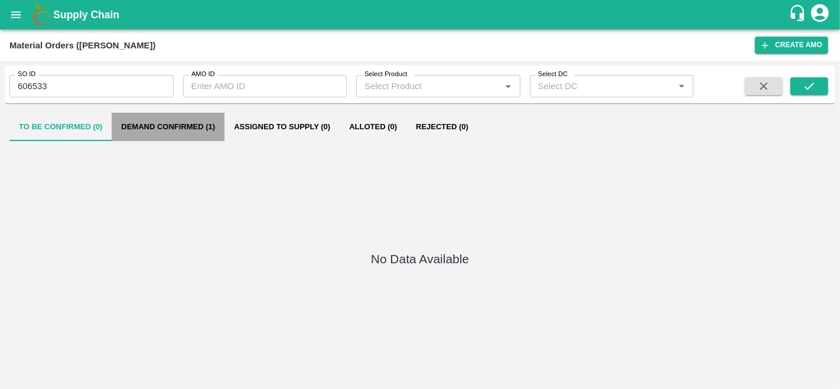
click at [149, 122] on button "Demand Confirmed (1)" at bounding box center [168, 127] width 113 height 28
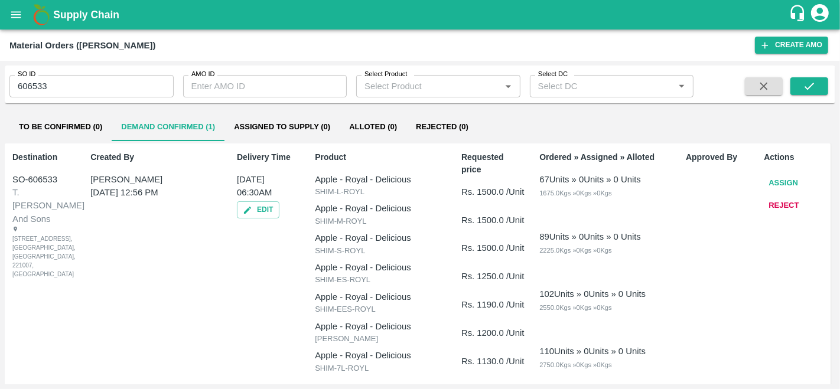
click at [788, 181] on button "Assign" at bounding box center [783, 183] width 39 height 21
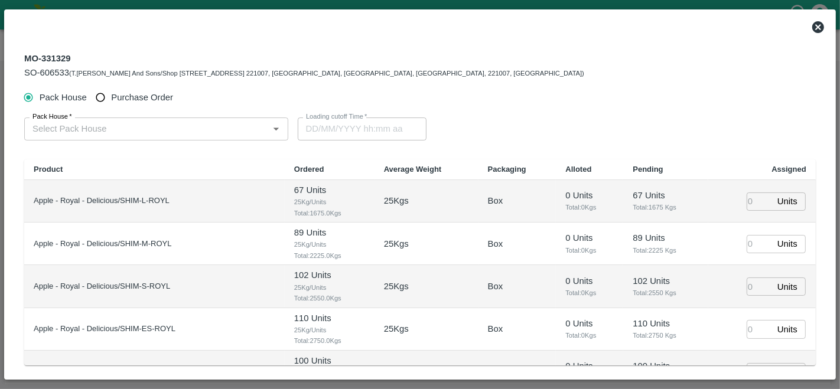
type input "04/10/2025 06:30 AM"
click at [130, 99] on span "Purchase Order" at bounding box center [142, 97] width 62 height 13
click at [112, 99] on input "Purchase Order" at bounding box center [101, 98] width 22 height 22
radio input "true"
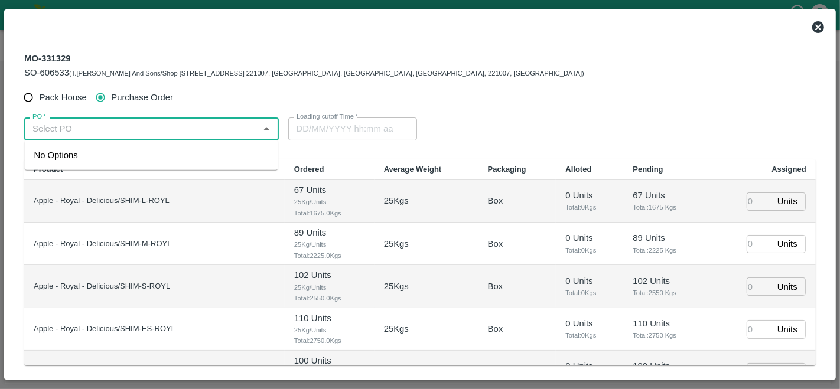
click at [58, 129] on input "PO   *" at bounding box center [142, 128] width 228 height 15
click at [83, 149] on div "PO-176581(S.O. FRUIT Co. ( [PERSON_NAME])-7807720600)" at bounding box center [151, 162] width 234 height 27
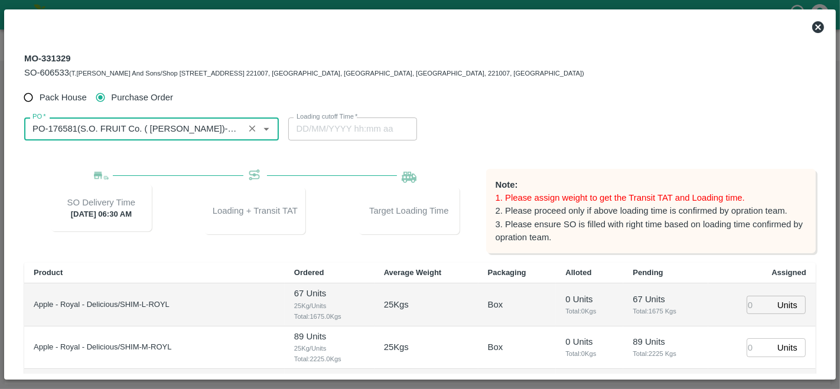
type input "PO-176581(S.O. FRUIT Co. ( [PERSON_NAME])-7807720600)"
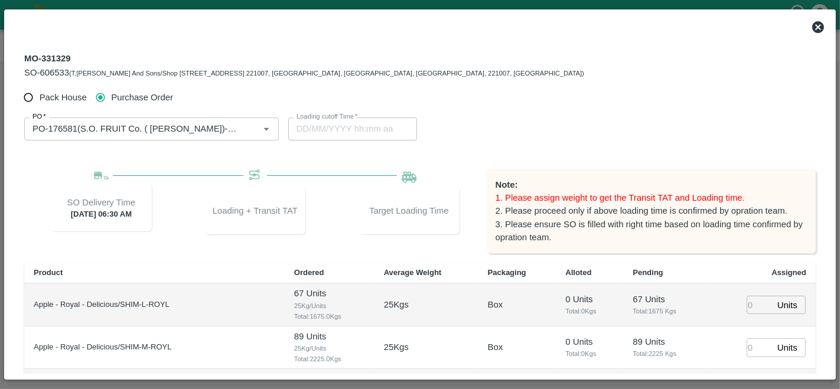
click at [552, 119] on div "PO   * PO   * Loading cutoff Time   * Loading cutoff Time" at bounding box center [419, 128] width 791 height 41
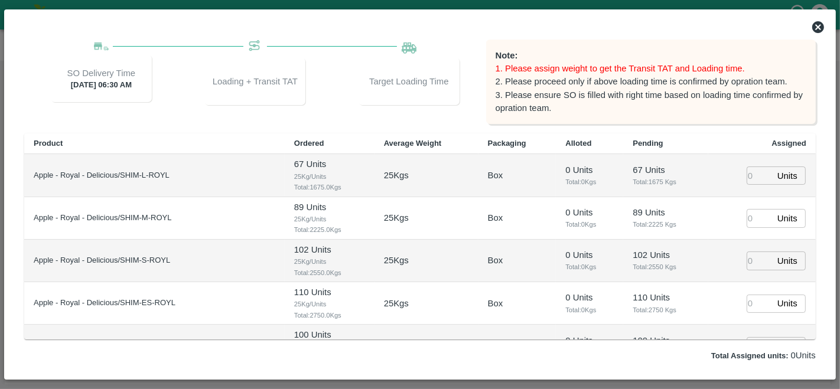
scroll to position [144, 0]
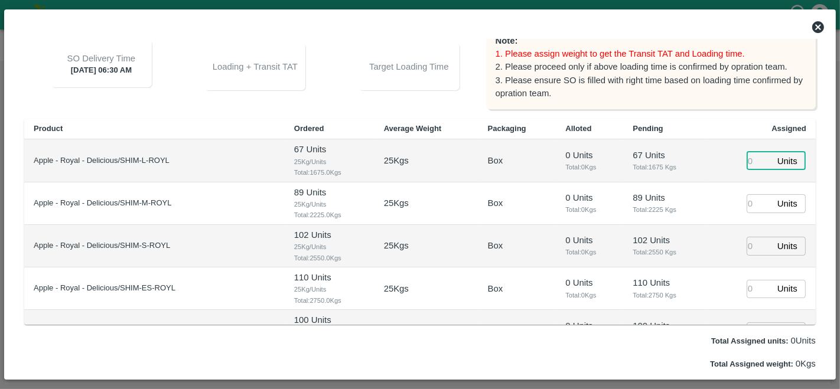
click at [751, 164] on input "number" at bounding box center [759, 161] width 26 height 18
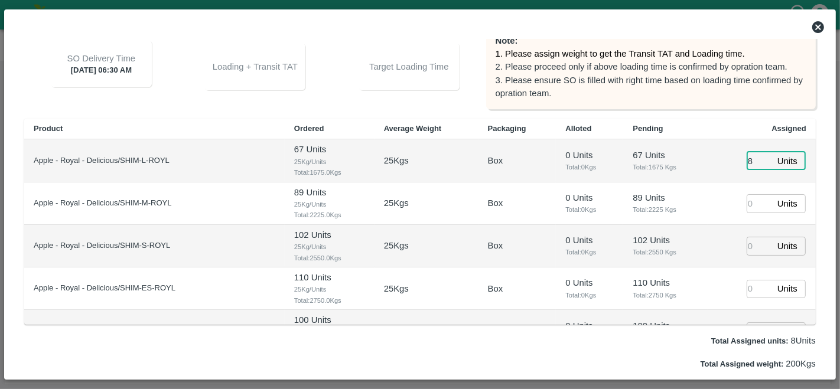
type input "89"
type input "02/10/2025 09:08 AM"
type input "89"
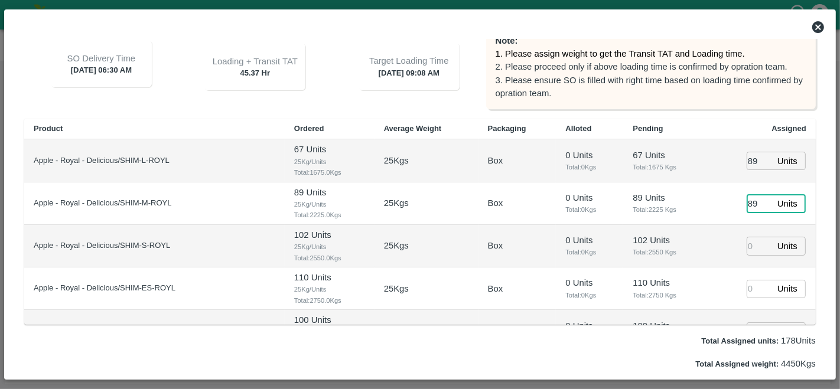
type input "89"
type input "78"
type input "77"
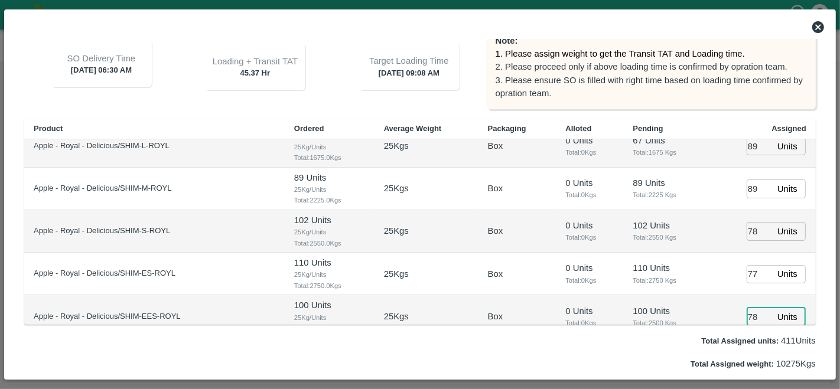
type input "78"
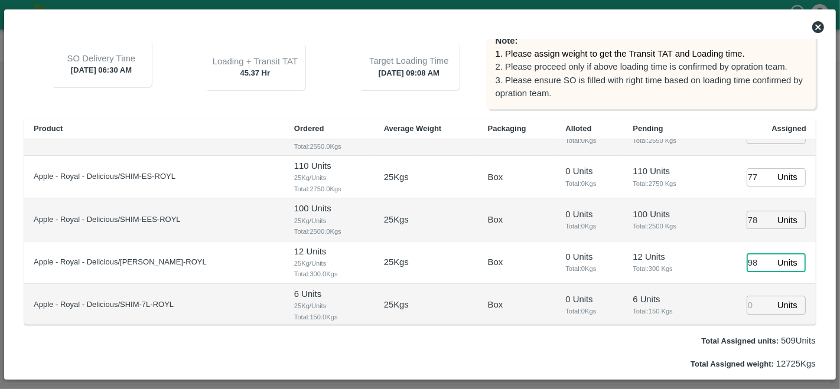
type input "98"
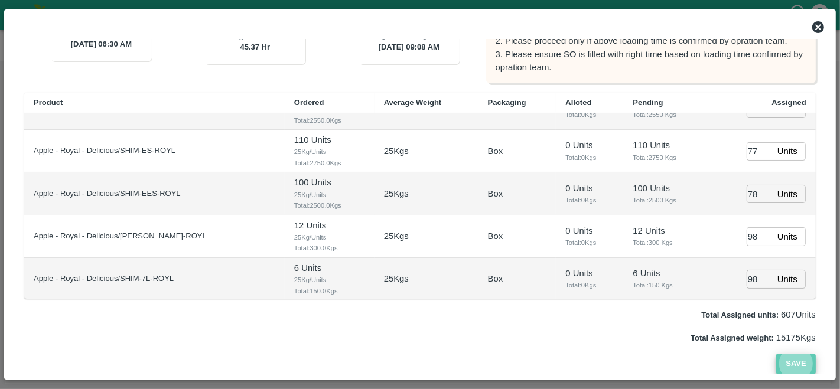
click at [786, 364] on button "Save" at bounding box center [795, 364] width 39 height 21
click at [817, 30] on icon at bounding box center [818, 27] width 12 height 12
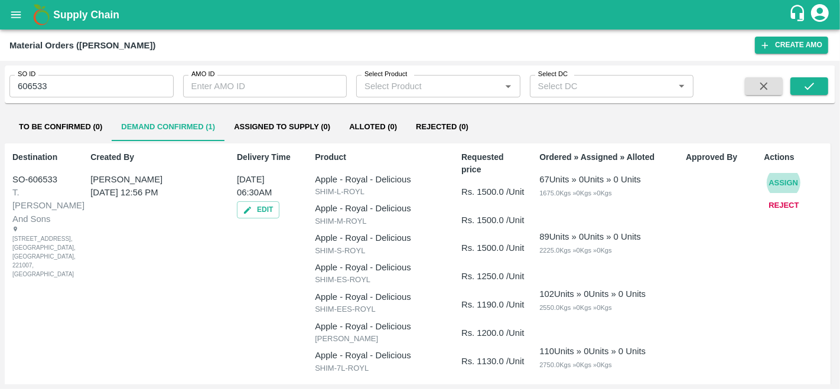
click at [786, 181] on button "Assign" at bounding box center [783, 183] width 39 height 21
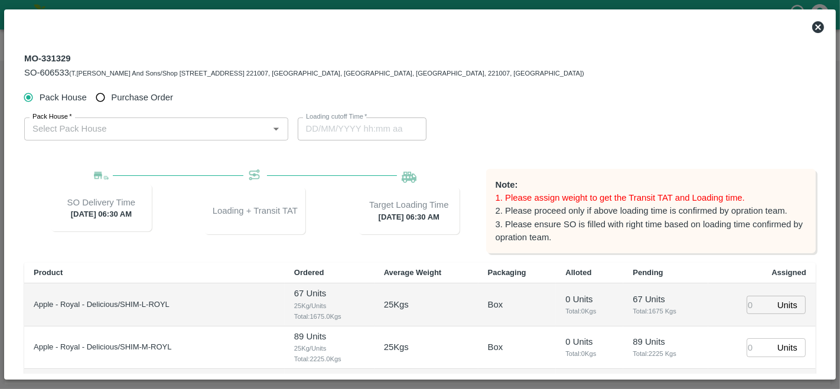
type input "04/10/2025 06:30 AM"
click at [99, 100] on input "Purchase Order" at bounding box center [101, 98] width 22 height 22
radio input "true"
click at [65, 127] on input "PO   *" at bounding box center [142, 128] width 228 height 15
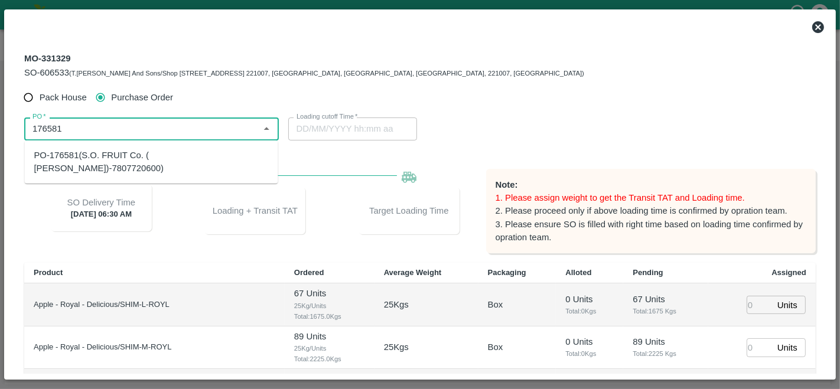
click at [113, 152] on div "PO-176581(S.O. FRUIT Co. ( [PERSON_NAME])-7807720600)" at bounding box center [151, 162] width 234 height 27
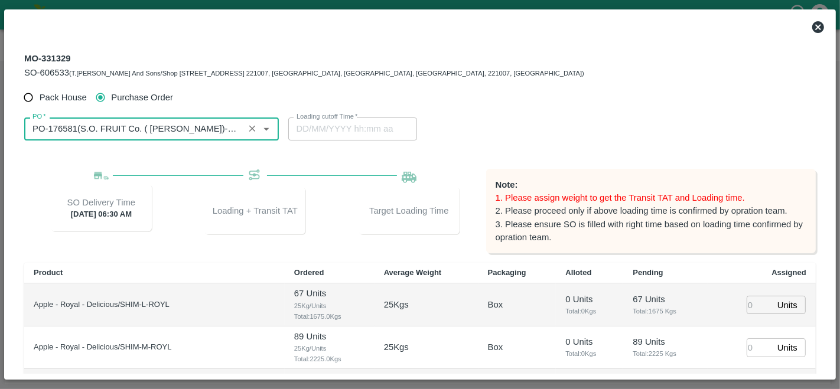
type input "PO-176581(S.O. FRUIT Co. ( [PERSON_NAME])-7807720600)"
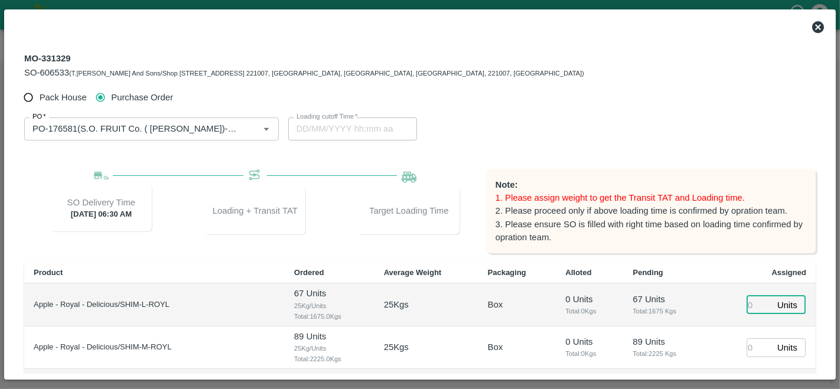
click at [751, 304] on input "number" at bounding box center [759, 305] width 26 height 18
type input "89"
type input "02/10/2025 09:08 AM"
type input "89"
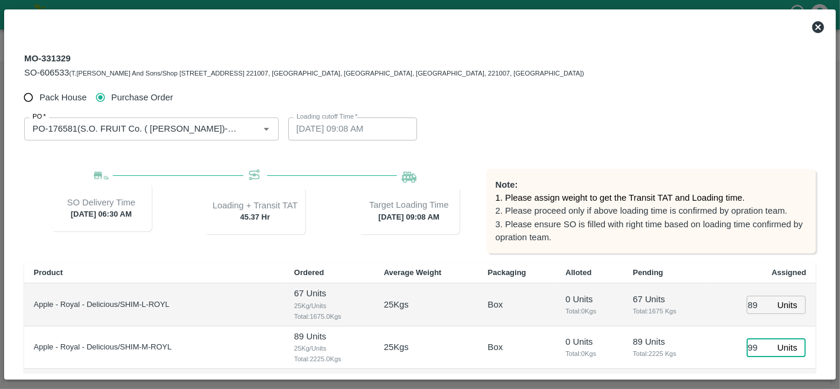
type input "99"
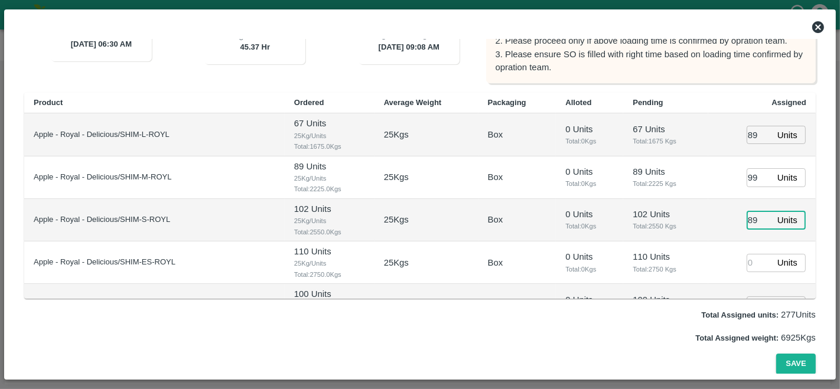
type input "89"
type input "78"
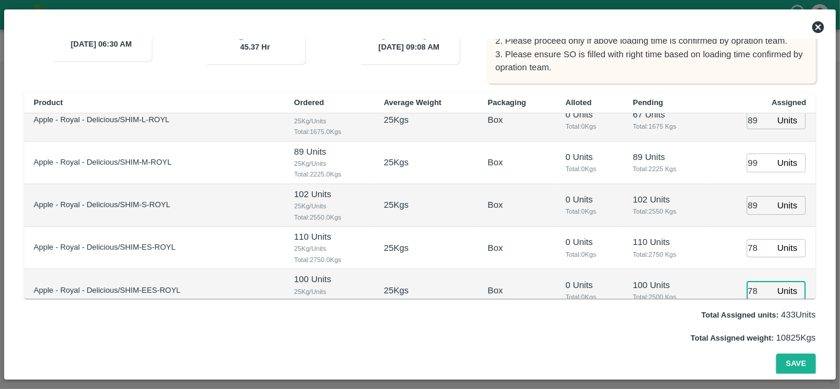
type input "78"
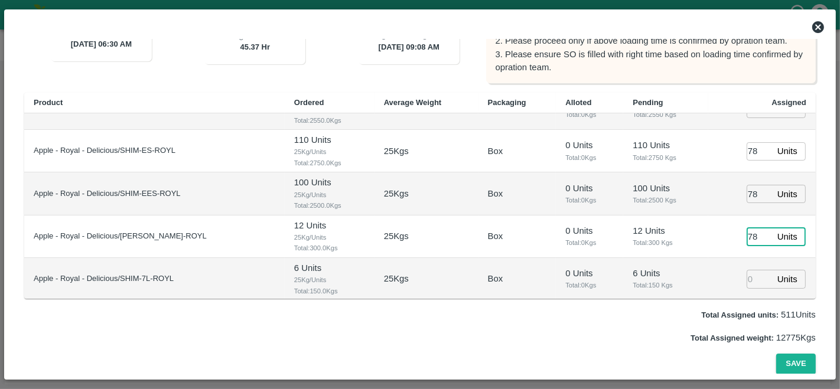
type input "78"
type input "77"
click at [796, 367] on button "Save" at bounding box center [795, 364] width 39 height 21
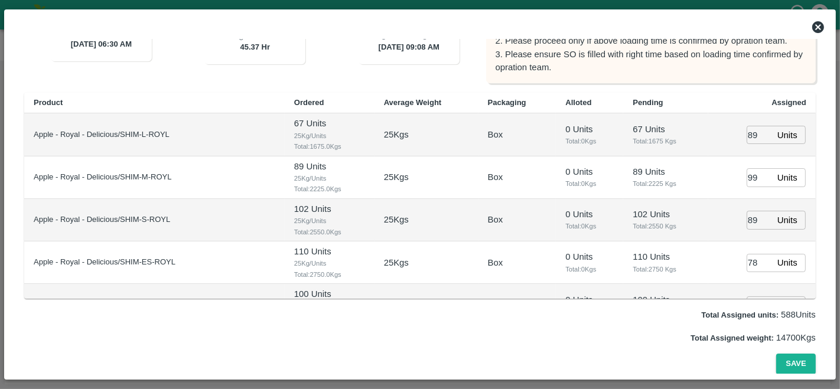
scroll to position [43, 0]
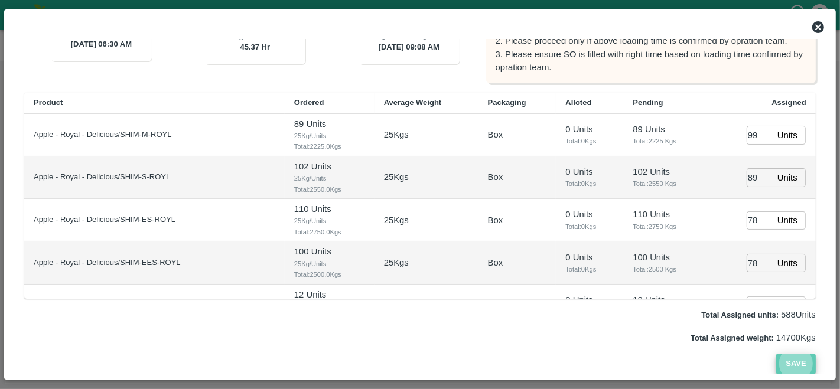
click at [787, 358] on button "Save" at bounding box center [795, 364] width 39 height 21
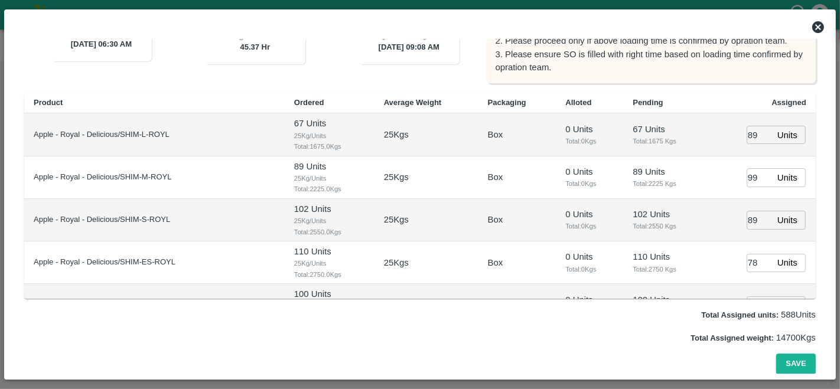
scroll to position [112, 0]
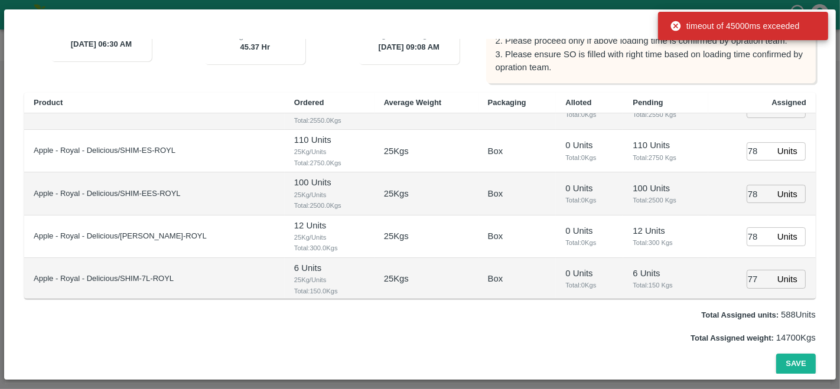
click at [757, 279] on input "77" at bounding box center [759, 279] width 26 height 18
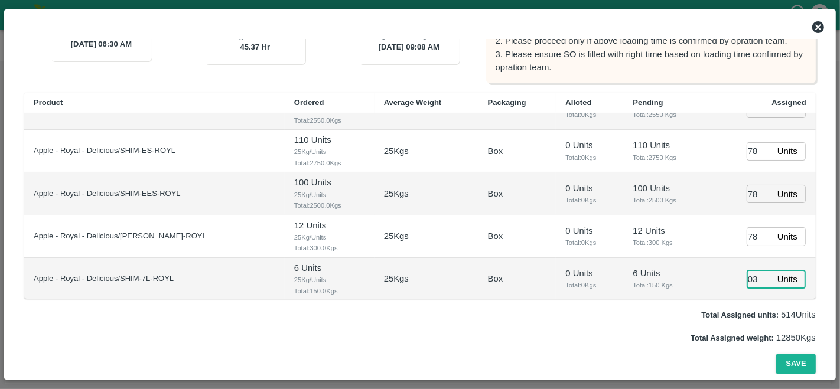
type input "03"
click at [754, 235] on input "78" at bounding box center [759, 236] width 26 height 18
type input "7"
click at [794, 363] on button "Save" at bounding box center [795, 364] width 39 height 21
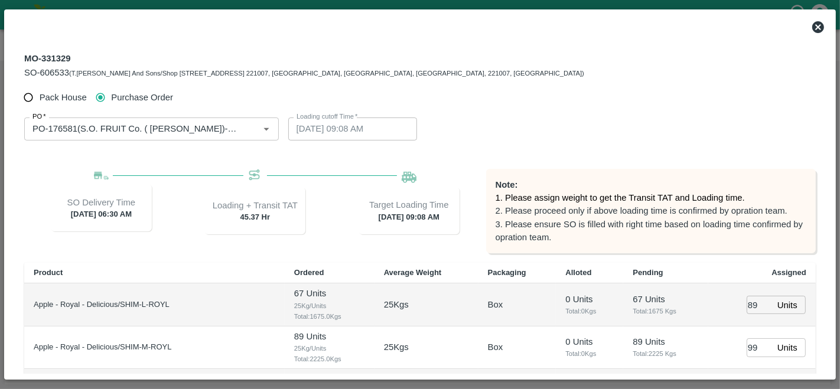
scroll to position [170, 0]
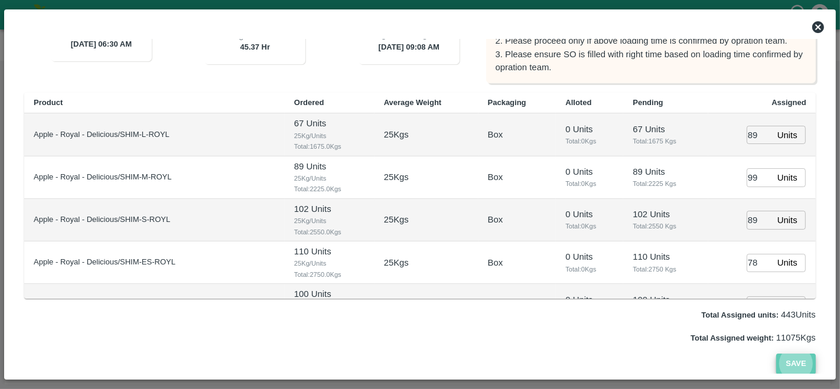
click at [785, 358] on button "Save" at bounding box center [795, 364] width 39 height 21
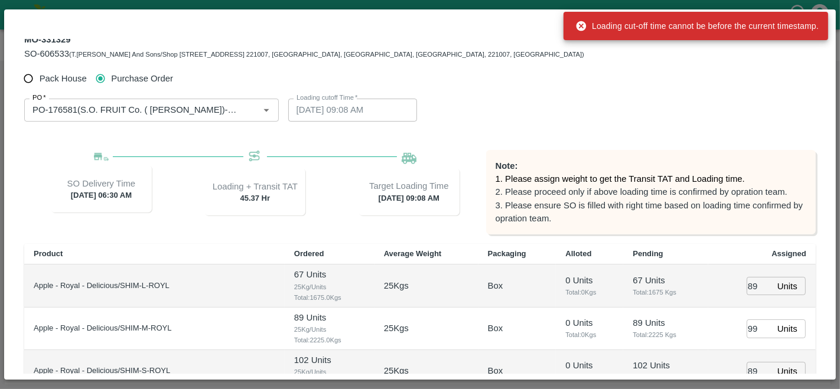
scroll to position [0, 0]
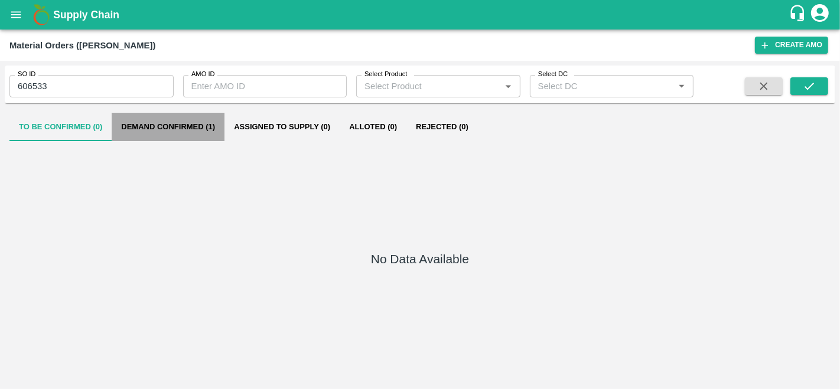
click at [177, 127] on button "Demand Confirmed (1)" at bounding box center [168, 127] width 113 height 28
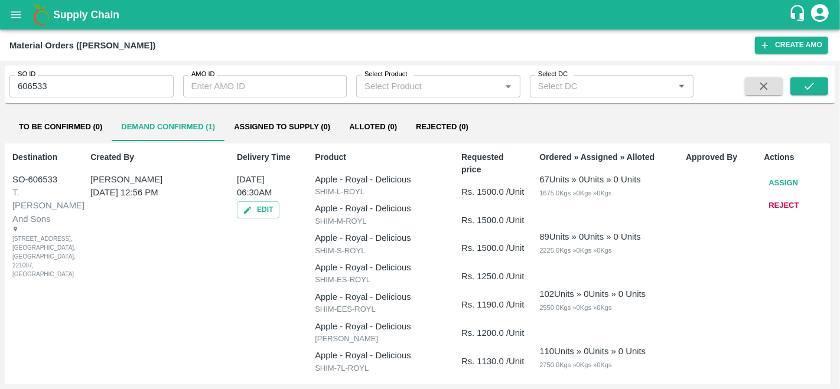
click at [776, 182] on button "Assign" at bounding box center [783, 183] width 39 height 21
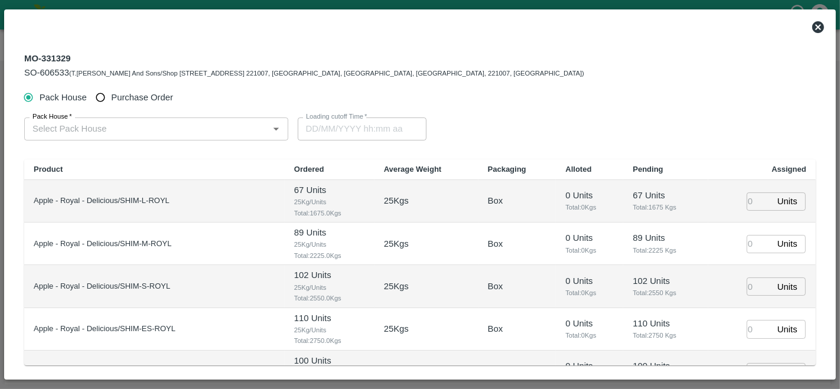
type input "[DATE] 06:30 AM"
click at [138, 92] on span "Purchase Order" at bounding box center [142, 97] width 62 height 13
click at [112, 92] on input "Purchase Order" at bounding box center [101, 98] width 22 height 22
radio input "true"
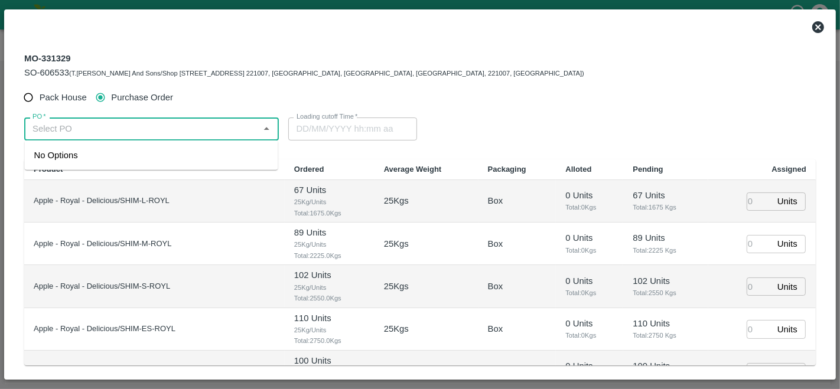
click at [116, 131] on input "PO   *" at bounding box center [142, 128] width 228 height 15
click at [137, 162] on div "PO-176581(S.O. FRUIT Co. ( [PERSON_NAME])-7807720600)" at bounding box center [151, 162] width 234 height 27
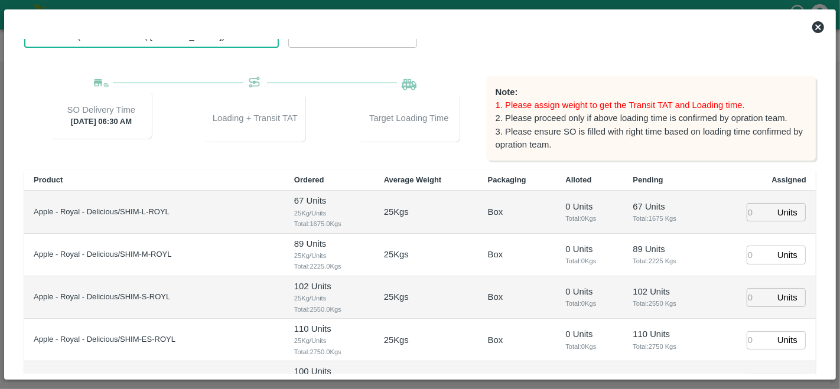
scroll to position [93, 0]
type input "PO-176581(S.O. FRUIT Co. ( [PERSON_NAME])-7807720600)"
click at [753, 213] on input "number" at bounding box center [759, 212] width 26 height 18
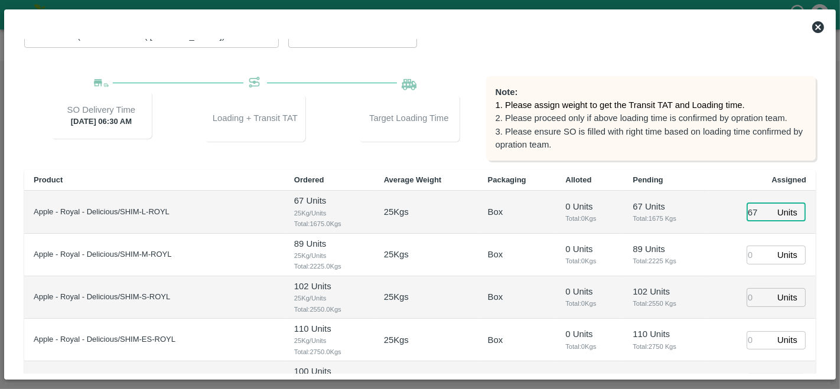
type input "68"
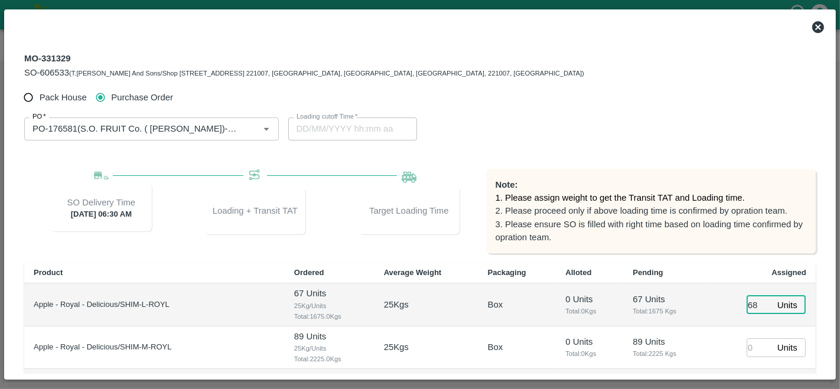
type input "[DATE] 11:08 AM"
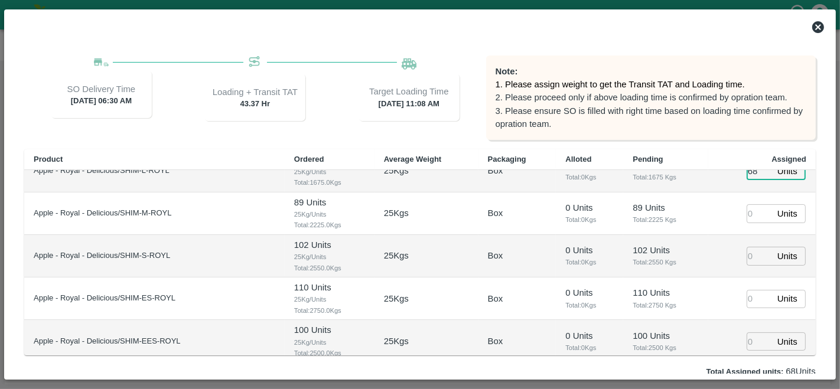
scroll to position [115, 0]
type input "68"
click at [747, 207] on input "number" at bounding box center [759, 212] width 26 height 18
type input "49"
type input "[DATE] 10:08 AM"
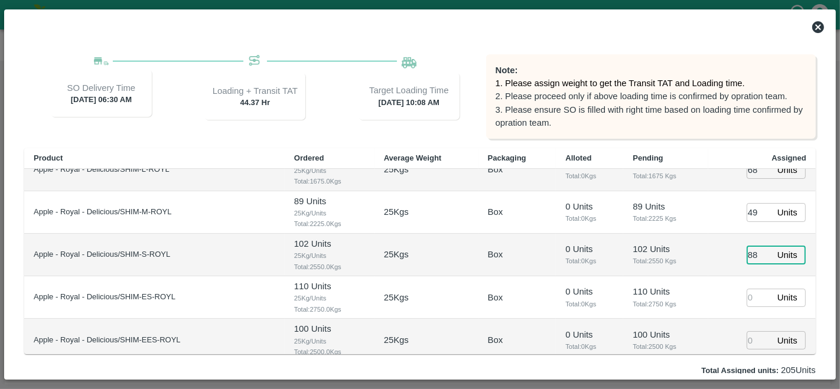
type input "88"
type input "678"
type input "[DATE] 08:08 AM"
click at [754, 296] on input "678" at bounding box center [759, 298] width 26 height 18
type input "68"
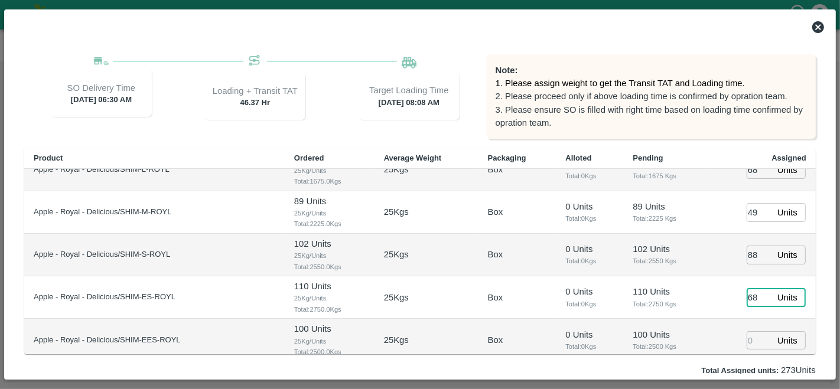
type input "[DATE] 09:08 AM"
type input "68"
click at [751, 341] on input "number" at bounding box center [759, 340] width 26 height 18
type input "99"
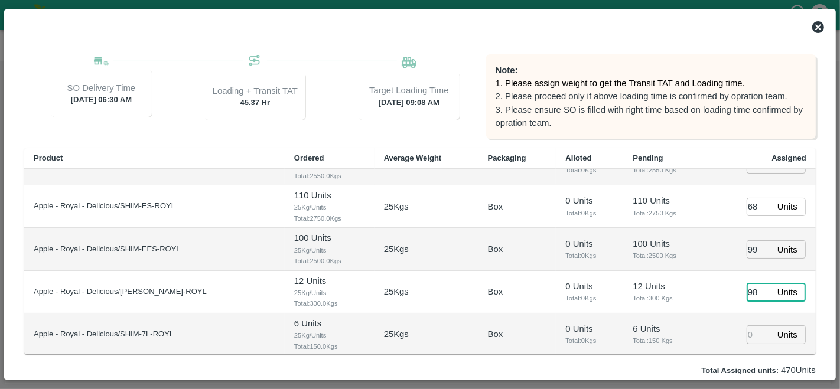
type input "98"
type input "87"
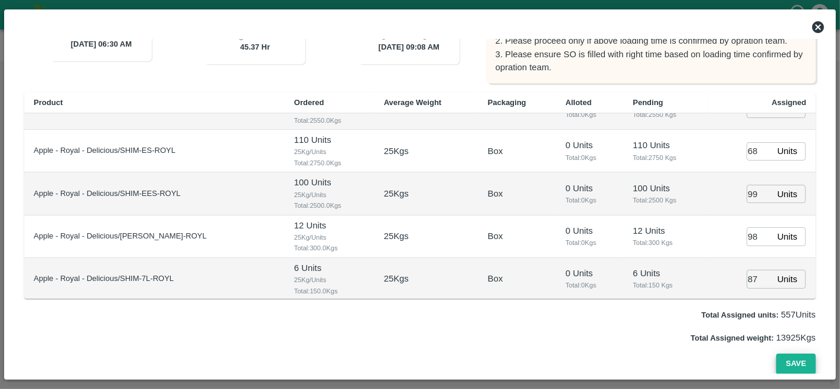
click at [793, 365] on button "Save" at bounding box center [795, 364] width 39 height 21
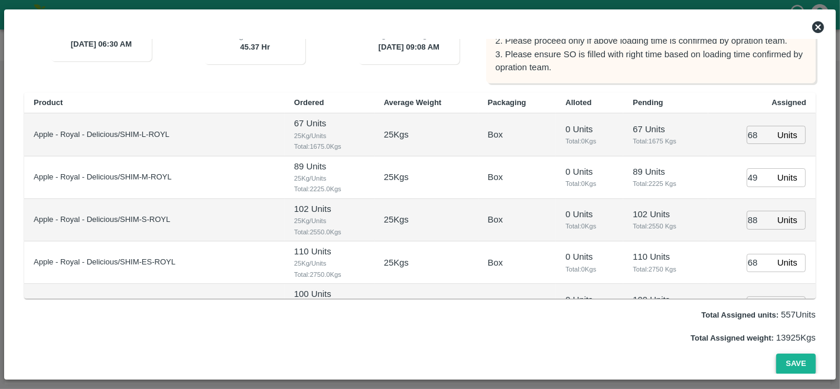
click at [788, 364] on button "Save" at bounding box center [795, 364] width 39 height 21
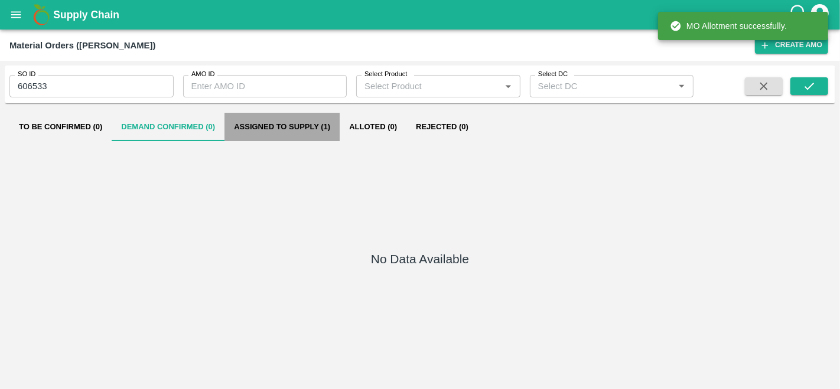
click at [265, 129] on button "Assigned to Supply (1)" at bounding box center [281, 127] width 115 height 28
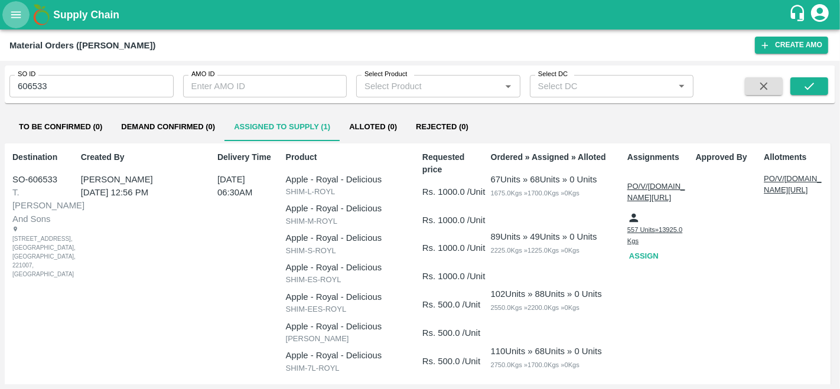
click at [16, 13] on icon "open drawer" at bounding box center [15, 14] width 13 height 13
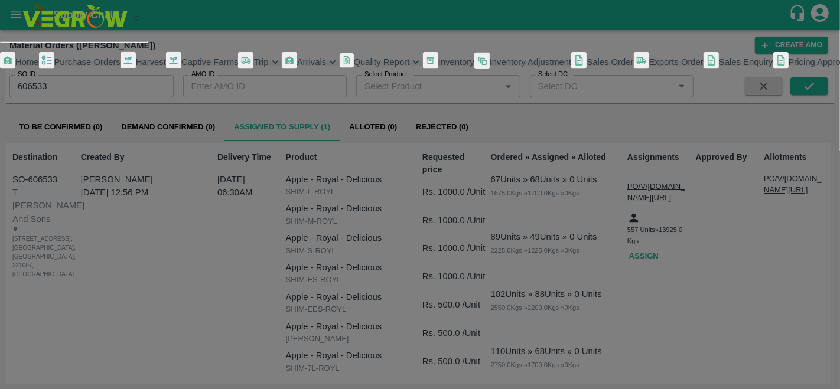
click at [80, 67] on span "Purchase Orders" at bounding box center [87, 61] width 66 height 9
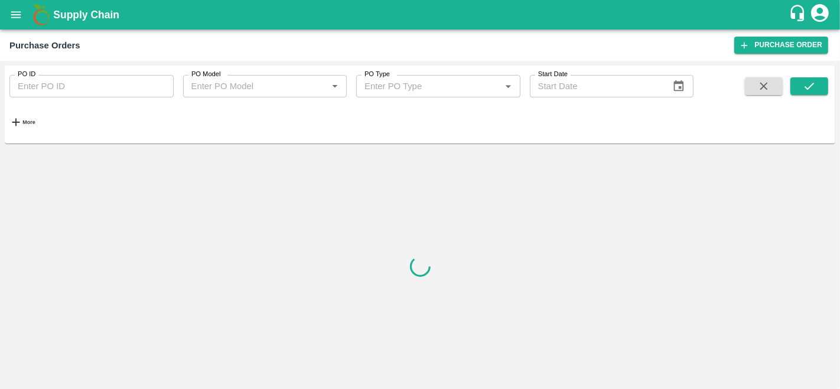
click at [35, 119] on strong "More" at bounding box center [28, 122] width 12 height 6
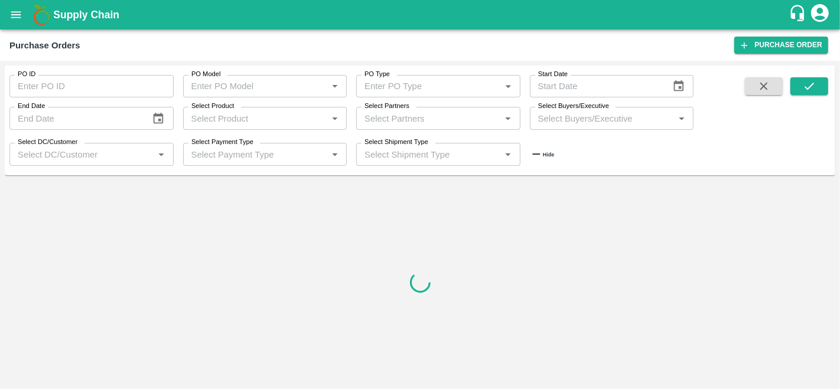
click at [81, 89] on input "PO ID" at bounding box center [91, 86] width 164 height 22
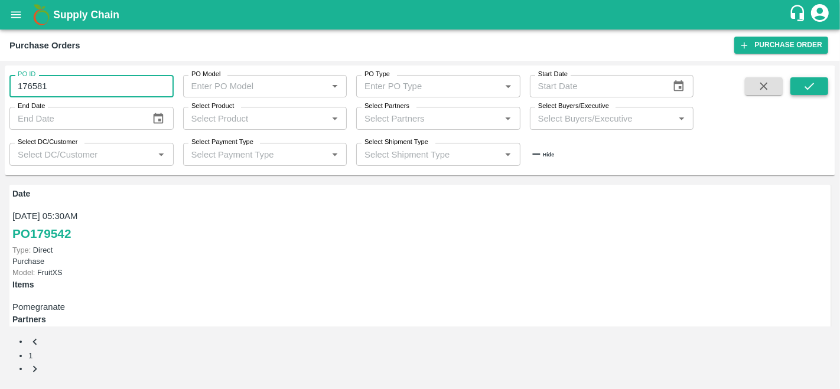
type input "176581"
click at [806, 82] on icon "submit" at bounding box center [809, 86] width 13 height 13
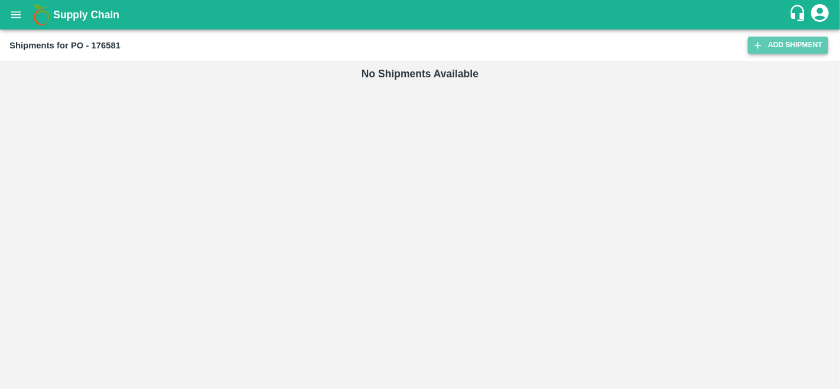
click at [810, 44] on link "Add Shipment" at bounding box center [788, 45] width 80 height 17
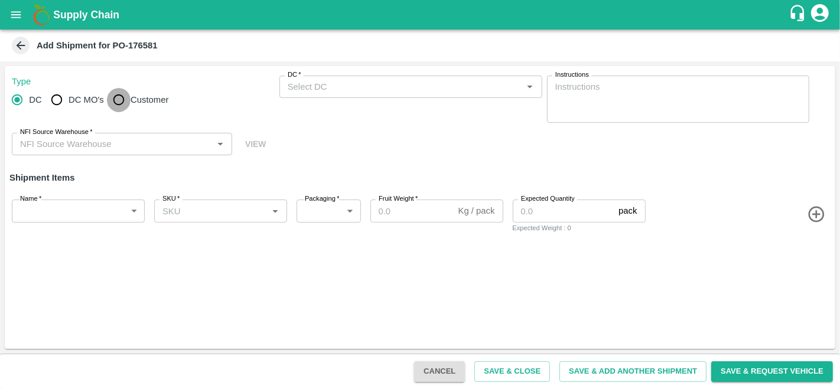
click at [126, 101] on input "Customer" at bounding box center [119, 100] width 24 height 24
radio input "true"
click at [347, 92] on input "Customer (Material Orders)   *" at bounding box center [401, 86] width 236 height 15
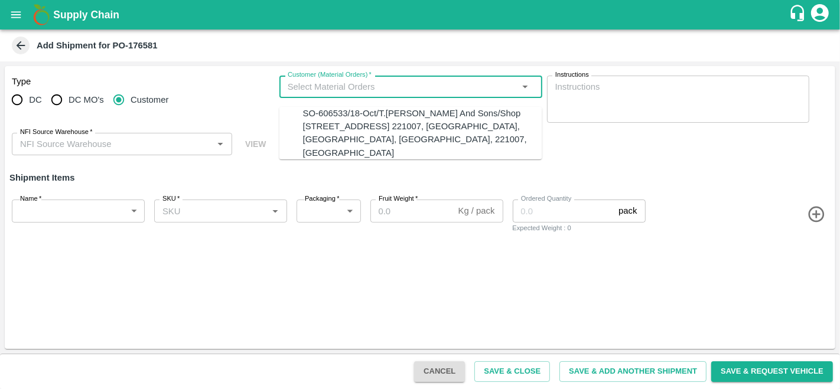
click at [349, 112] on div "SO-606533/18-Oct/T.[PERSON_NAME] And Sons/Shop [STREET_ADDRESS] 221007, [GEOGRA…" at bounding box center [422, 133] width 239 height 53
type input "SO-606533/18-Oct/T.[PERSON_NAME] And Sons/Shop [STREET_ADDRESS] 221007, [GEOGRA…"
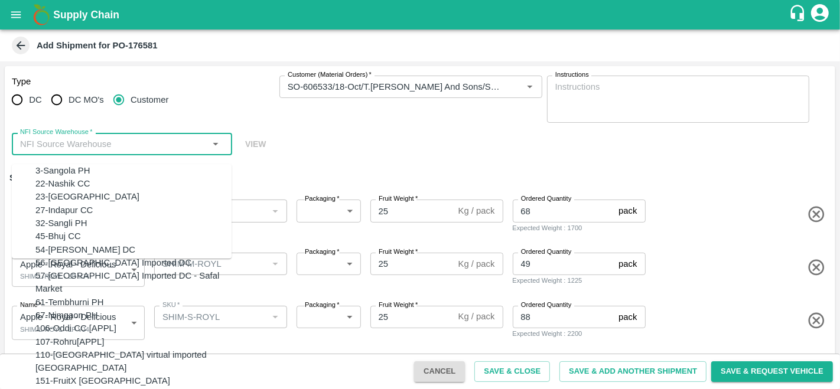
click at [163, 143] on input "NFI Source Warehouse   *" at bounding box center [112, 143] width 194 height 15
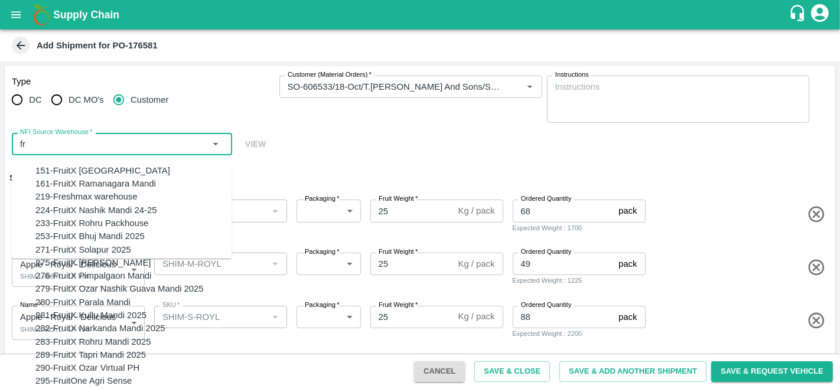
click at [87, 174] on div "151-FruitX [GEOGRAPHIC_DATA]" at bounding box center [133, 170] width 196 height 13
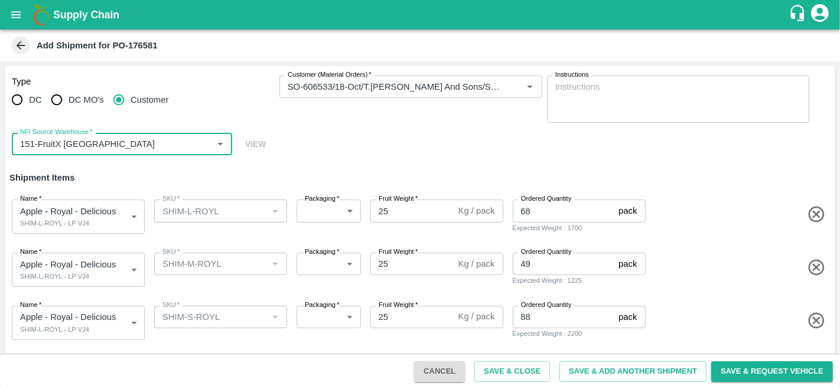
type input "151-FruitX [GEOGRAPHIC_DATA]"
click at [324, 208] on body "Supply Chain Add Shipment for PO-176581 Type DC DC MO's Customer Customer (Mate…" at bounding box center [420, 194] width 840 height 389
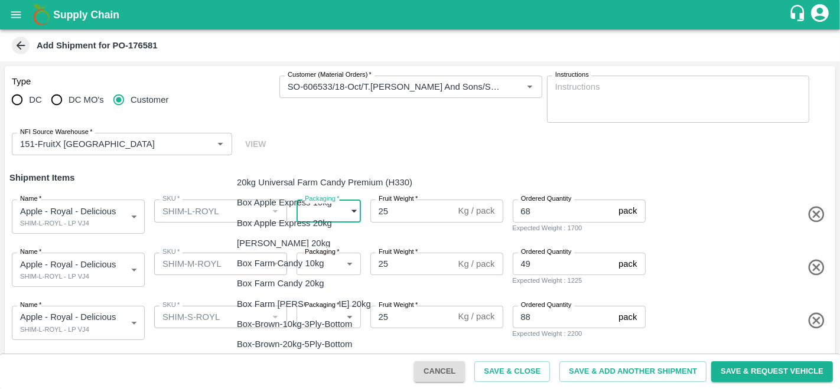
type input "276"
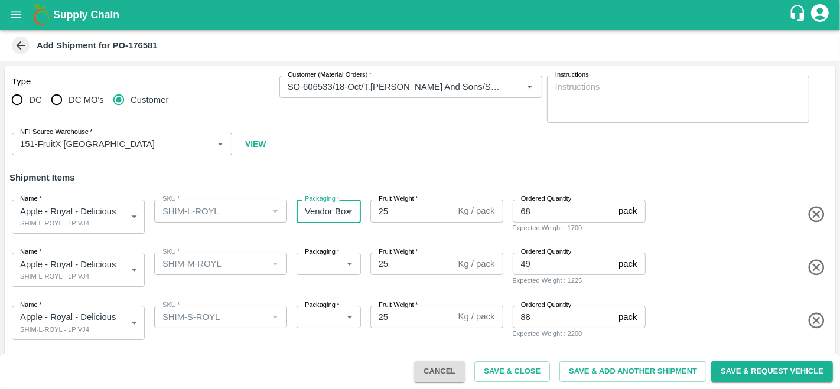
click at [72, 264] on body "Supply Chain Add Shipment for PO-176581 Type DC DC MO's Customer Customer (Mate…" at bounding box center [420, 194] width 840 height 389
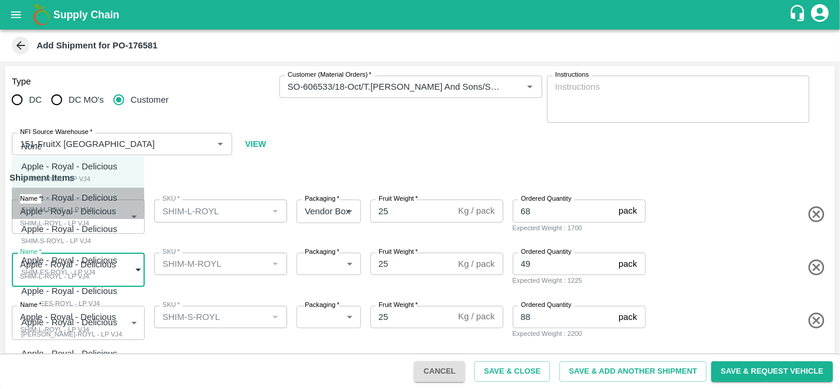
click at [66, 207] on div "SHIM-M-ROYL - LP VJ4" at bounding box center [72, 209] width 102 height 11
type input "2043937"
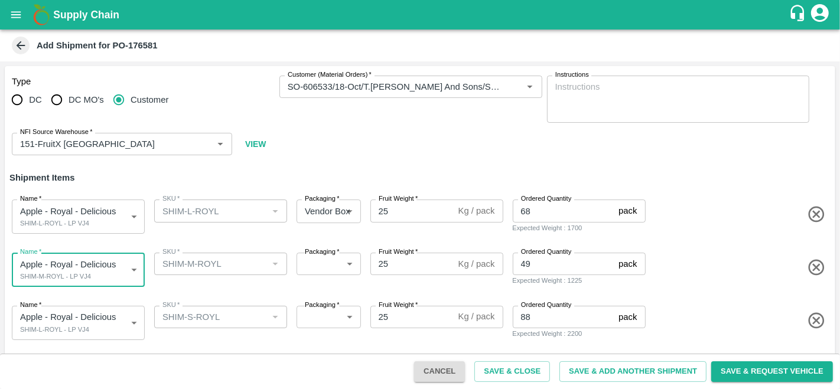
click at [322, 266] on body "Supply Chain Add Shipment for PO-176581 Type DC DC MO's Customer Customer (Mate…" at bounding box center [420, 194] width 840 height 389
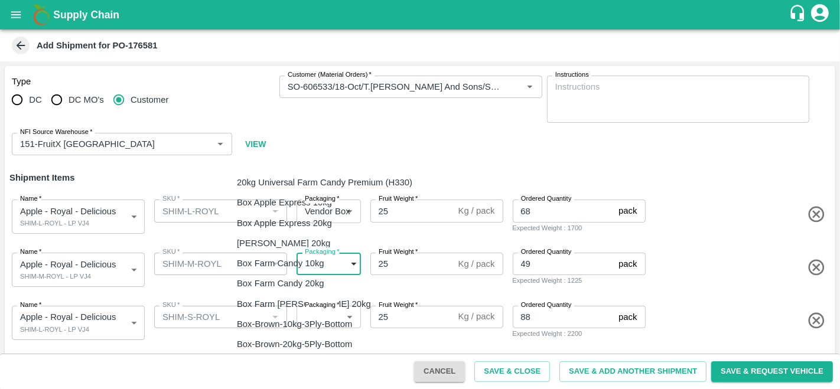
type input "276"
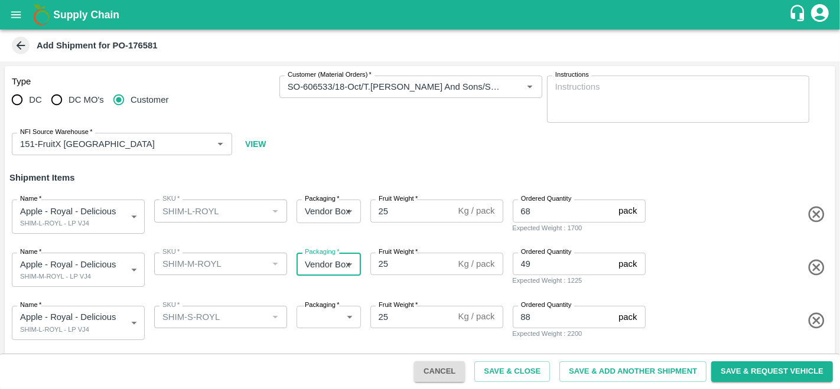
click at [692, 195] on div "Name   * Apple - Royal - Delicious SHIM-L-ROYL - LP VJ4 2043936 Name SKU   * SK…" at bounding box center [417, 214] width 835 height 58
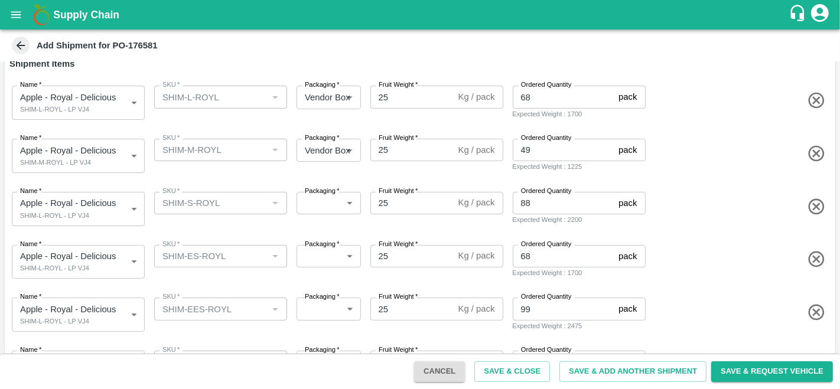
scroll to position [160, 0]
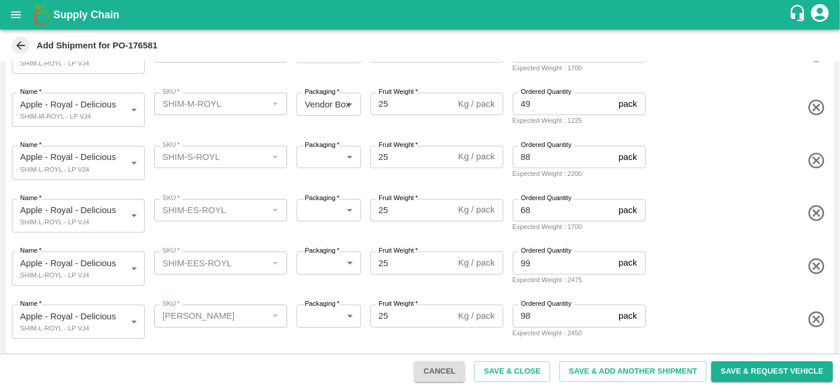
click at [71, 162] on body "Supply Chain Add Shipment for PO-176581 Type DC DC MO's Customer Customer (Mate…" at bounding box center [420, 194] width 840 height 389
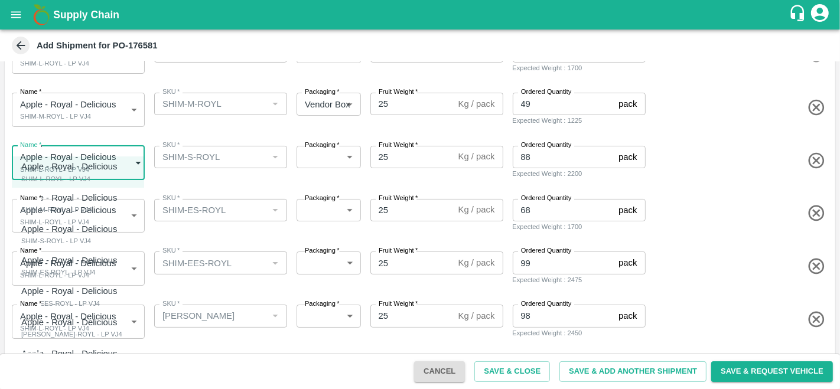
click at [76, 236] on div "SHIM-S-ROYL - LP VJ4" at bounding box center [72, 241] width 102 height 11
type input "2043938"
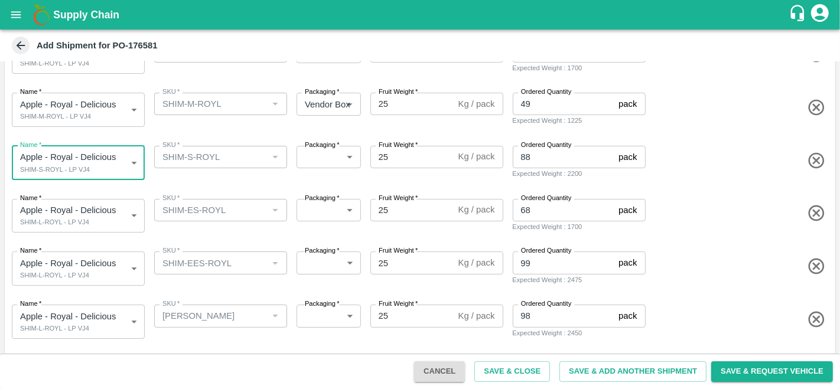
click at [324, 213] on body "Supply Chain Add Shipment for PO-176581 Type DC DC MO's Customer Customer (Mate…" at bounding box center [420, 194] width 840 height 389
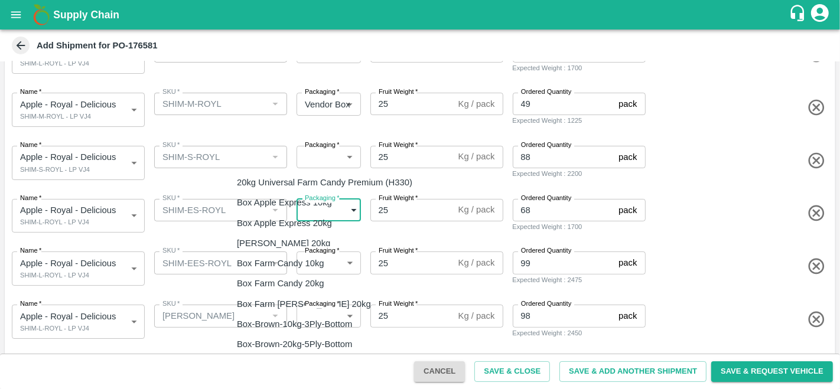
click at [47, 148] on div at bounding box center [420, 194] width 840 height 389
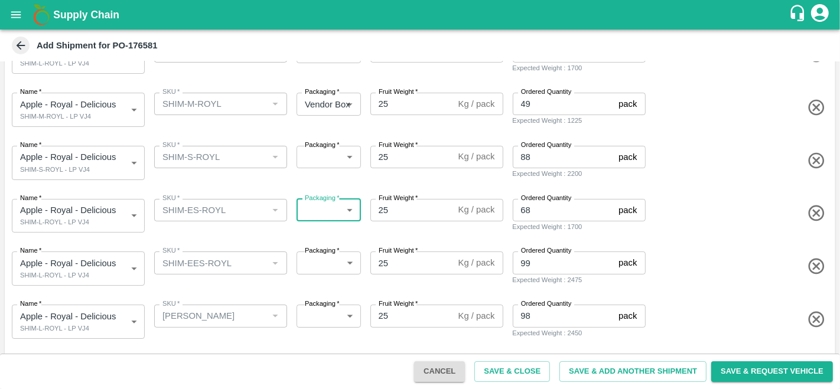
click at [311, 152] on body "Supply Chain Add Shipment for PO-176581 Type DC DC MO's Customer Customer (Mate…" at bounding box center [420, 194] width 840 height 389
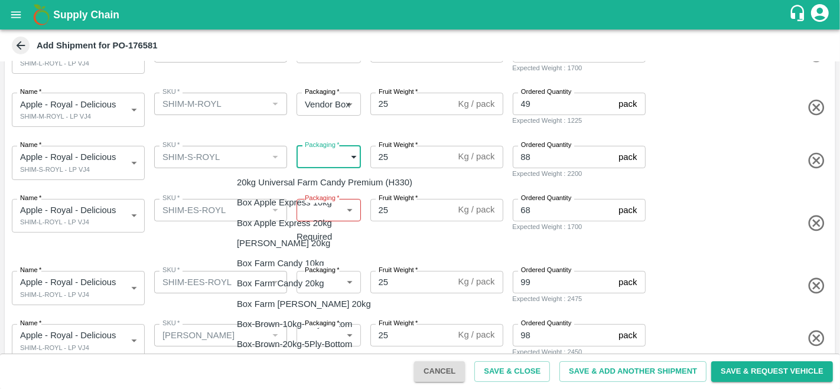
type input "276"
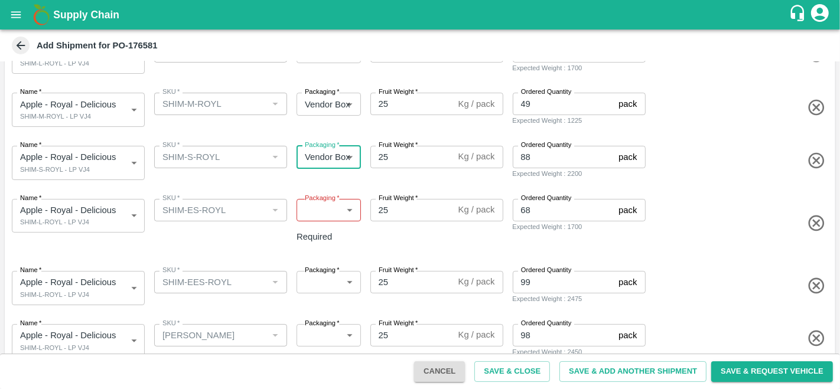
click at [315, 221] on body "Supply Chain Add Shipment for PO-176581 Type DC DC MO's Customer Customer (Mate…" at bounding box center [420, 194] width 840 height 389
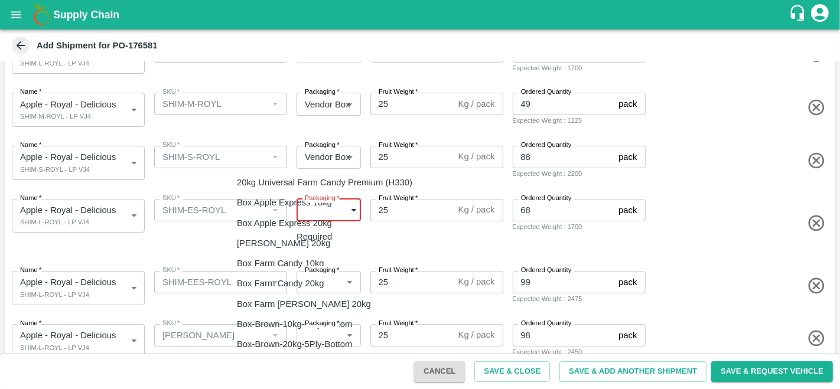
type input "276"
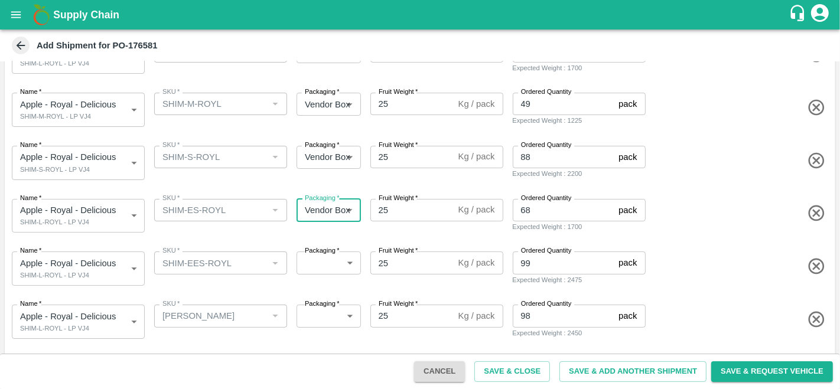
click at [48, 213] on body "Supply Chain Add Shipment for PO-176581 Type DC DC MO's Customer Customer (Mate…" at bounding box center [420, 194] width 840 height 389
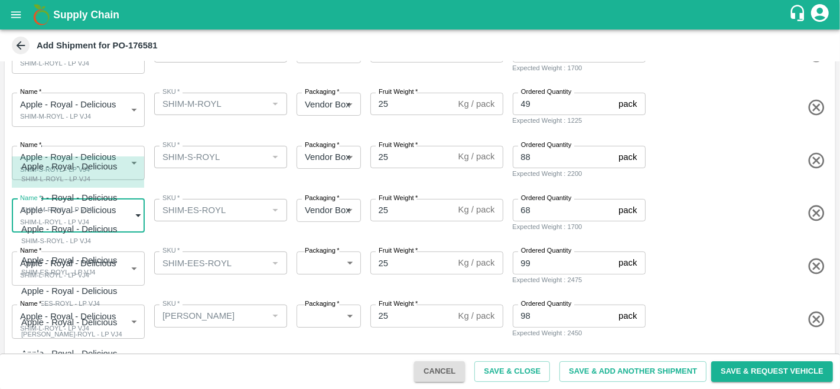
click at [63, 239] on div "SHIM-S-ROYL - LP VJ4" at bounding box center [72, 241] width 102 height 11
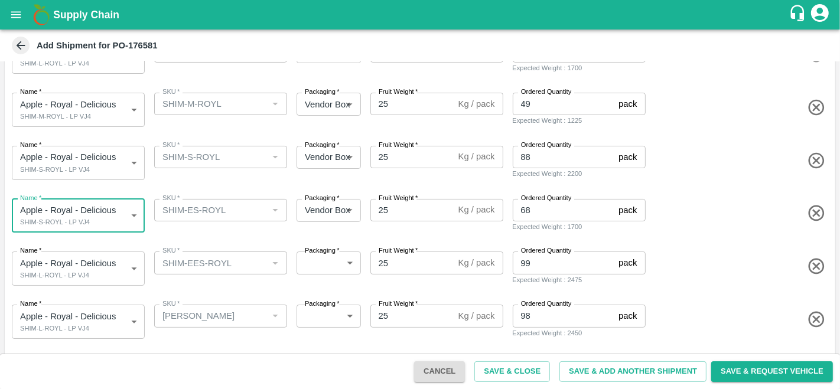
click at [40, 220] on body "Supply Chain Add Shipment for PO-176581 Type DC DC MO's Customer Customer (Mate…" at bounding box center [420, 194] width 840 height 389
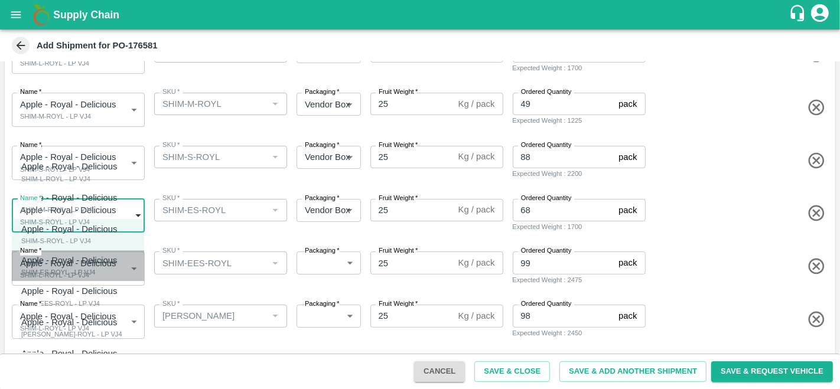
click at [64, 272] on div "SHIM-ES-ROYL - LP VJ4" at bounding box center [72, 272] width 102 height 11
type input "2043939"
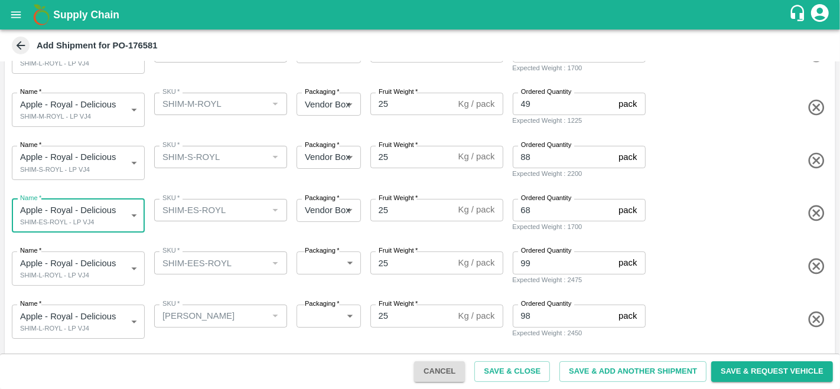
click at [45, 269] on body "Supply Chain Add Shipment for PO-176581 Type DC DC MO's Customer Customer (Mate…" at bounding box center [420, 194] width 840 height 389
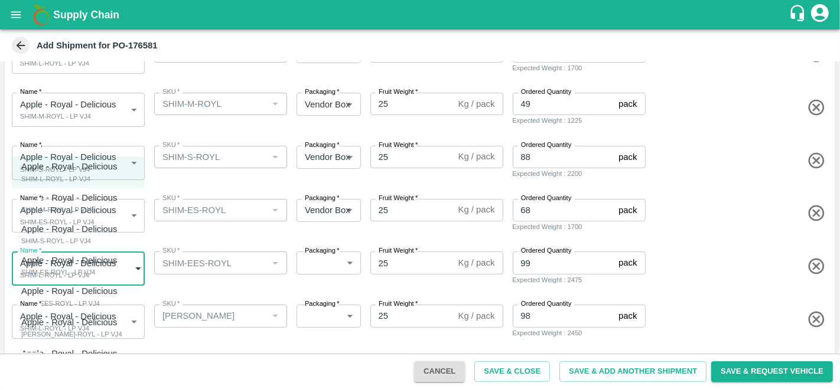
click at [69, 302] on div "SHIM-EES-ROYL - LP VJ4" at bounding box center [72, 303] width 102 height 11
type input "2043940"
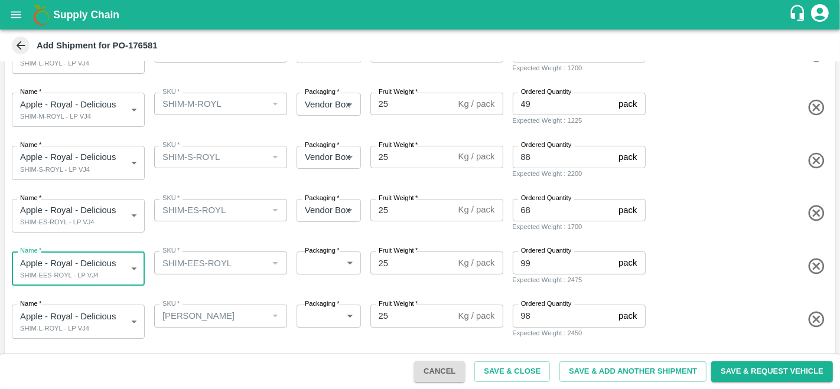
click at [337, 264] on body "Supply Chain Add Shipment for PO-176581 Type DC DC MO's Customer Customer (Mate…" at bounding box center [420, 194] width 840 height 389
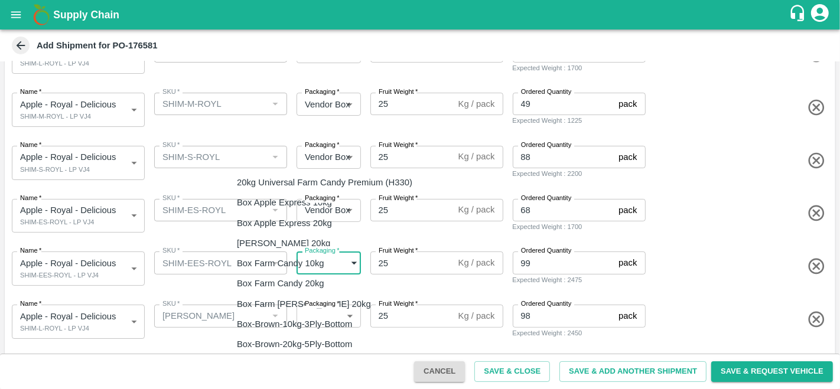
click at [265, 361] on p "Vendor Box" at bounding box center [259, 364] width 45 height 13
type input "276"
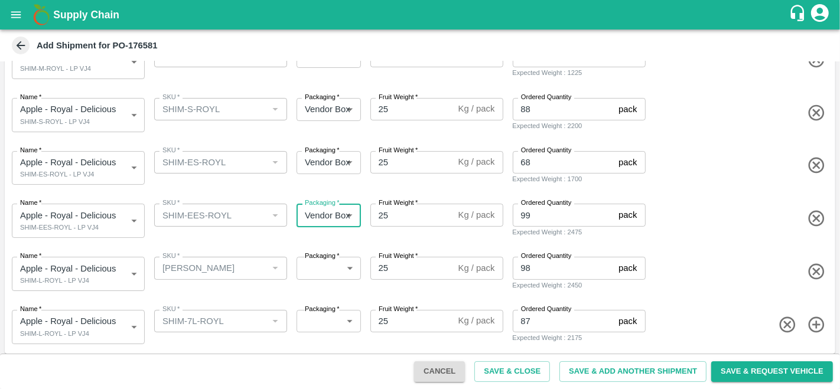
scroll to position [208, 0]
click at [83, 271] on body "Supply Chain Add Shipment for PO-176581 Type DC DC MO's Customer Customer (Mate…" at bounding box center [420, 194] width 840 height 389
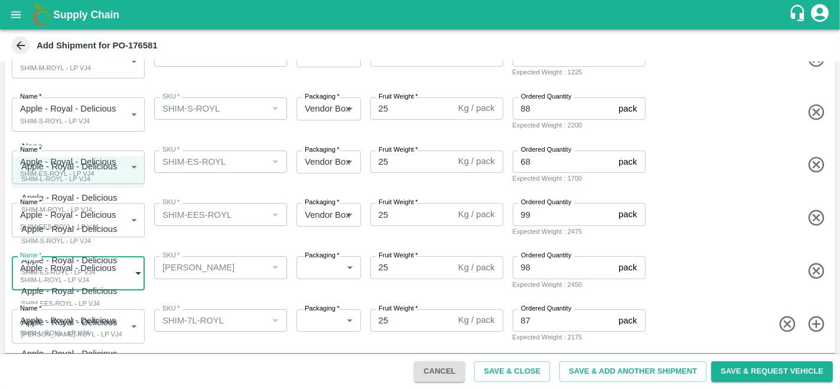
click at [67, 321] on p "Apple - Royal - Delicious" at bounding box center [69, 322] width 96 height 13
type input "2043941"
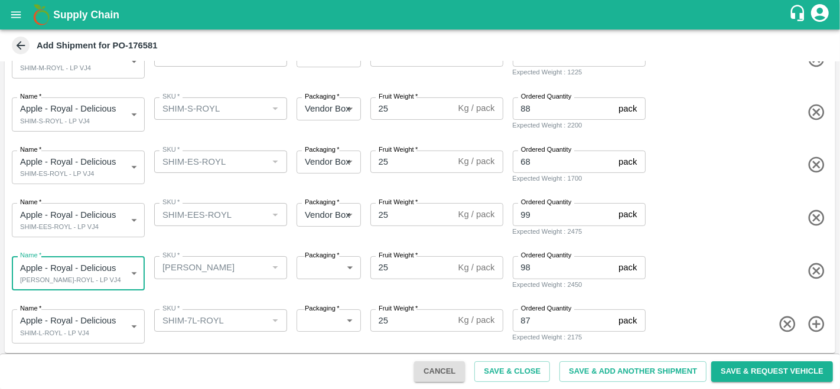
click at [344, 271] on body "Supply Chain Add Shipment for PO-176581 Type DC DC MO's Customer Customer (Mate…" at bounding box center [420, 194] width 840 height 389
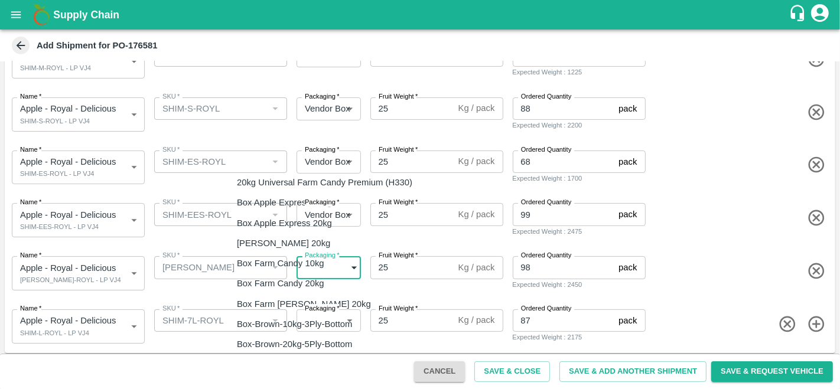
click at [254, 361] on p "Vendor Box" at bounding box center [259, 364] width 45 height 13
type input "276"
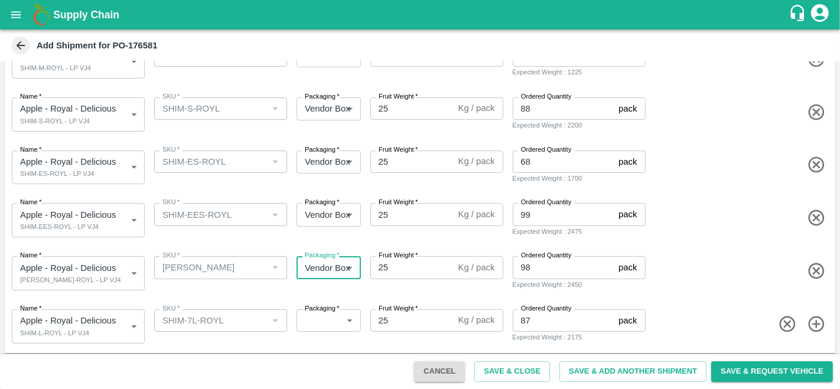
click at [56, 322] on body "Supply Chain Add Shipment for PO-176581 Type DC DC MO's Customer Customer (Mate…" at bounding box center [420, 194] width 840 height 389
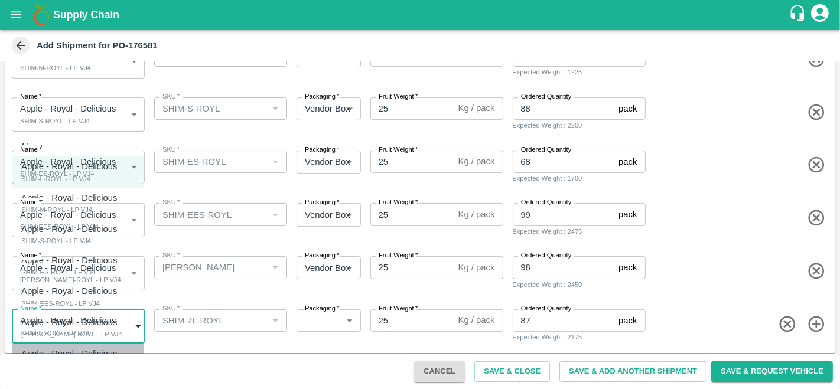
click at [74, 358] on p "Apple - Royal - Delicious" at bounding box center [69, 353] width 96 height 13
type input "2043942"
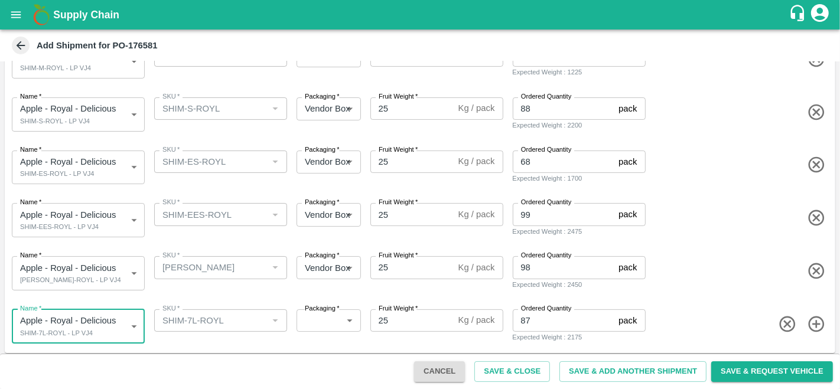
click at [322, 320] on body "Supply Chain Add Shipment for PO-176581 Type DC DC MO's Customer Customer (Mate…" at bounding box center [420, 194] width 840 height 389
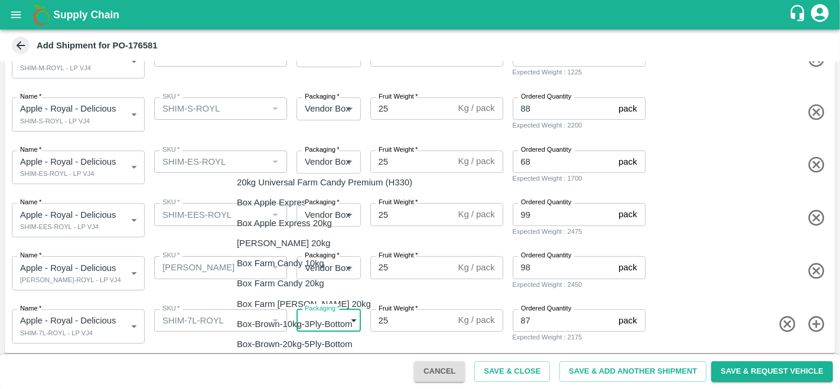
click at [260, 358] on p "Vendor Box" at bounding box center [259, 364] width 45 height 13
type input "276"
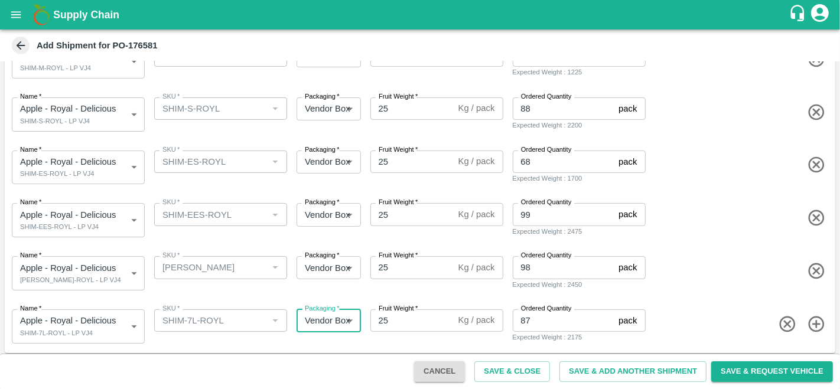
click at [716, 244] on div "Name   * Apple - Royal - Delicious SHIM-PITTO-ROYL - LP VJ4 2043941 Name SKU   …" at bounding box center [417, 271] width 835 height 58
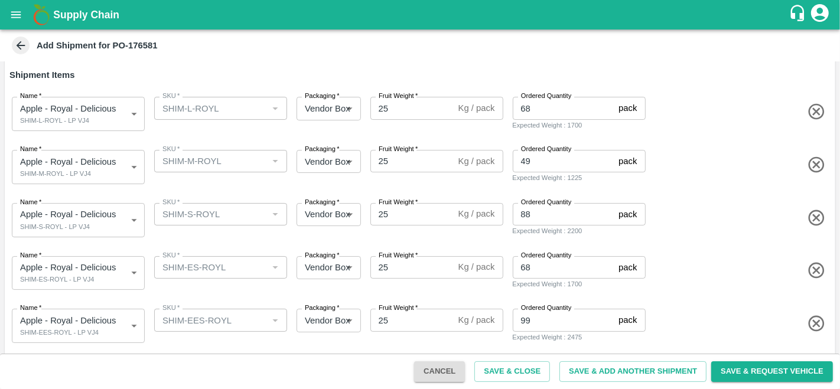
scroll to position [211, 0]
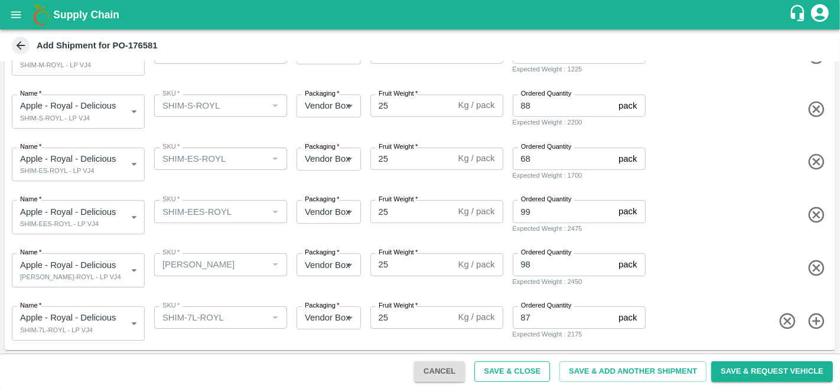
click at [504, 373] on button "Save & Close" at bounding box center [512, 371] width 76 height 21
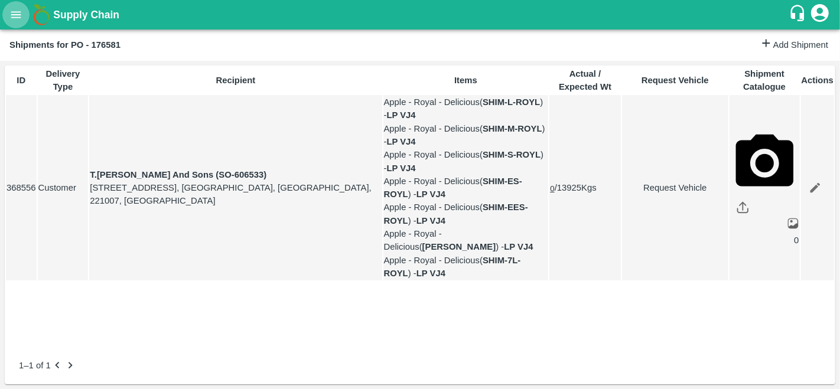
click at [15, 16] on icon "open drawer" at bounding box center [15, 14] width 13 height 13
click at [532, 389] on div at bounding box center [420, 389] width 840 height 0
drag, startPoint x: 90, startPoint y: 44, endPoint x: 135, endPoint y: 48, distance: 44.4
click at [135, 48] on div "Shipments for PO - 176581" at bounding box center [384, 44] width 750 height 15
copy b "176581"
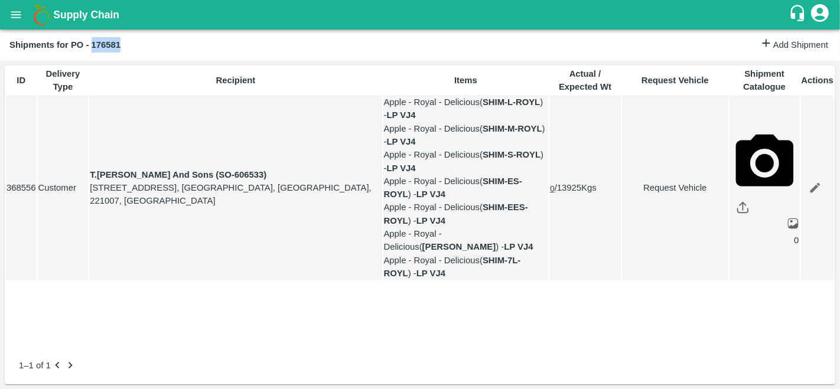
click at [15, 16] on icon "open drawer" at bounding box center [15, 14] width 13 height 13
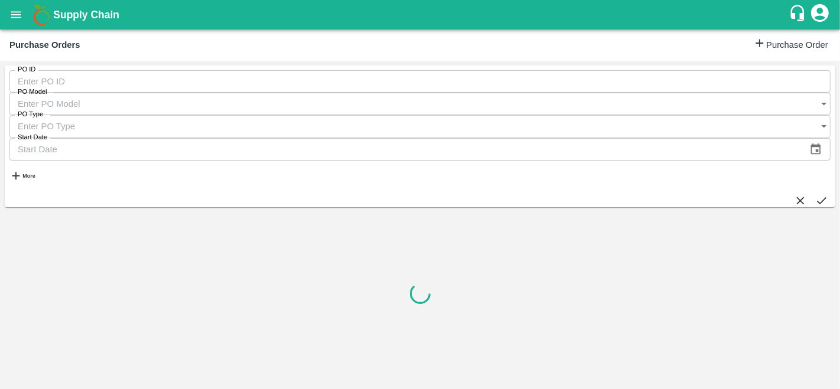
click at [53, 77] on input "PO ID" at bounding box center [419, 81] width 821 height 22
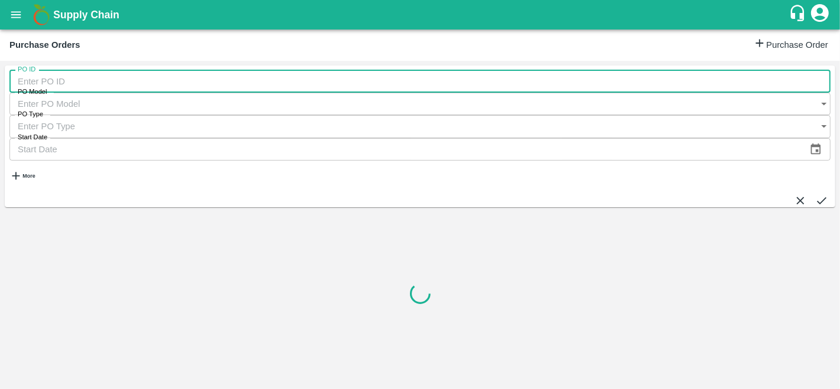
paste input "176581"
type input "176581"
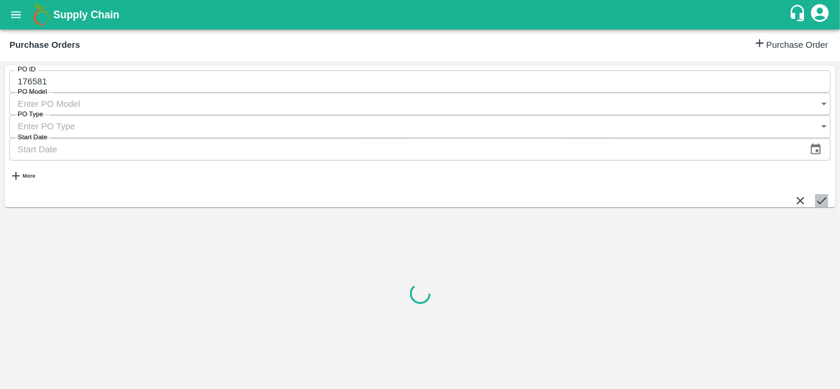
click at [815, 194] on icon "submit" at bounding box center [821, 200] width 13 height 13
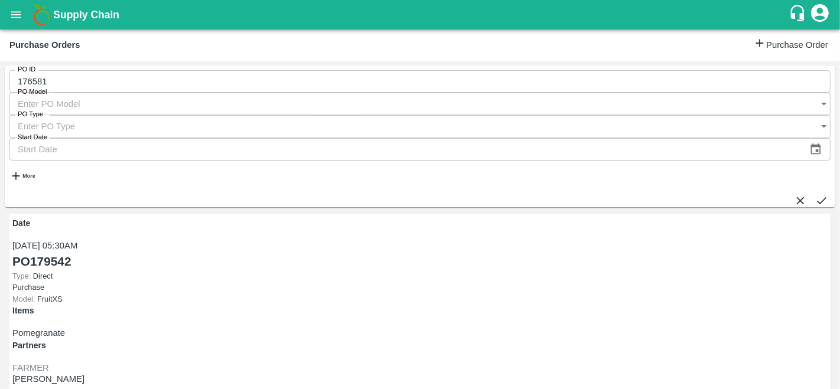
click at [6, 9] on button "open drawer" at bounding box center [15, 14] width 27 height 27
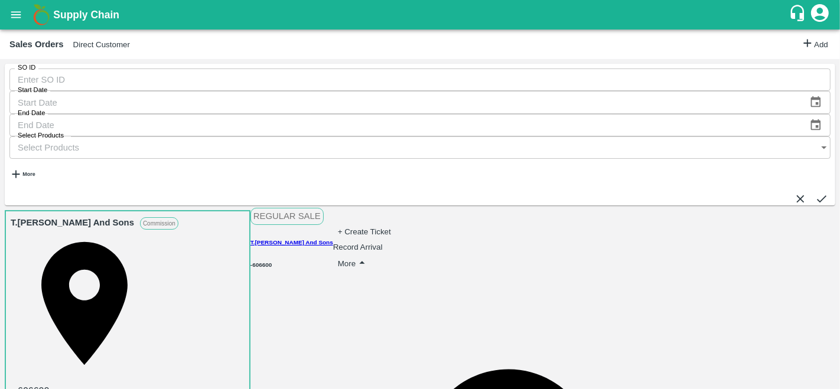
click at [61, 83] on input "SO ID" at bounding box center [419, 80] width 821 height 22
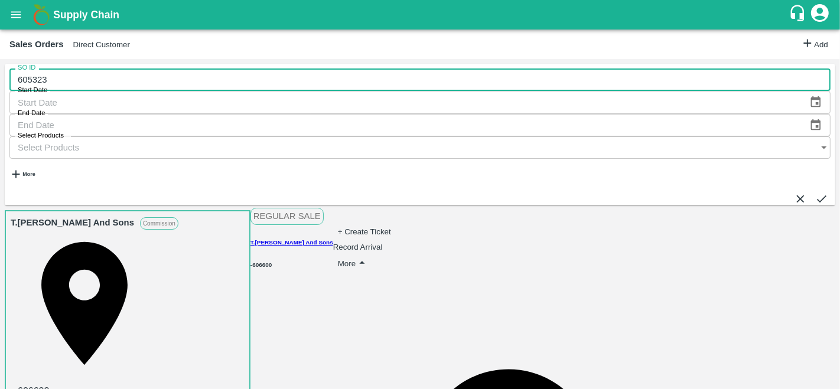
type input "605323"
click at [815, 193] on icon "submit" at bounding box center [821, 199] width 13 height 13
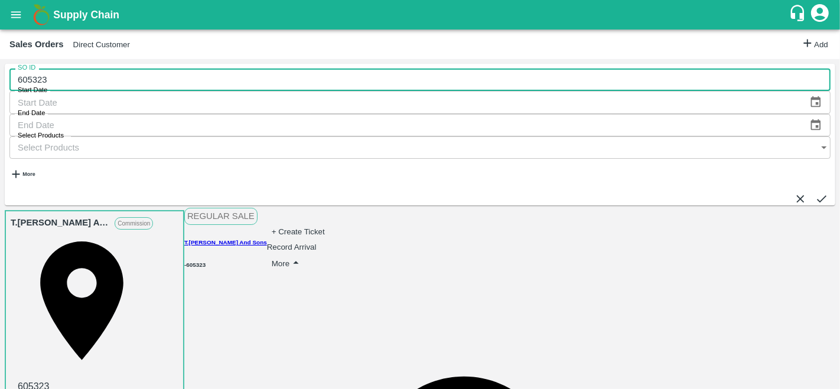
drag, startPoint x: 60, startPoint y: 84, endPoint x: 0, endPoint y: 90, distance: 60.5
click at [0, 90] on div "SO ID 605323 SO ID Start Date Start Date End Date End Date Select Products Sele…" at bounding box center [420, 224] width 840 height 330
click at [20, 11] on icon "open drawer" at bounding box center [15, 14] width 13 height 13
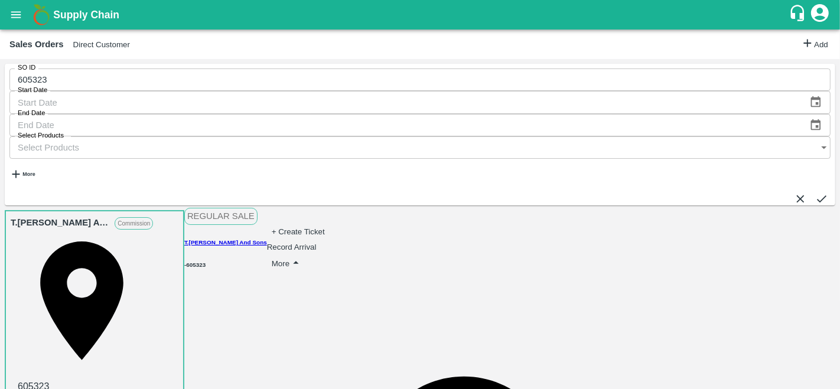
scroll to position [125, 0]
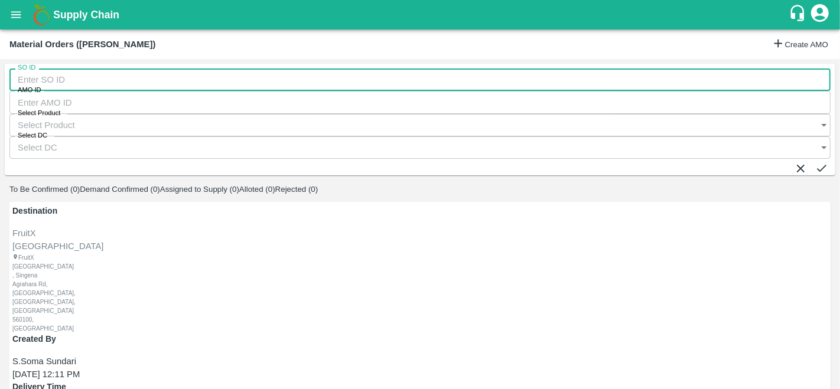
click at [83, 77] on input "SO ID" at bounding box center [419, 80] width 821 height 22
paste input "605323"
type input "605323"
click at [817, 165] on icon "submit" at bounding box center [821, 168] width 9 height 7
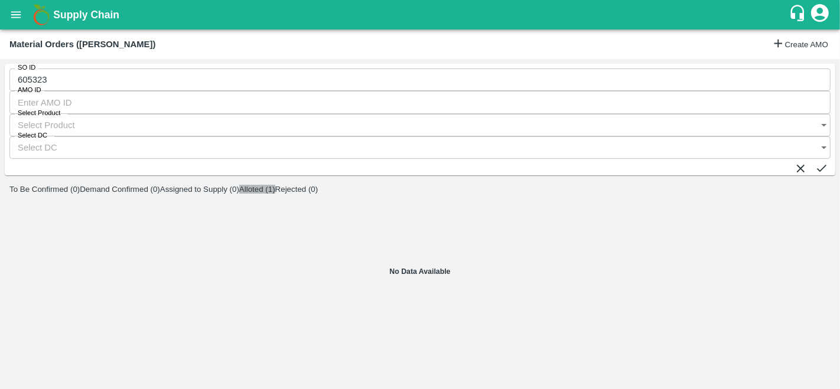
click at [275, 185] on button "Alloted (1)" at bounding box center [257, 189] width 36 height 9
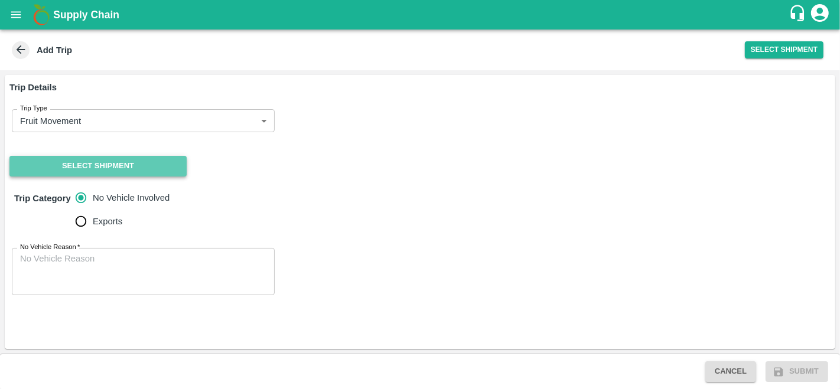
click at [59, 169] on button "Select Shipment" at bounding box center [97, 166] width 177 height 21
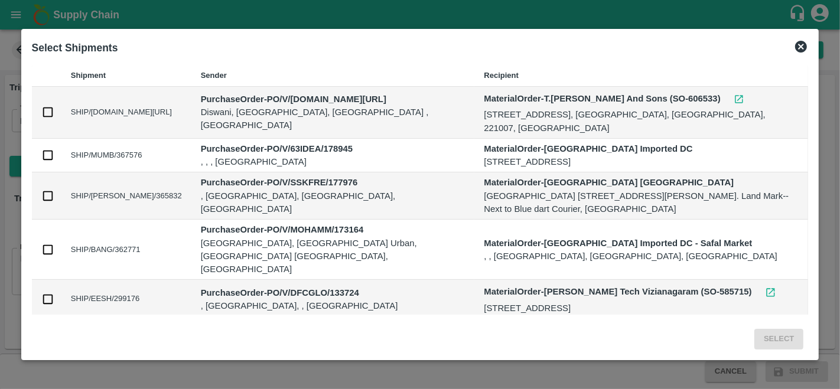
click at [47, 111] on input "checkbox" at bounding box center [47, 112] width 13 height 13
checkbox input "true"
click at [772, 335] on button "Select" at bounding box center [778, 339] width 49 height 21
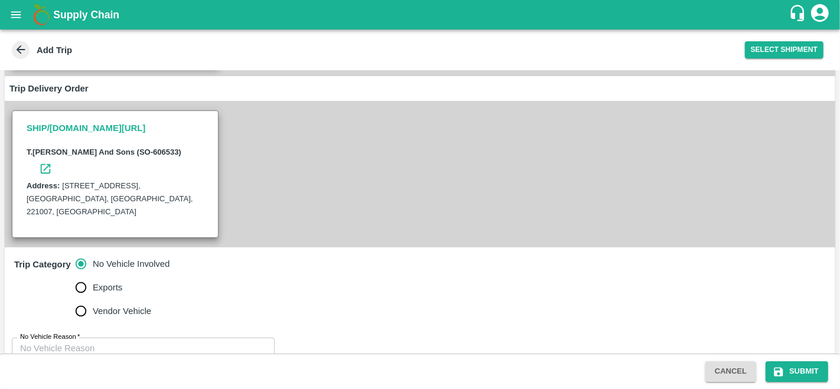
scroll to position [256, 0]
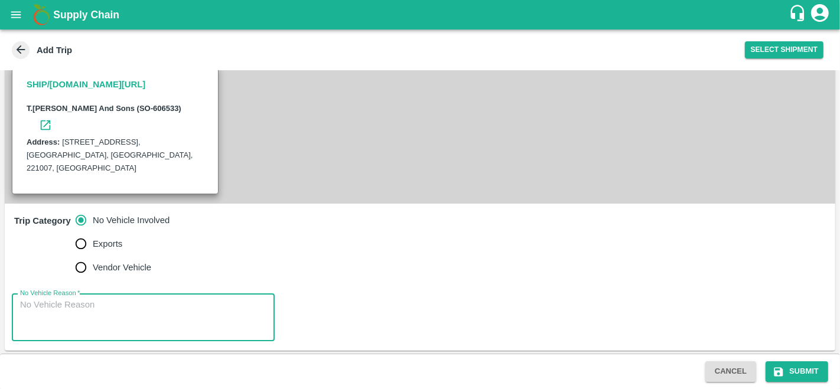
click at [90, 307] on textarea "No Vehicle Reason   *" at bounding box center [143, 317] width 246 height 37
type textarea "vendor delivery"
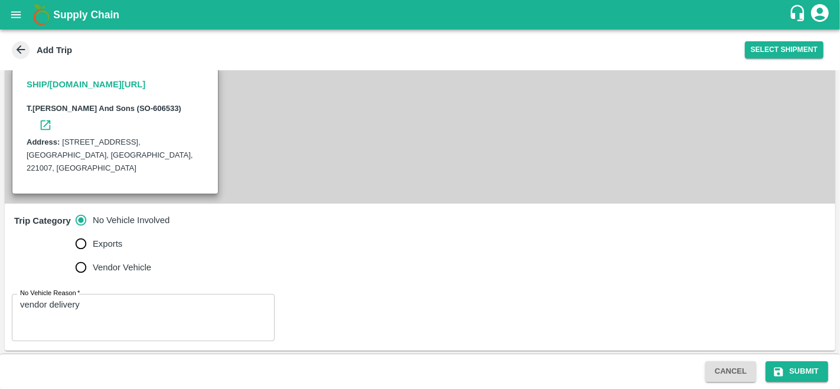
click at [251, 252] on div "Trip Category No Vehicle Involved Exports Vendor Vehicle" at bounding box center [420, 244] width 830 height 81
click at [797, 370] on button "Submit" at bounding box center [796, 371] width 63 height 21
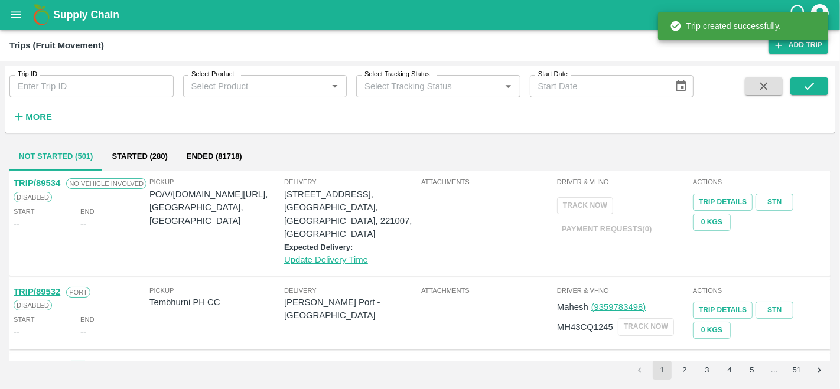
click at [18, 17] on icon "open drawer" at bounding box center [15, 14] width 13 height 13
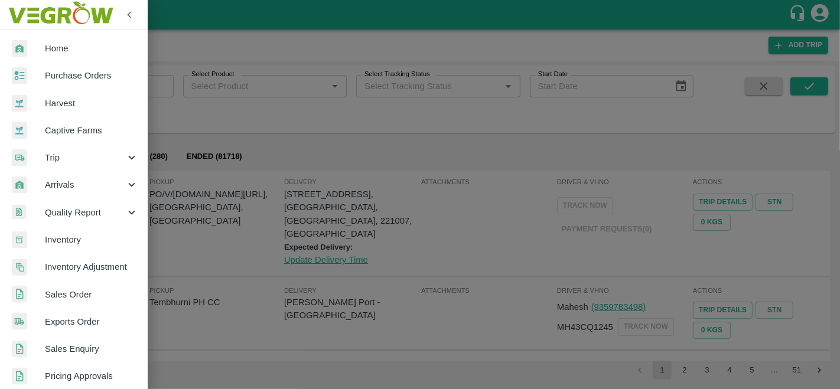
click at [84, 77] on span "Purchase Orders" at bounding box center [91, 75] width 93 height 13
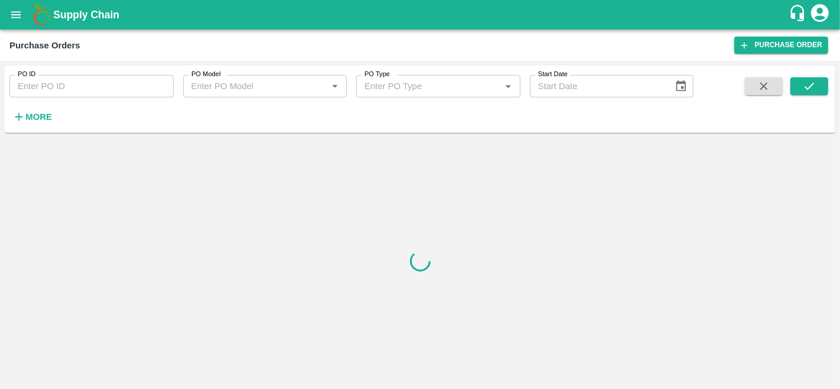
click at [48, 92] on input "PO ID" at bounding box center [91, 86] width 164 height 22
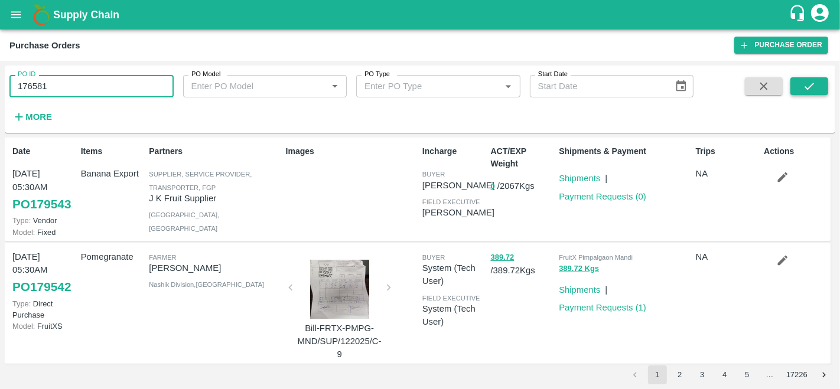
type input "176581"
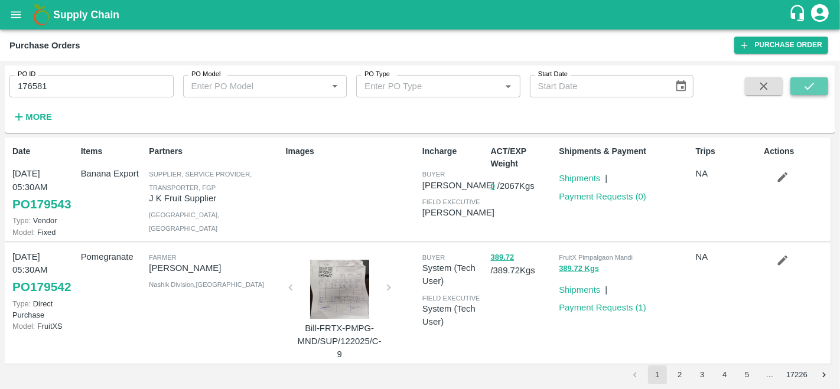
click at [811, 90] on icon "submit" at bounding box center [809, 86] width 13 height 13
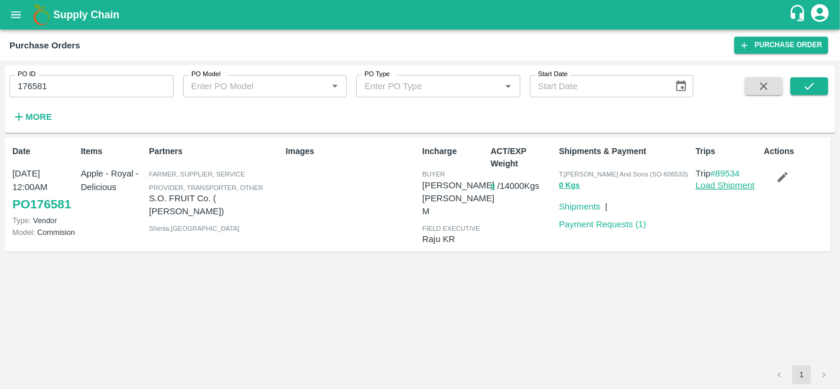
click at [739, 182] on link "Load Shipment" at bounding box center [725, 185] width 59 height 9
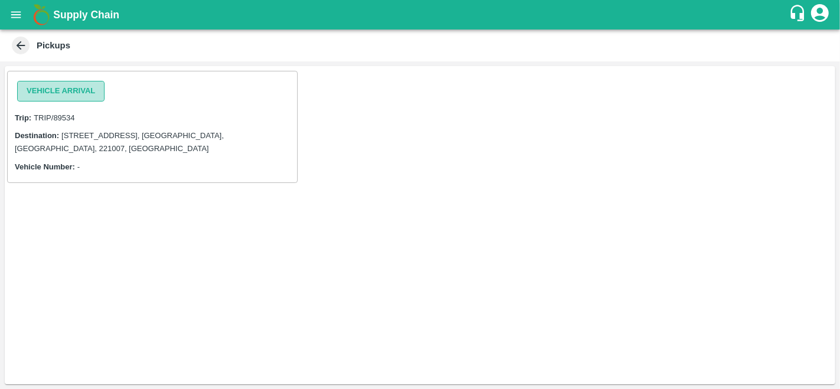
click at [66, 96] on button "Vehicle Arrival" at bounding box center [60, 91] width 87 height 21
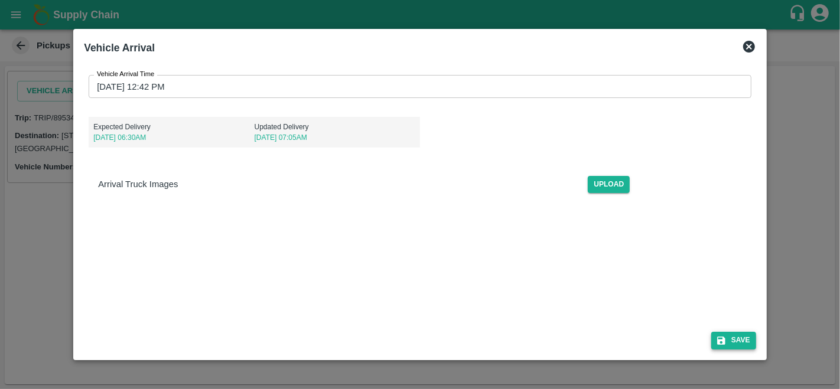
click at [744, 344] on button "Save" at bounding box center [733, 340] width 45 height 17
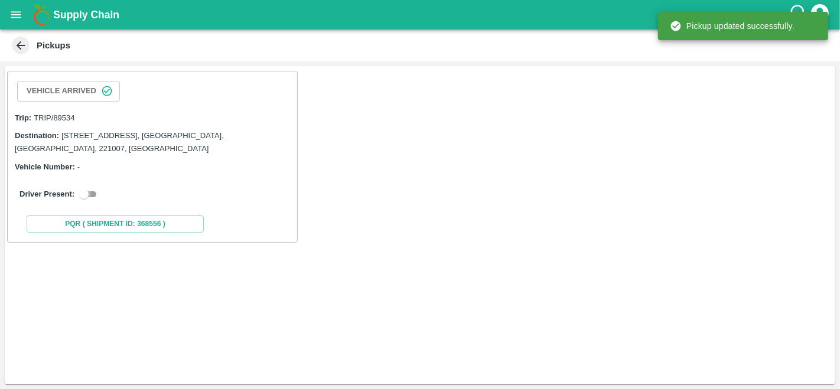
click at [92, 195] on input "checkbox" at bounding box center [84, 194] width 43 height 14
checkbox input "true"
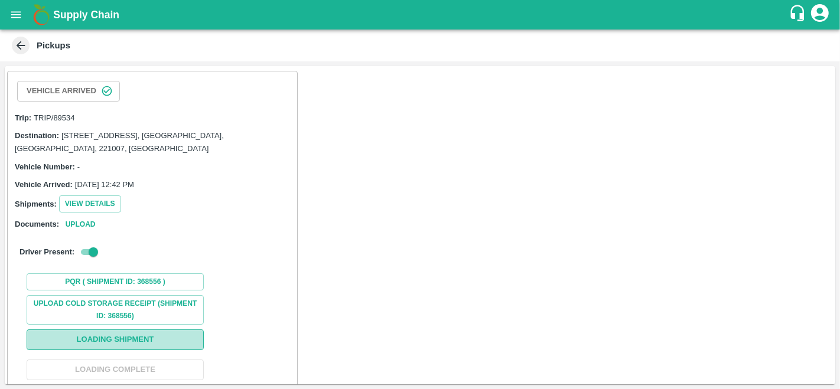
click at [138, 340] on button "Loading Shipment" at bounding box center [115, 340] width 177 height 21
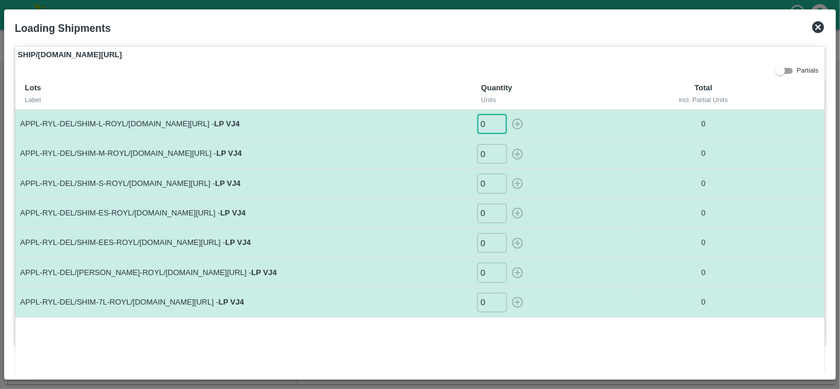
click at [489, 129] on input "0" at bounding box center [492, 124] width 30 height 19
click at [519, 122] on icon "button" at bounding box center [517, 124] width 13 height 13
type input "0"
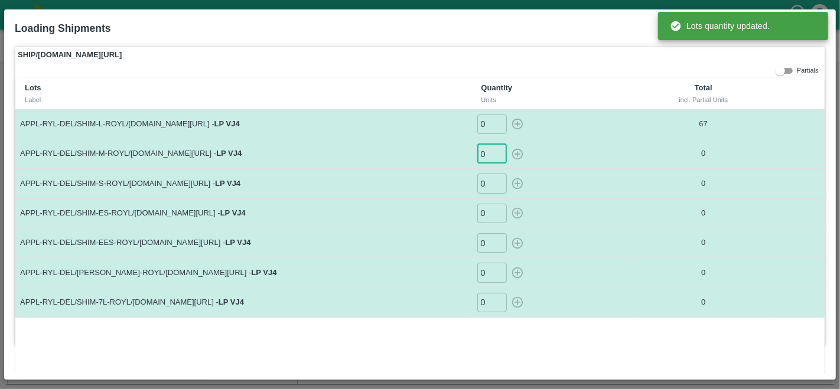
click at [483, 151] on input "0" at bounding box center [492, 153] width 30 height 19
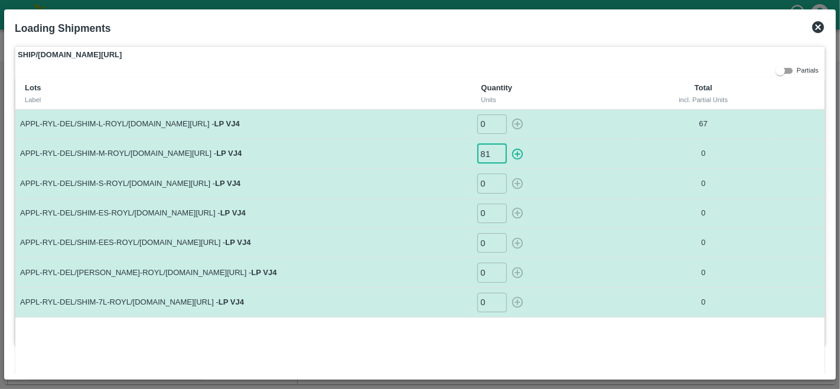
type input "8"
type input "89"
click at [490, 180] on input "0" at bounding box center [492, 183] width 30 height 19
click at [519, 182] on icon "button" at bounding box center [517, 183] width 13 height 13
type input "0"
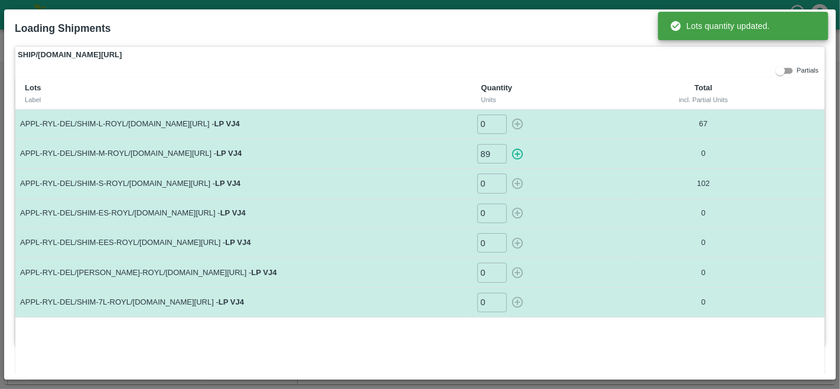
click at [518, 154] on icon "button" at bounding box center [517, 154] width 13 height 13
type input "0"
click at [484, 209] on input "0" at bounding box center [492, 213] width 30 height 19
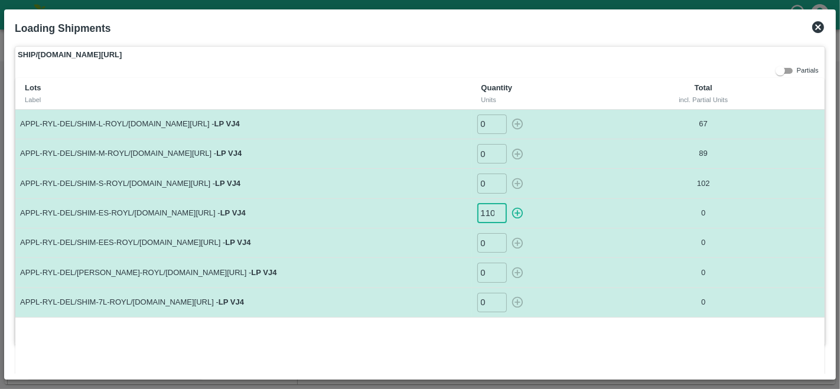
click at [516, 214] on icon "button" at bounding box center [516, 213] width 11 height 11
type input "0"
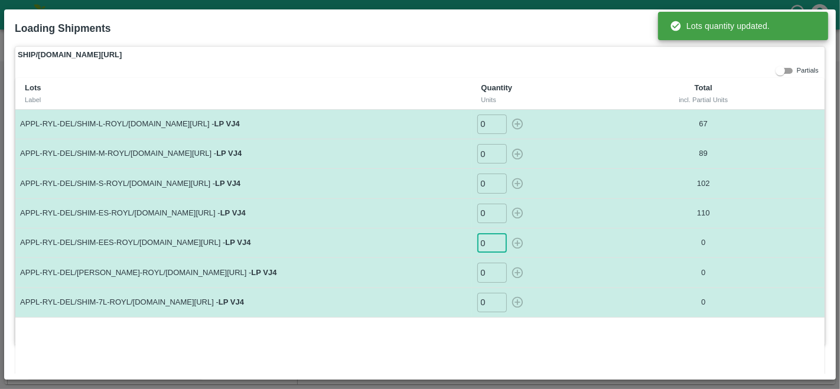
click at [483, 245] on input "0" at bounding box center [492, 242] width 30 height 19
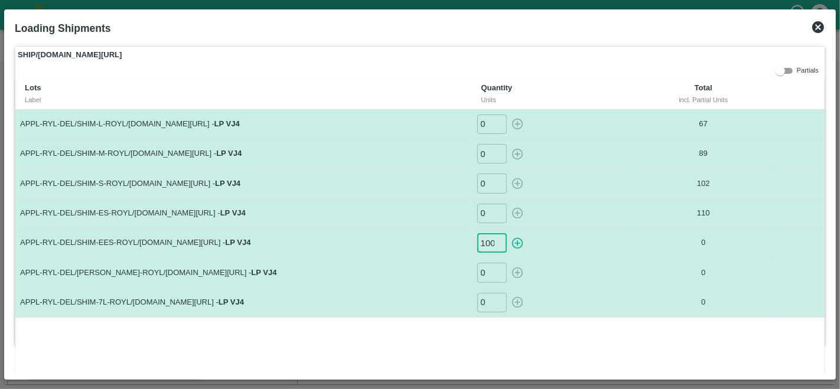
scroll to position [0, 1]
click at [516, 243] on icon "button" at bounding box center [517, 243] width 13 height 13
type input "0"
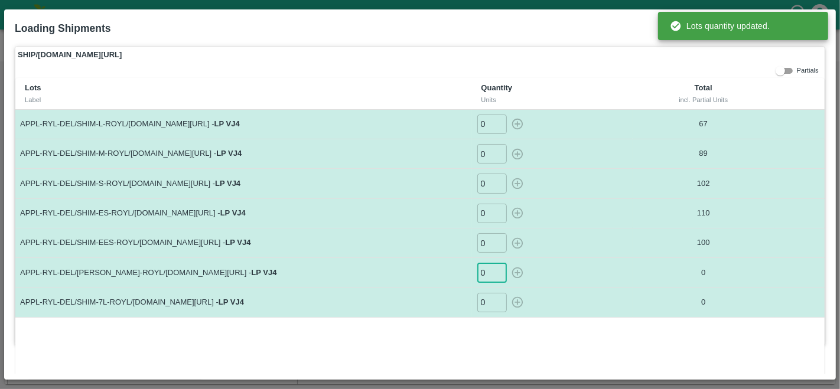
click at [488, 271] on input "0" at bounding box center [492, 272] width 30 height 19
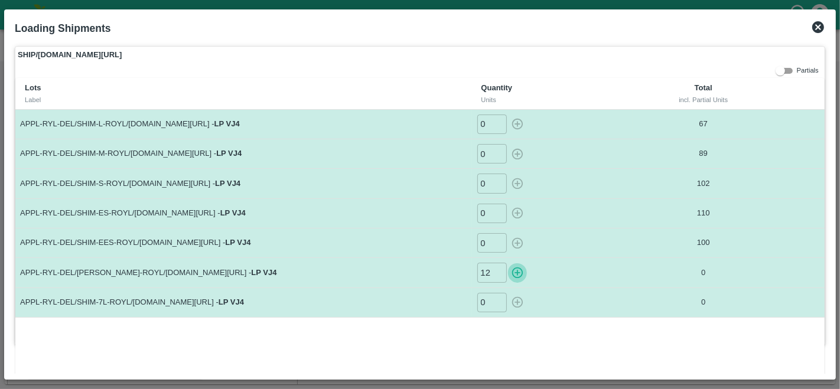
click at [517, 269] on icon "button" at bounding box center [517, 272] width 13 height 13
type input "0"
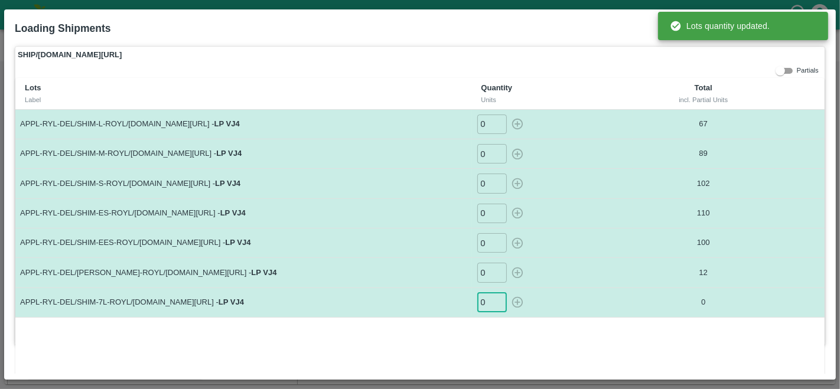
click at [485, 298] on input "0" at bounding box center [492, 302] width 30 height 19
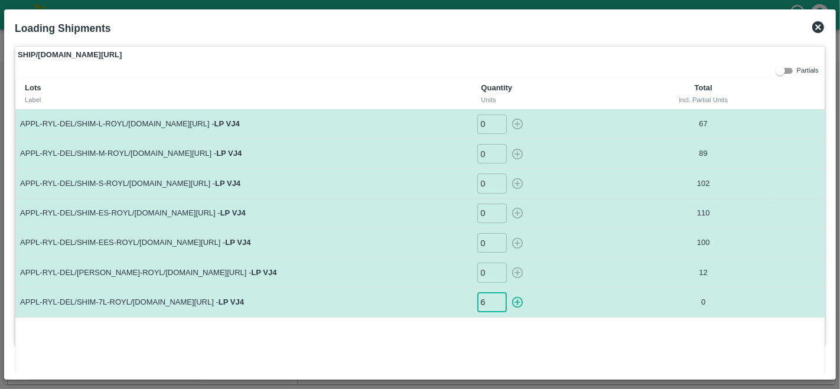
click at [514, 301] on icon "button" at bounding box center [516, 302] width 11 height 11
type input "0"
click at [820, 25] on icon at bounding box center [818, 27] width 14 height 14
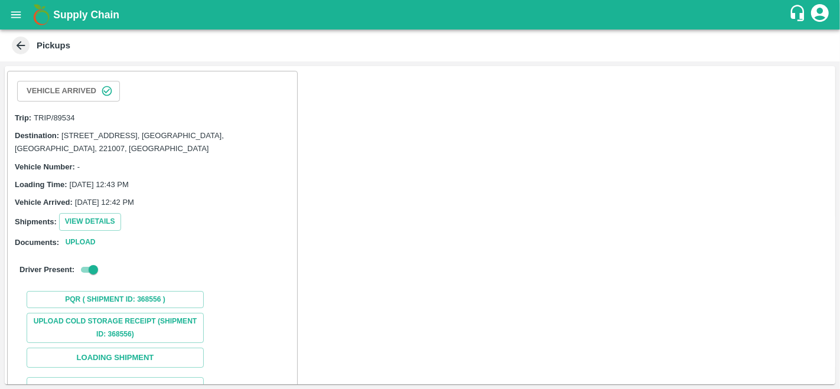
scroll to position [115, 0]
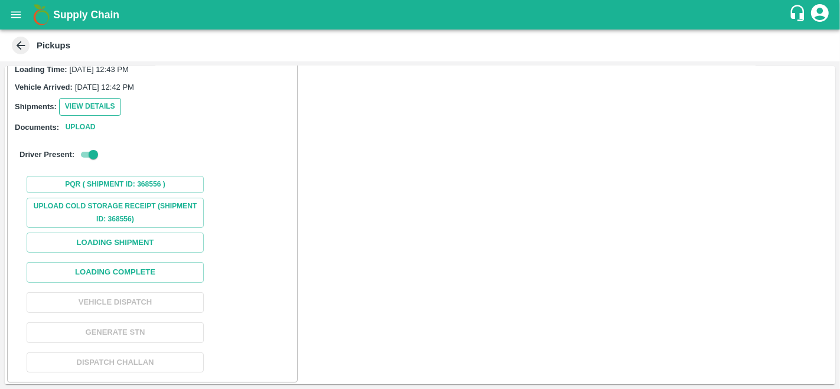
click at [94, 105] on button "View Details" at bounding box center [90, 106] width 62 height 17
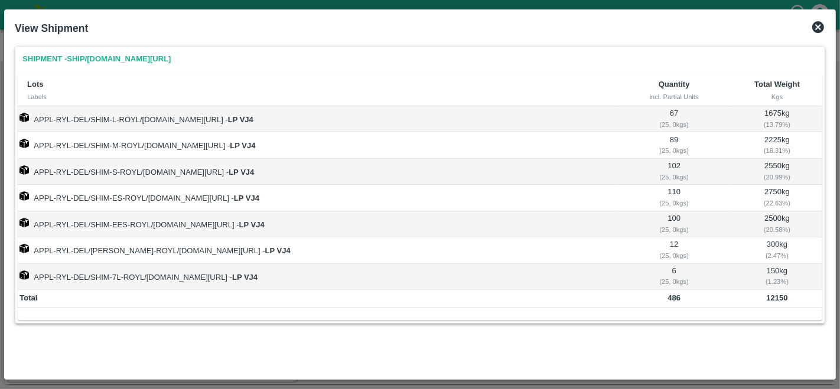
click at [813, 29] on icon at bounding box center [818, 27] width 12 height 12
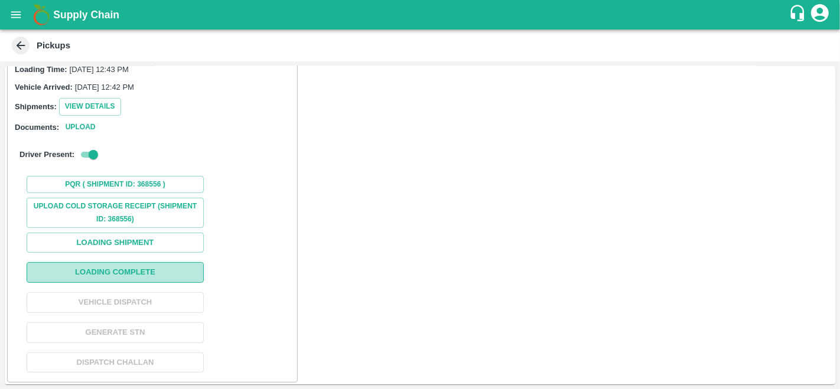
click at [83, 270] on button "Loading Complete" at bounding box center [115, 272] width 177 height 21
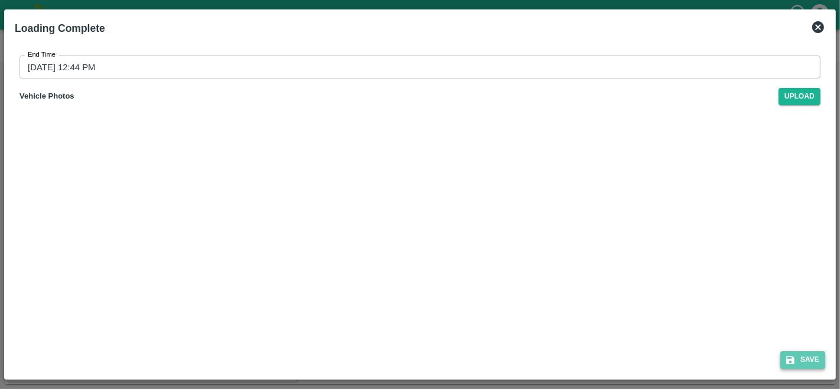
click at [802, 361] on button "Save" at bounding box center [802, 359] width 45 height 17
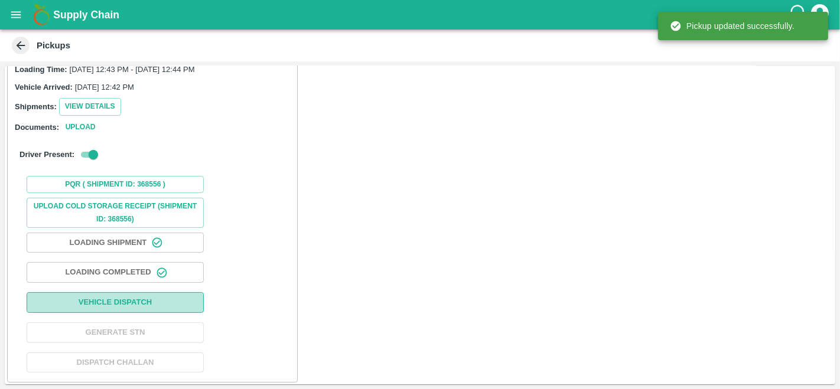
click at [128, 302] on button "Vehicle Dispatch" at bounding box center [115, 302] width 177 height 21
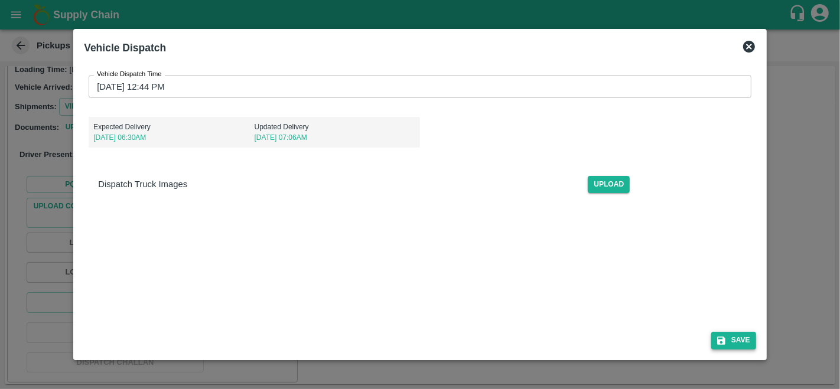
click at [724, 335] on icon "submit" at bounding box center [721, 340] width 11 height 11
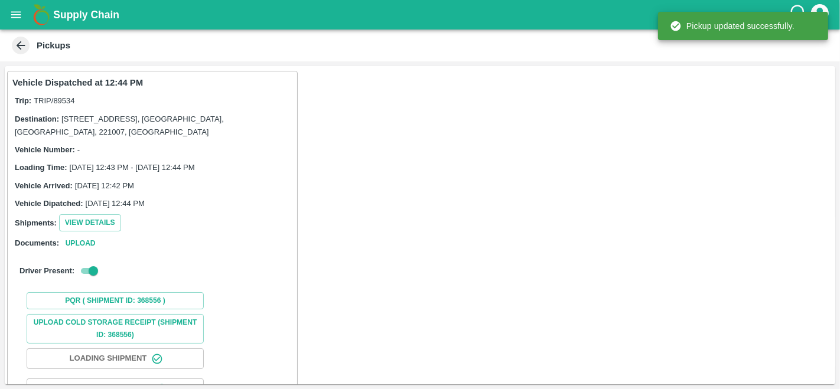
scroll to position [116, 0]
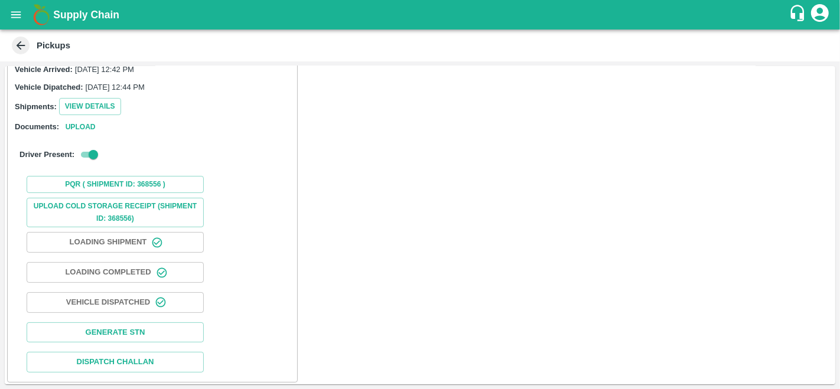
click at [18, 14] on icon "open drawer" at bounding box center [16, 14] width 10 height 6
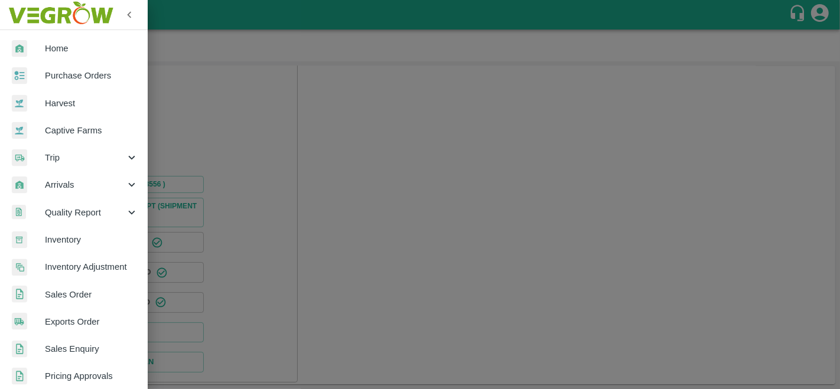
click at [73, 71] on span "Purchase Orders" at bounding box center [91, 75] width 93 height 13
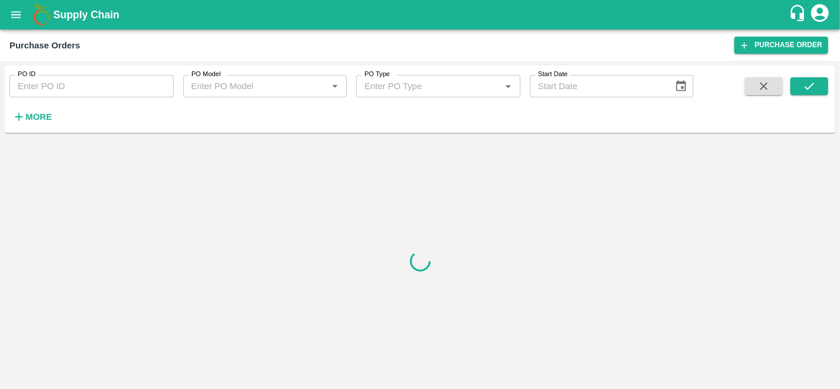
click at [66, 84] on input "PO ID" at bounding box center [91, 86] width 164 height 22
paste input "174121"
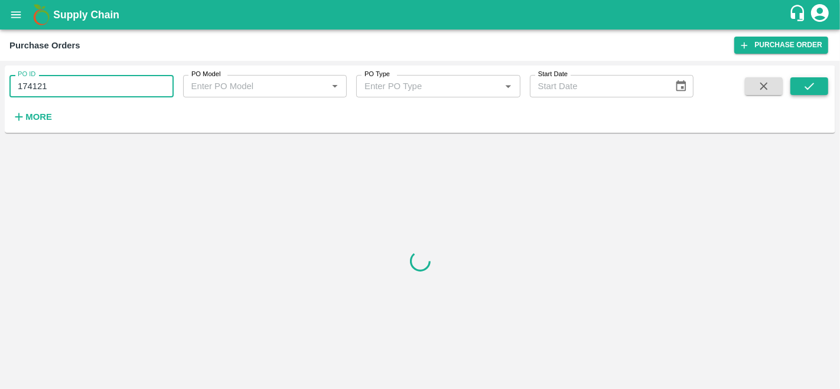
type input "174121"
click at [804, 92] on icon "submit" at bounding box center [809, 86] width 13 height 13
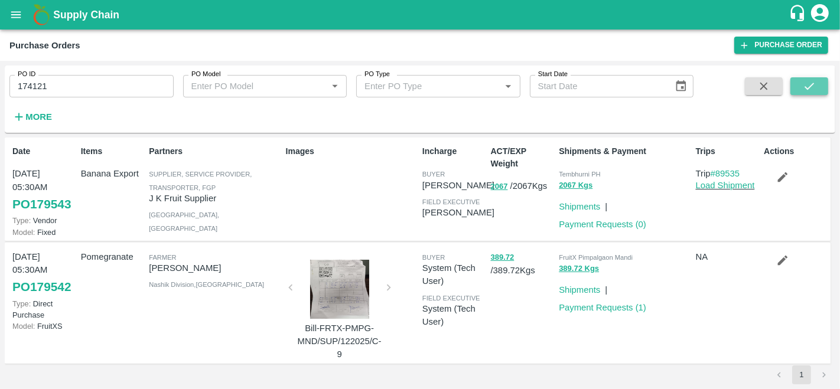
click at [810, 87] on icon "submit" at bounding box center [809, 86] width 13 height 13
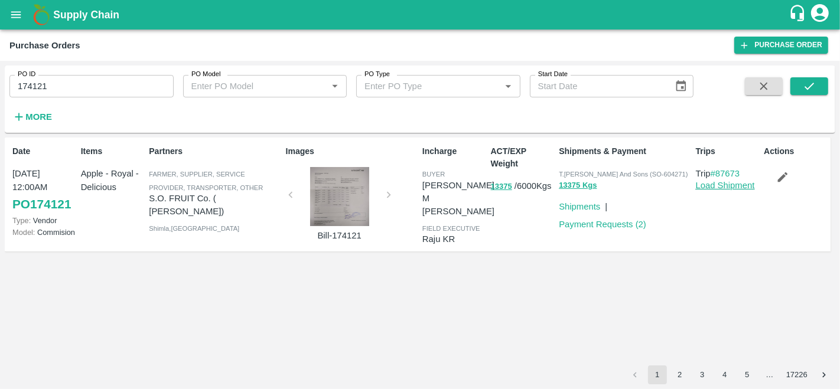
click at [720, 186] on link "Load Shipment" at bounding box center [725, 185] width 59 height 9
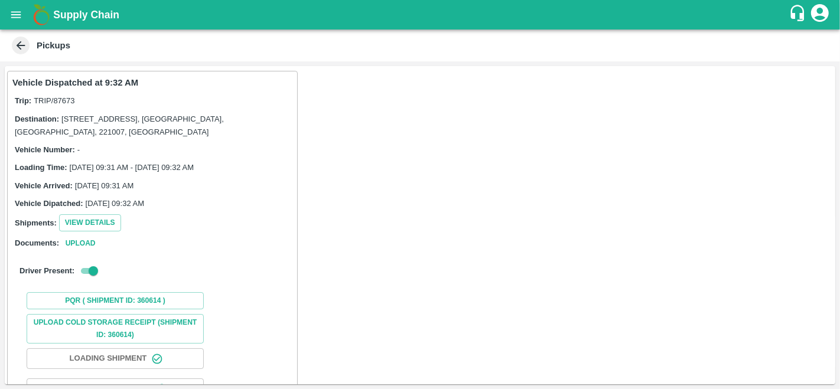
scroll to position [116, 0]
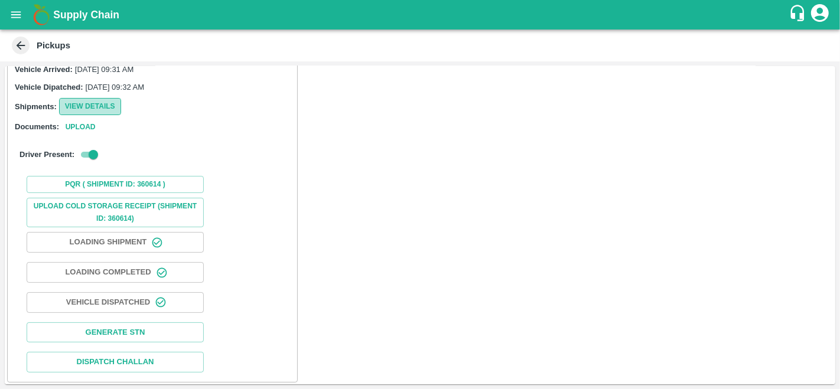
click at [81, 106] on button "View Details" at bounding box center [90, 106] width 62 height 17
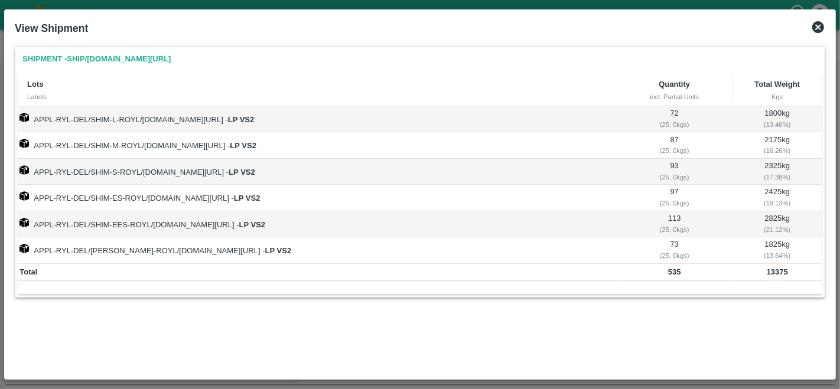
click at [816, 32] on icon at bounding box center [818, 27] width 12 height 12
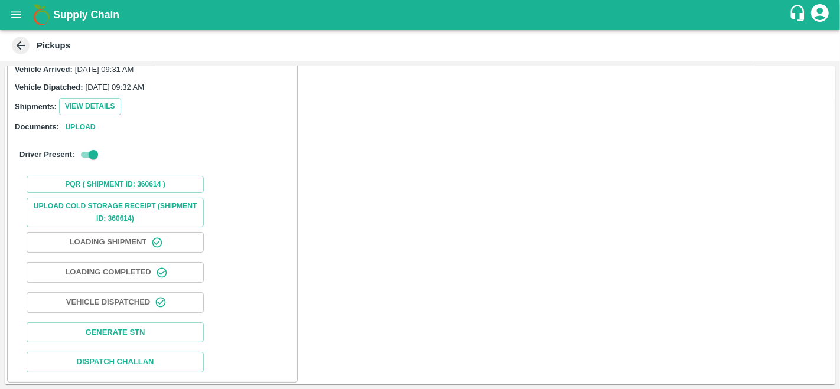
click at [110, 302] on button "Vehicle Dispatched" at bounding box center [115, 302] width 177 height 21
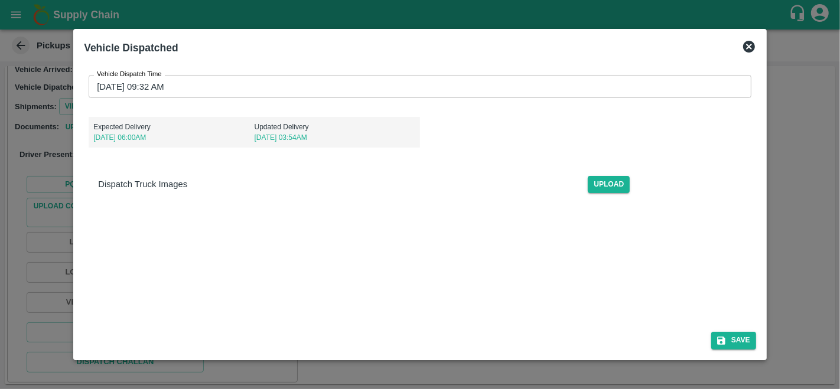
click at [746, 43] on icon at bounding box center [749, 47] width 12 height 12
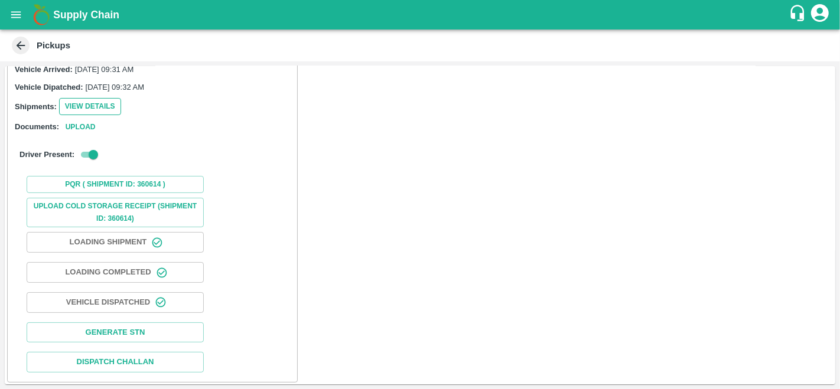
click at [83, 98] on button "View Details" at bounding box center [90, 106] width 62 height 17
